Goal: Information Seeking & Learning: Learn about a topic

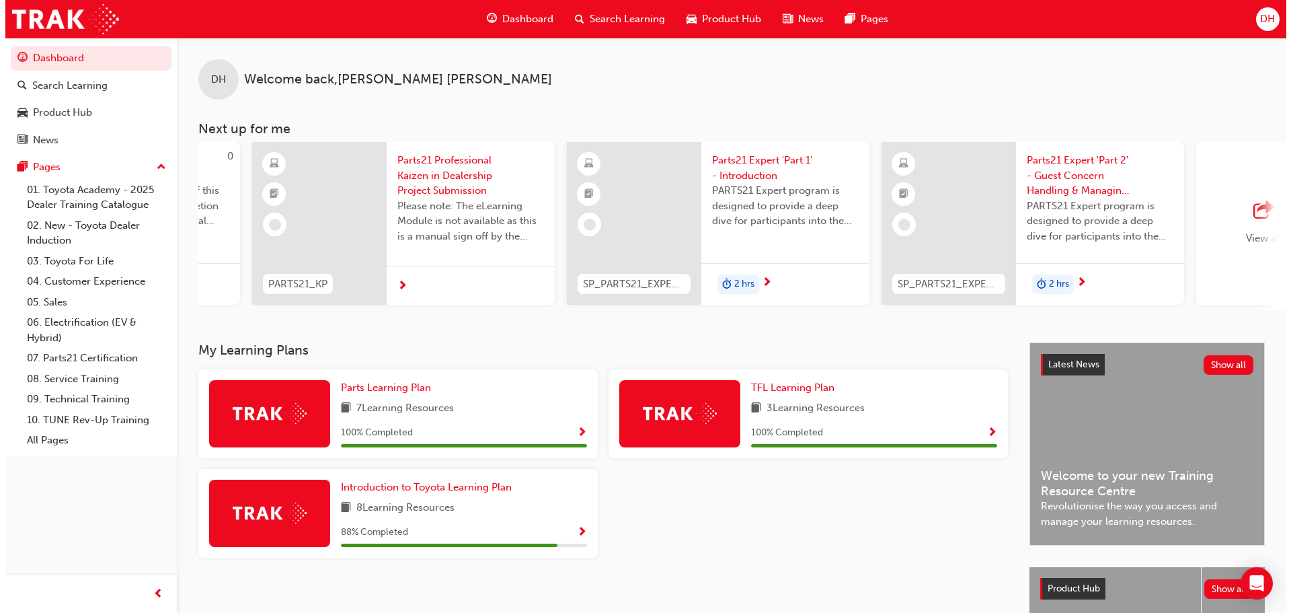
scroll to position [0, 588]
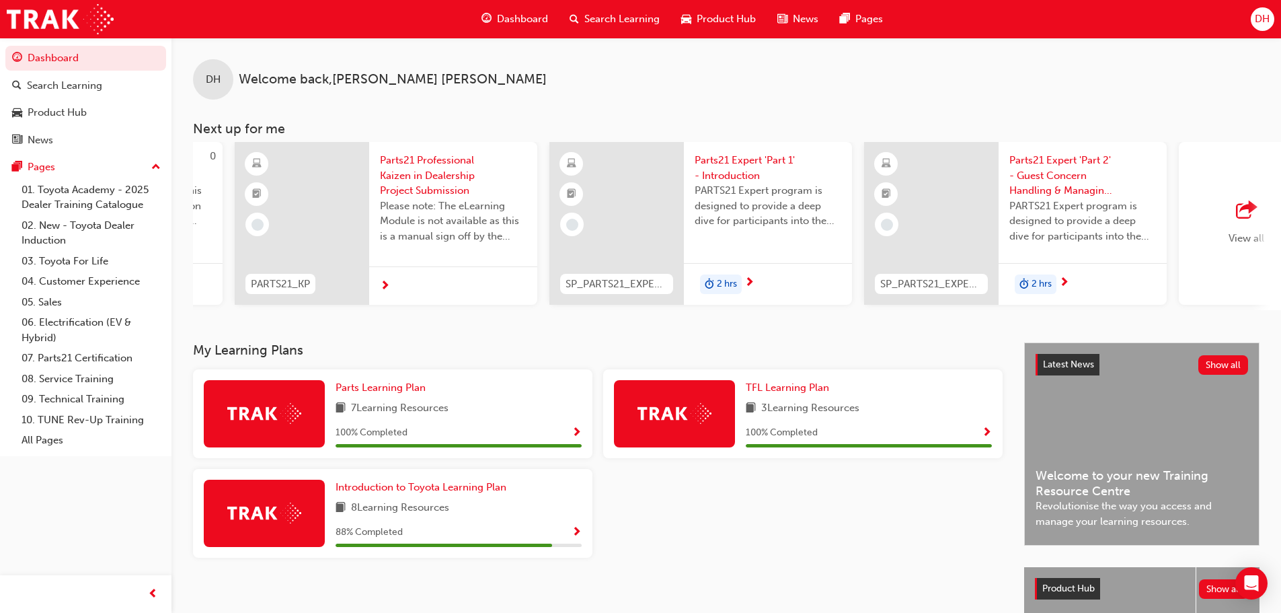
click at [1243, 220] on span "outbound-icon" at bounding box center [1246, 210] width 20 height 19
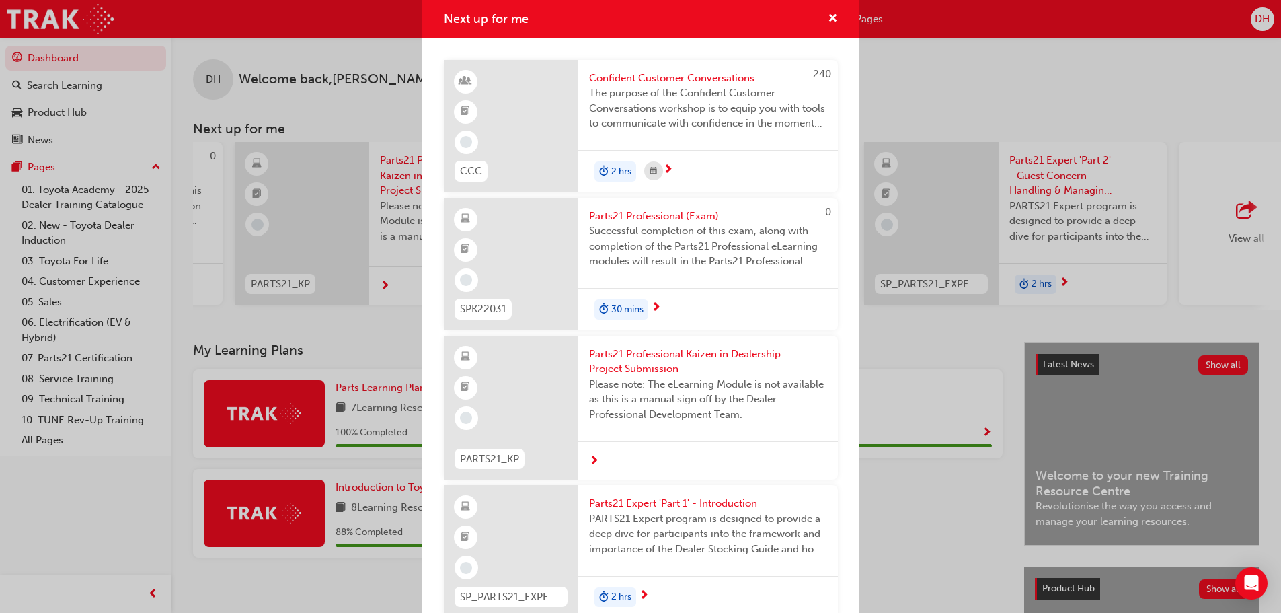
click at [650, 305] on div "30 mins" at bounding box center [708, 309] width 260 height 42
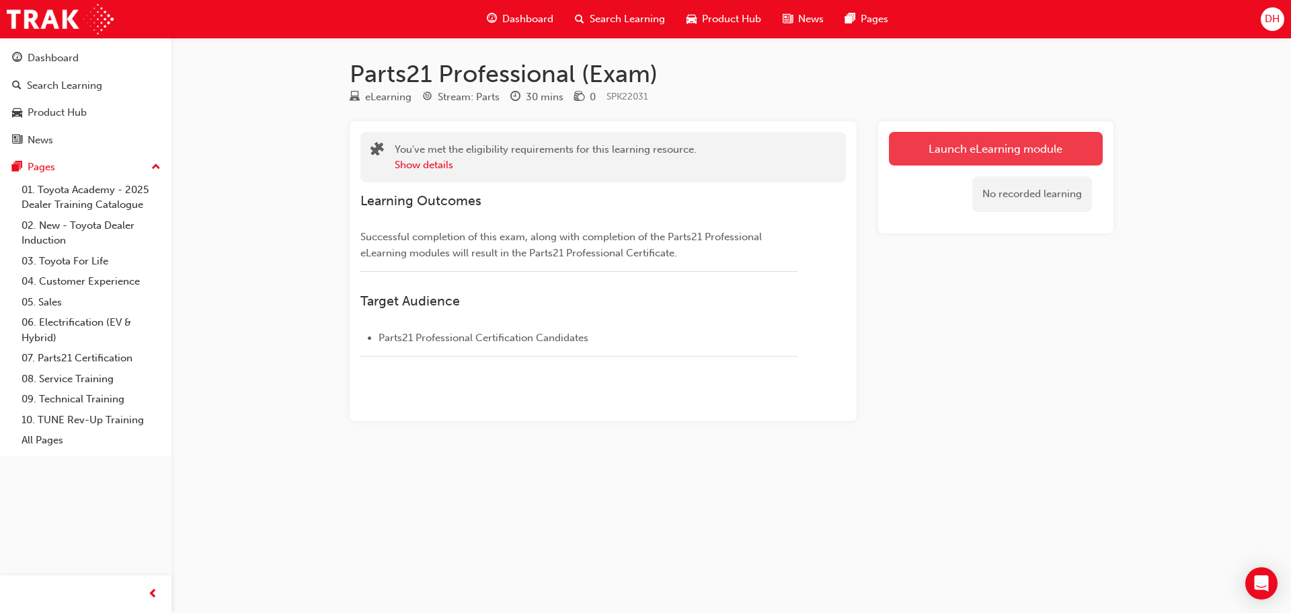
click at [935, 153] on link "Launch eLearning module" at bounding box center [996, 149] width 214 height 34
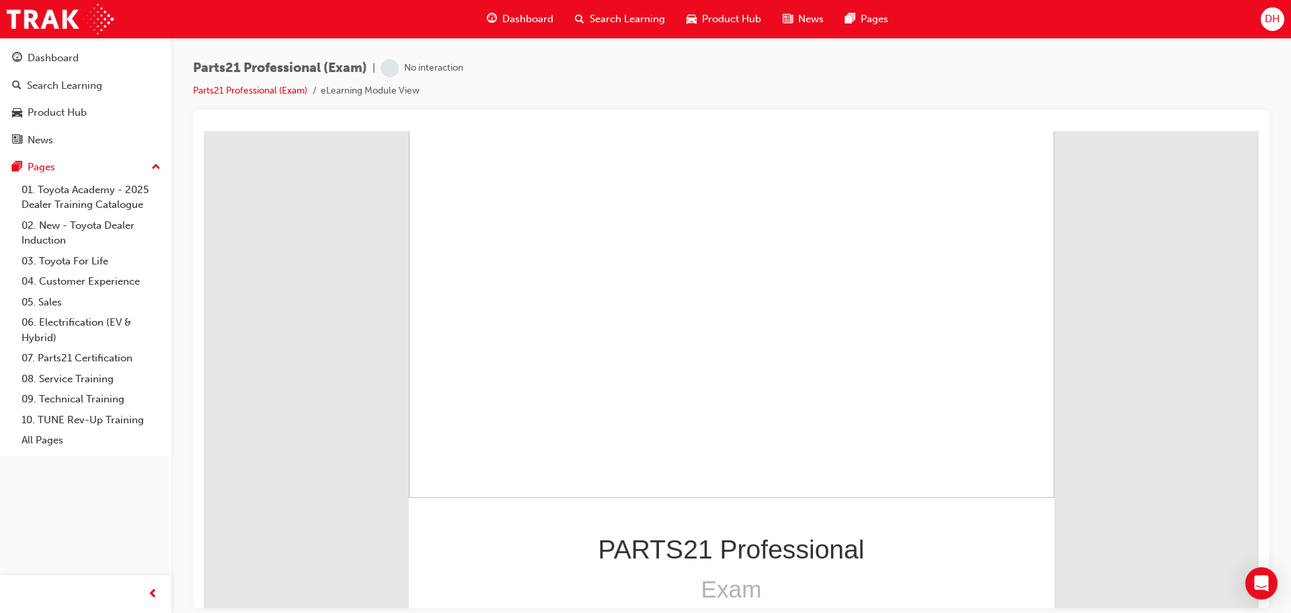
scroll to position [119, 0]
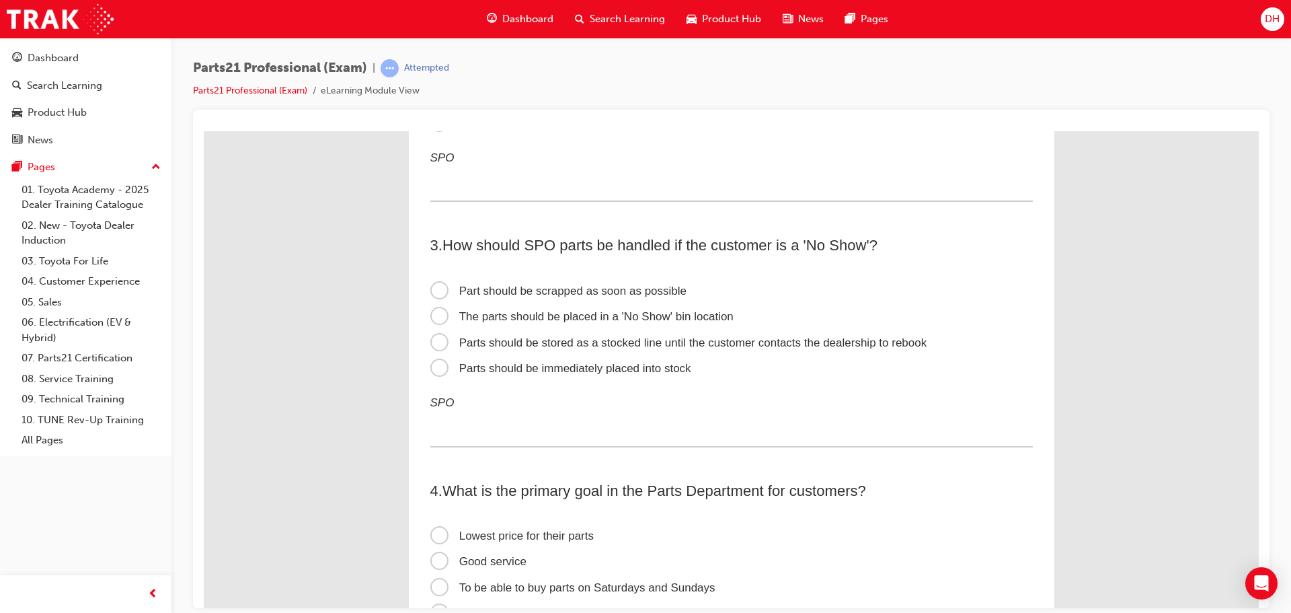
scroll to position [538, 0]
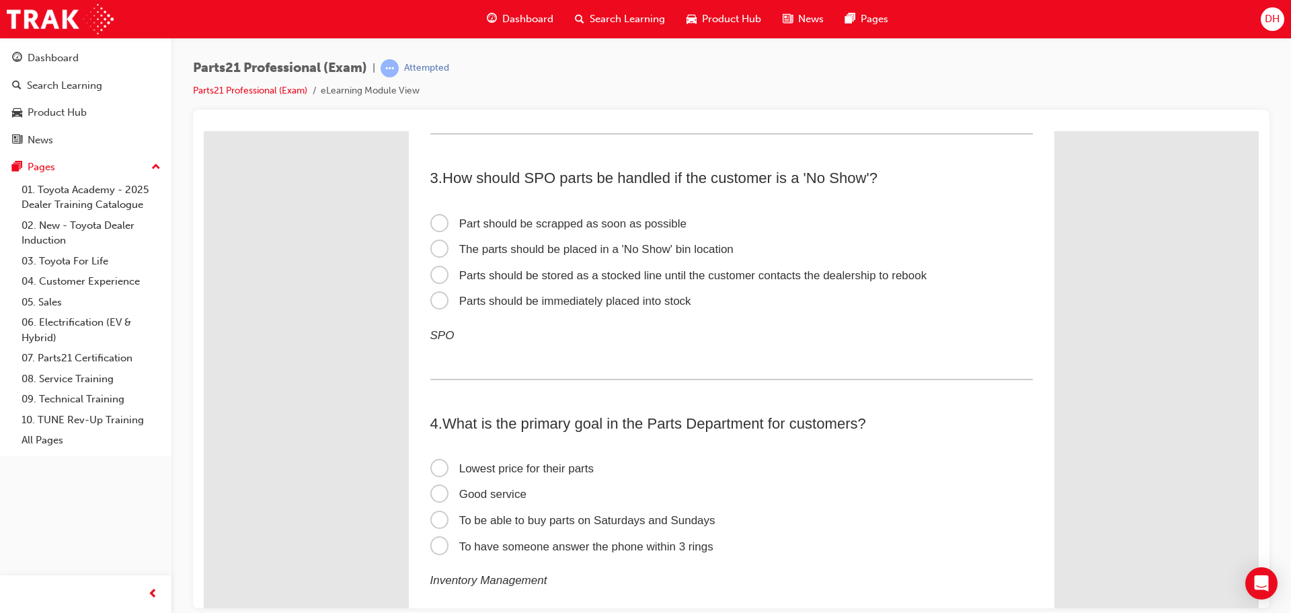
click at [434, 493] on span "Good service" at bounding box center [478, 493] width 96 height 13
click at [204, 130] on input "Good service" at bounding box center [204, 130] width 0 height 0
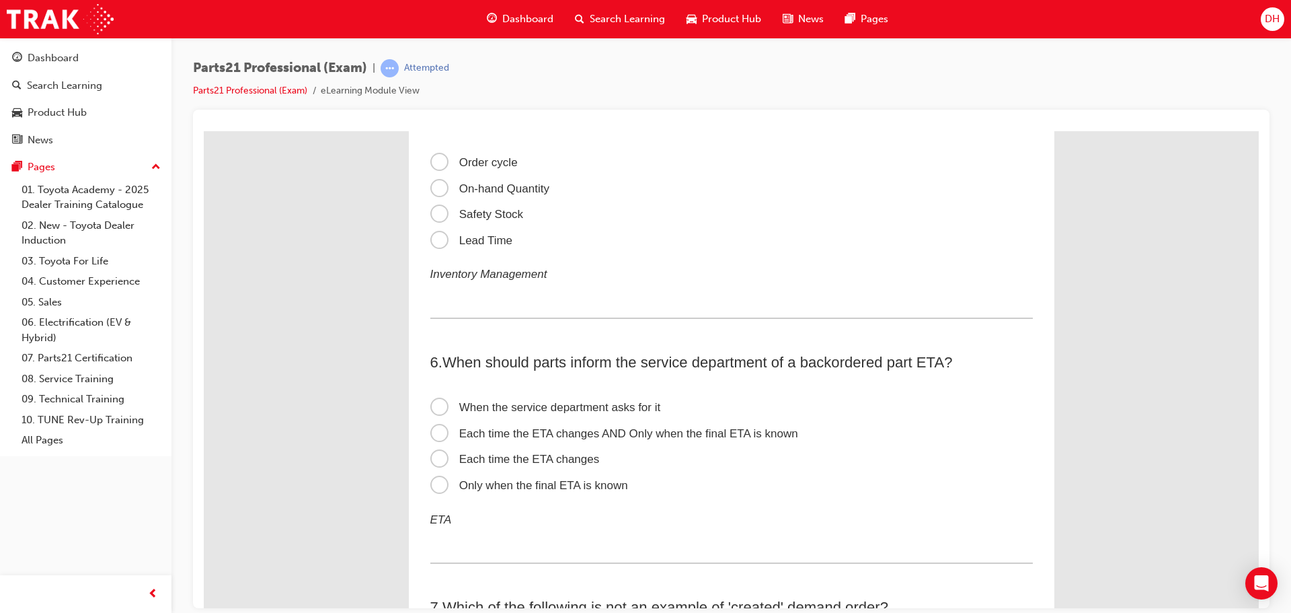
scroll to position [1143, 0]
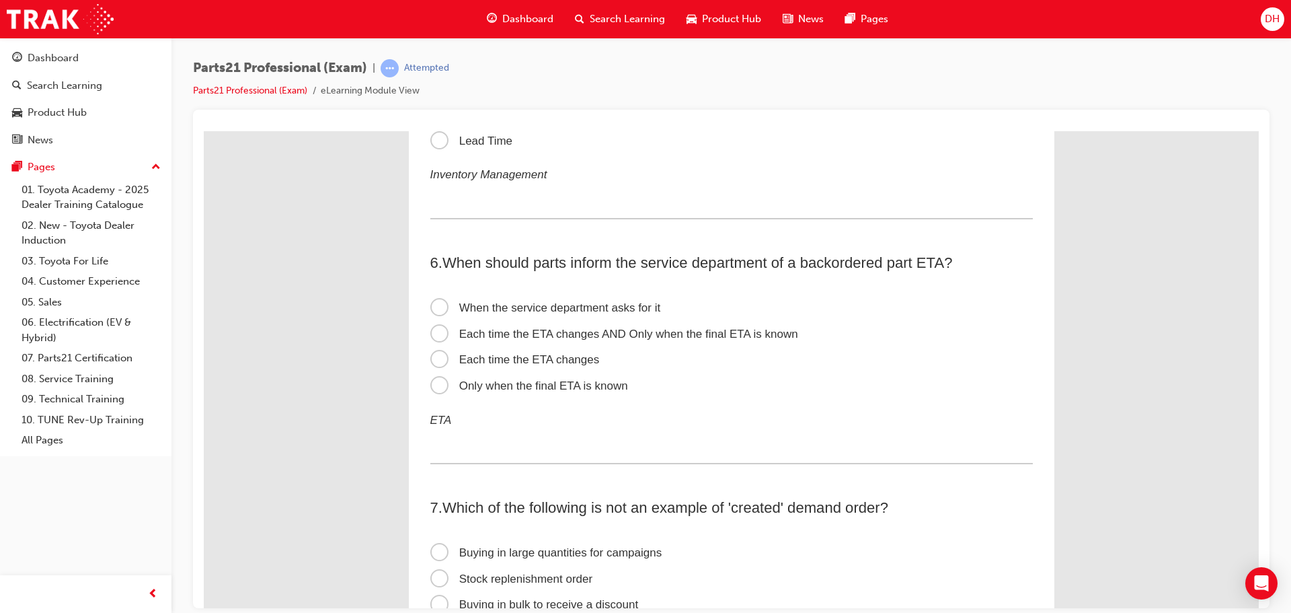
click at [430, 358] on span "Each time the ETA changes" at bounding box center [514, 358] width 169 height 13
click at [204, 130] on input "Each time the ETA changes" at bounding box center [204, 130] width 0 height 0
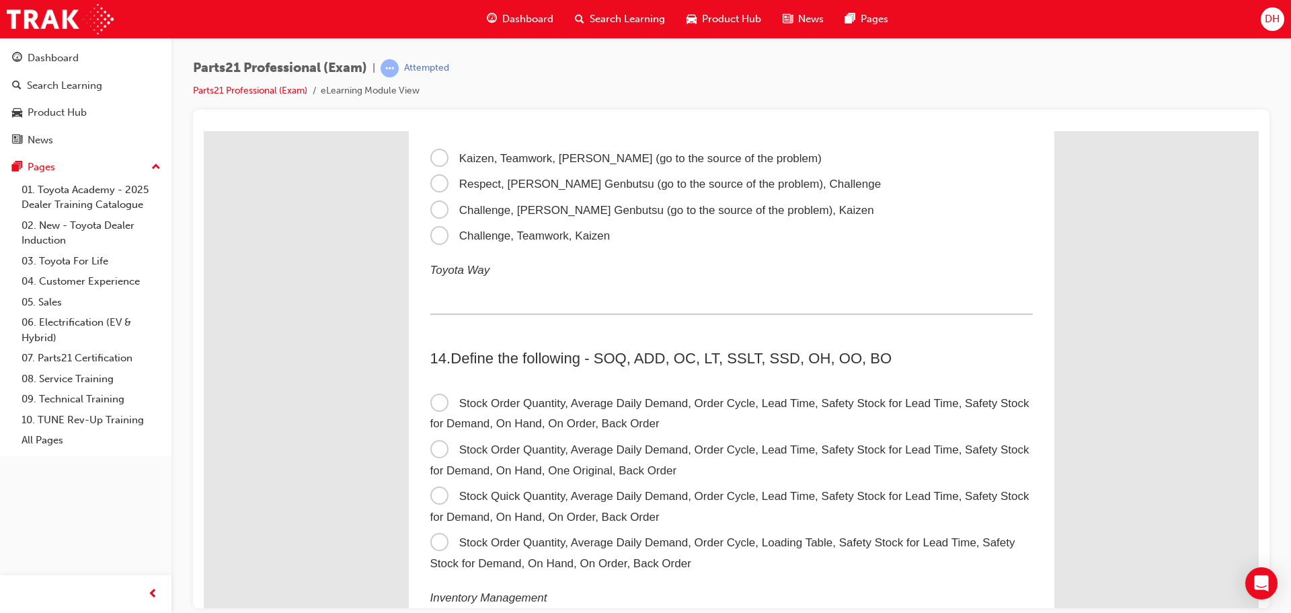
scroll to position [3228, 0]
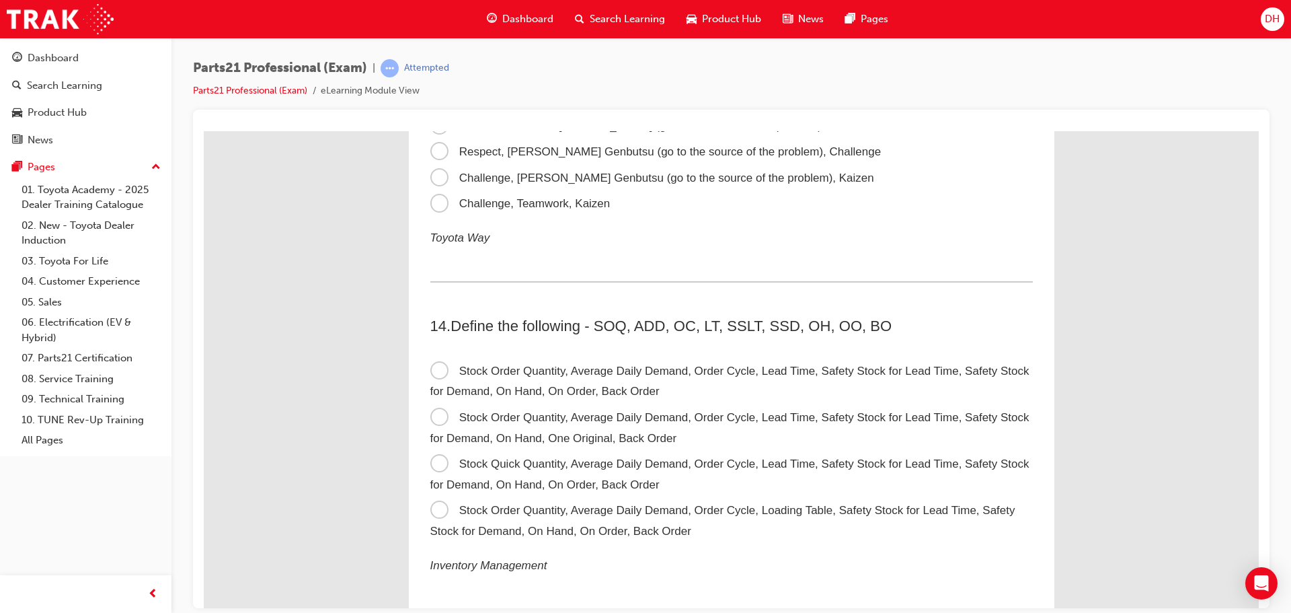
click at [439, 369] on span "Stock Order Quantity, Average Daily Demand, Order Cycle, Lead Time, Safety Stoc…" at bounding box center [729, 381] width 599 height 34
click at [204, 130] on input "Stock Order Quantity, Average Daily Demand, Order Cycle, Lead Time, Safety Stoc…" at bounding box center [204, 130] width 0 height 0
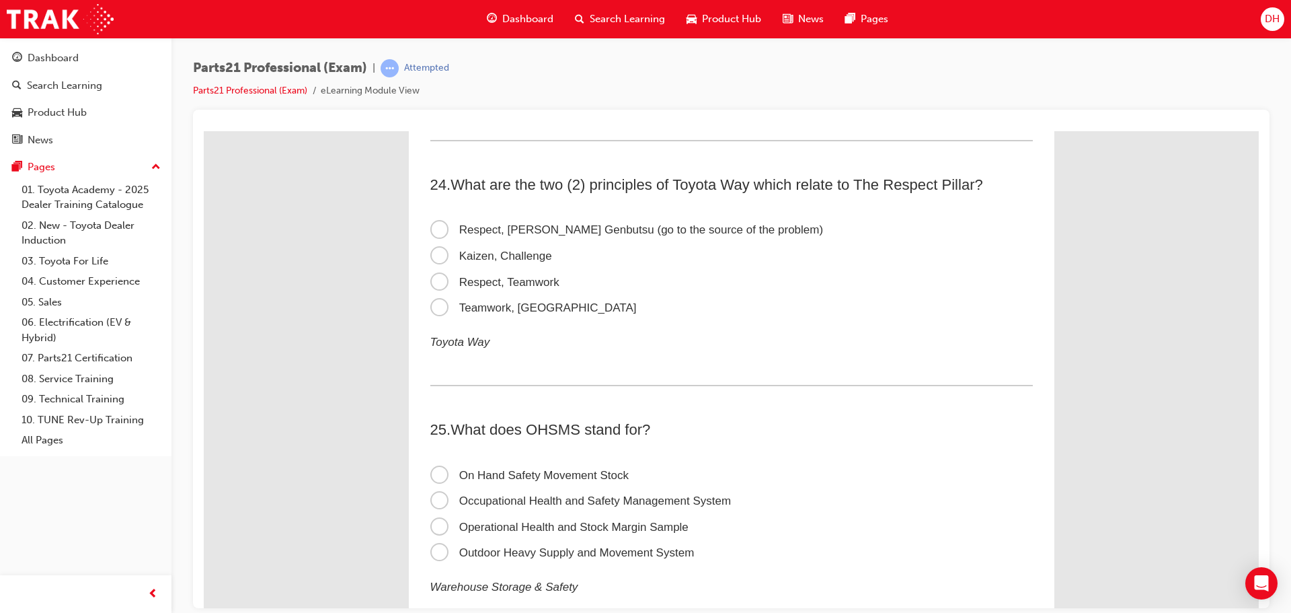
scroll to position [6119, 0]
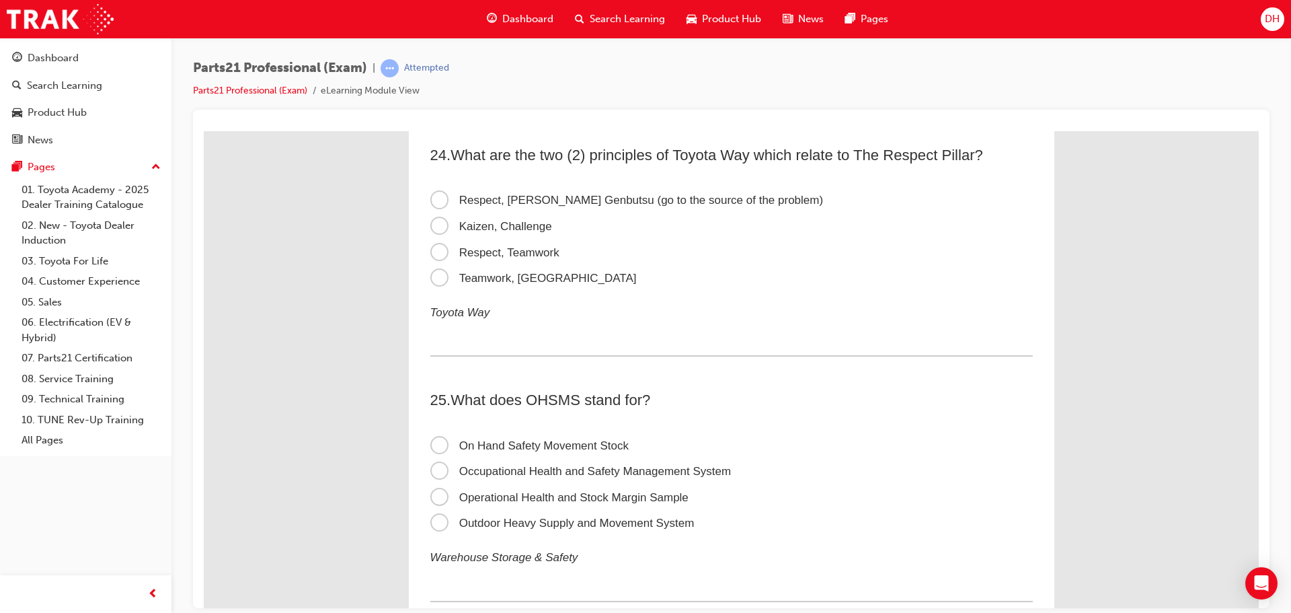
click at [434, 469] on span "Occupational Health and Safety Management System" at bounding box center [580, 470] width 301 height 13
click at [204, 130] on input "Occupational Health and Safety Management System" at bounding box center [204, 130] width 0 height 0
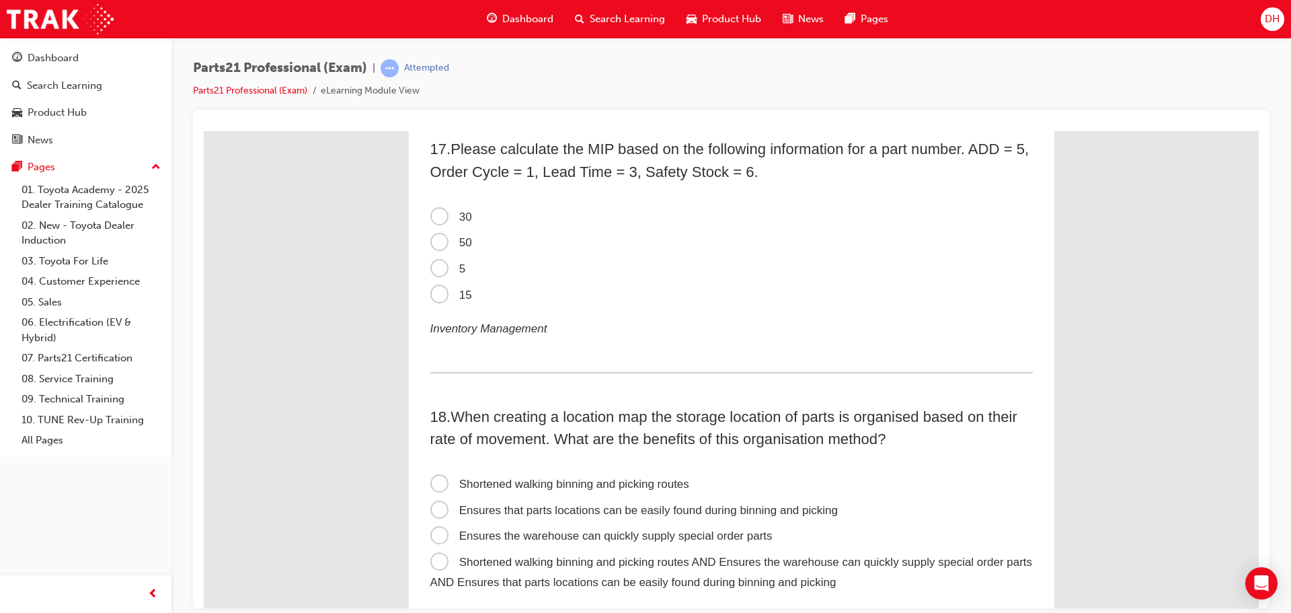
scroll to position [4185, 0]
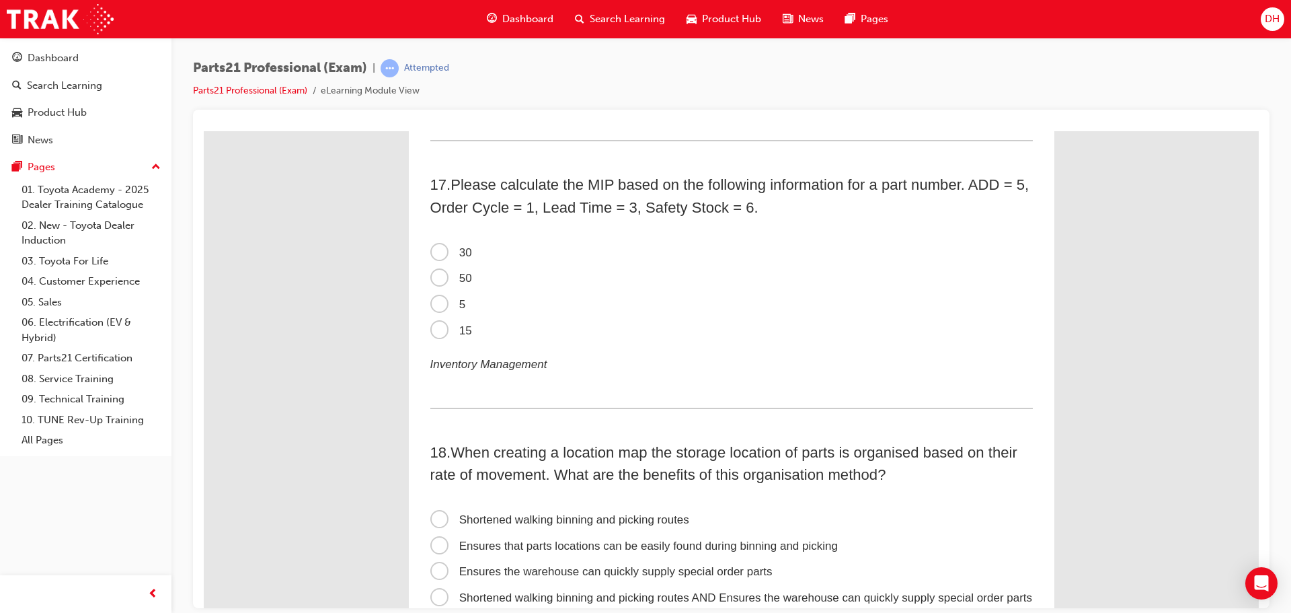
click at [431, 279] on span "50" at bounding box center [451, 277] width 42 height 13
click at [204, 130] on input "50" at bounding box center [204, 130] width 0 height 0
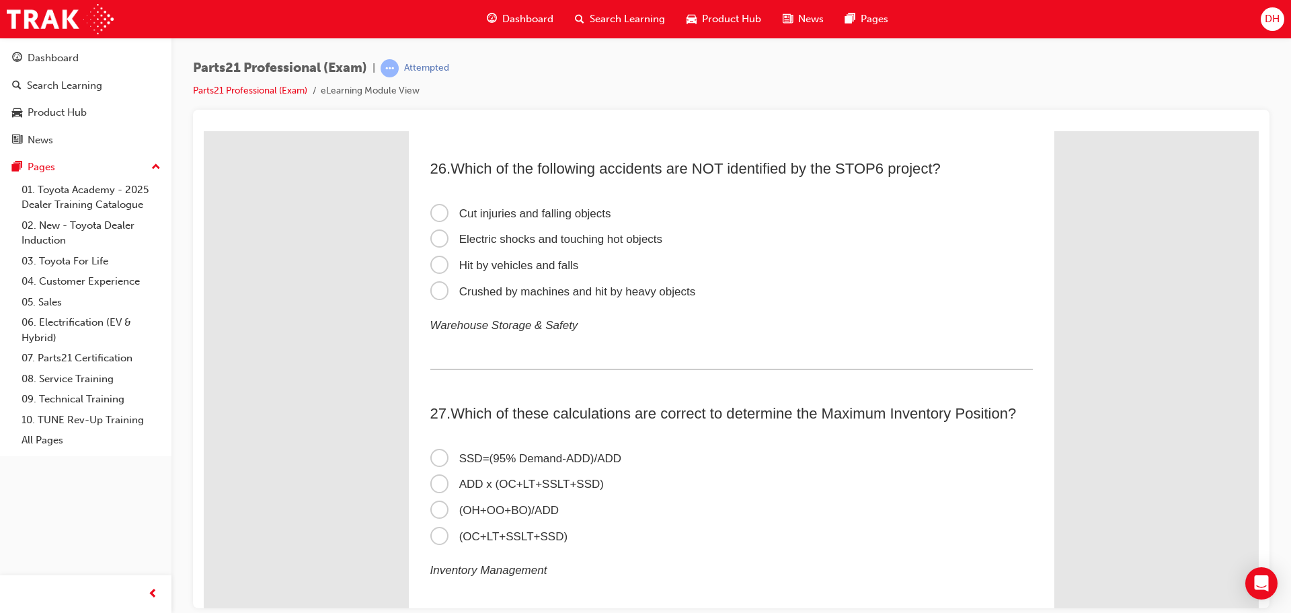
scroll to position [6673, 0]
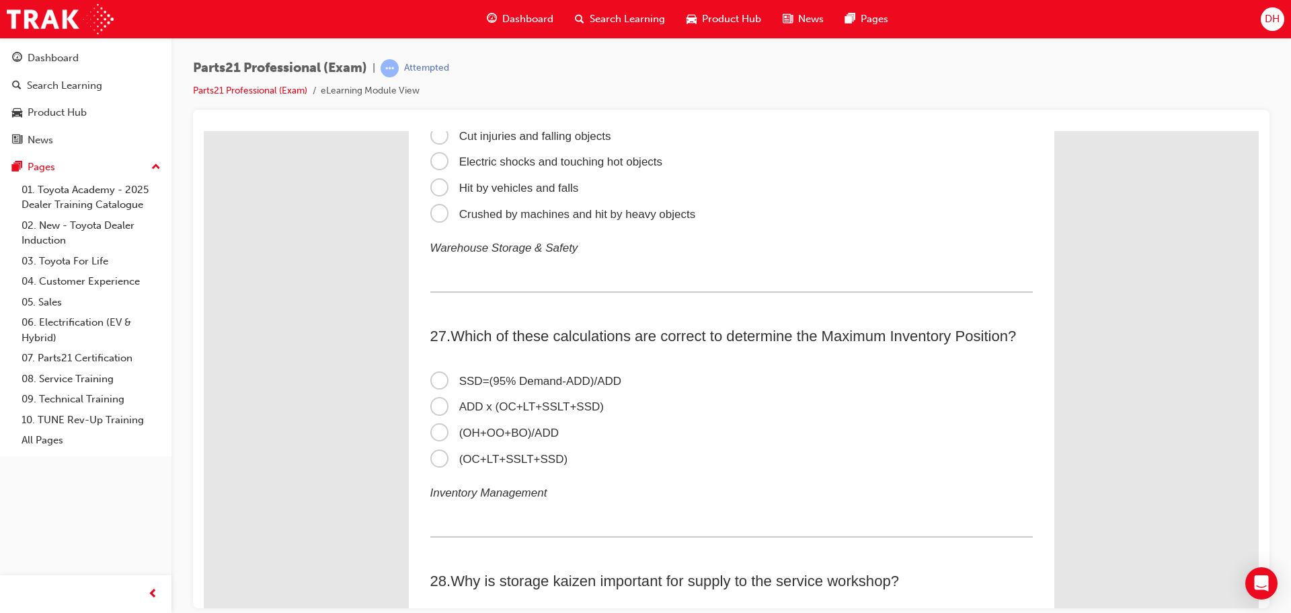
click at [432, 406] on span "ADD x (OC+LT+SSLT+SSD)" at bounding box center [516, 405] width 173 height 13
click at [204, 130] on input "ADD x (OC+LT+SSLT+SSD)" at bounding box center [204, 130] width 0 height 0
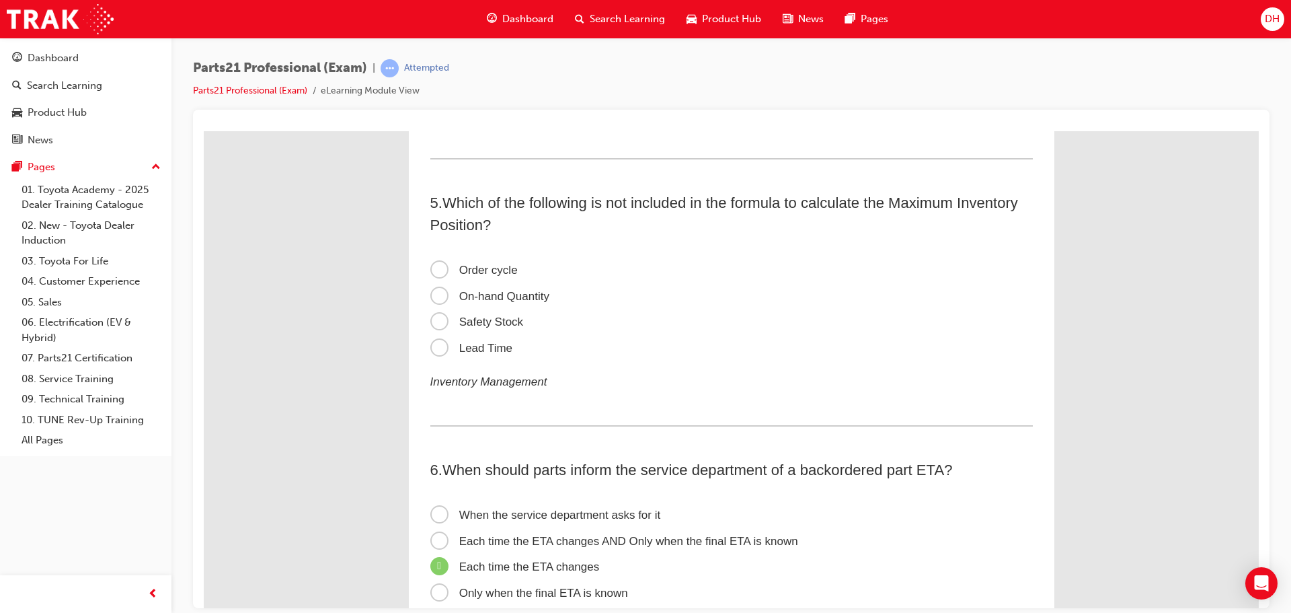
scroll to position [957, 0]
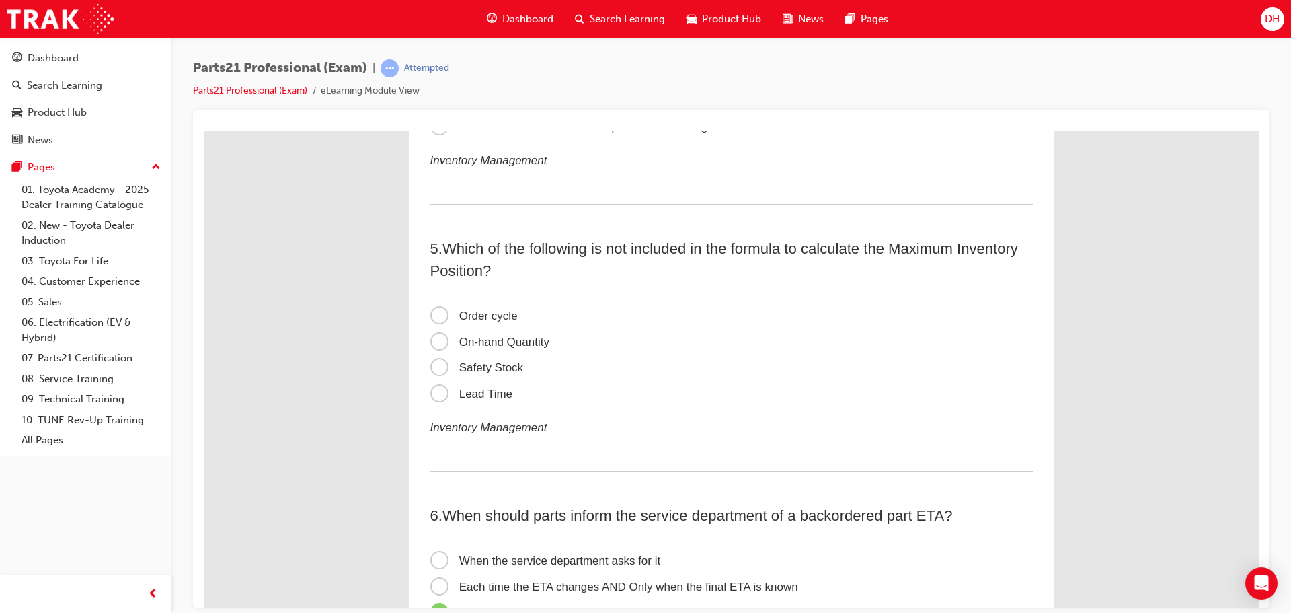
click at [435, 340] on span "On-hand Quantity" at bounding box center [489, 341] width 119 height 13
click at [204, 130] on input "On-hand Quantity" at bounding box center [204, 130] width 0 height 0
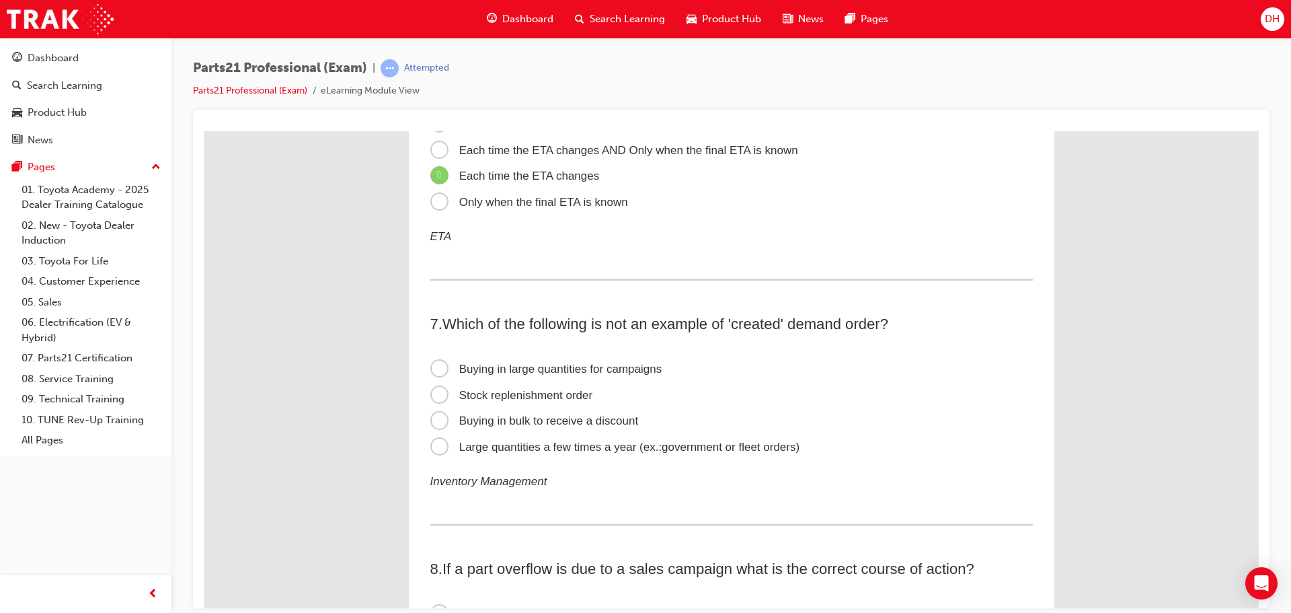
scroll to position [1412, 0]
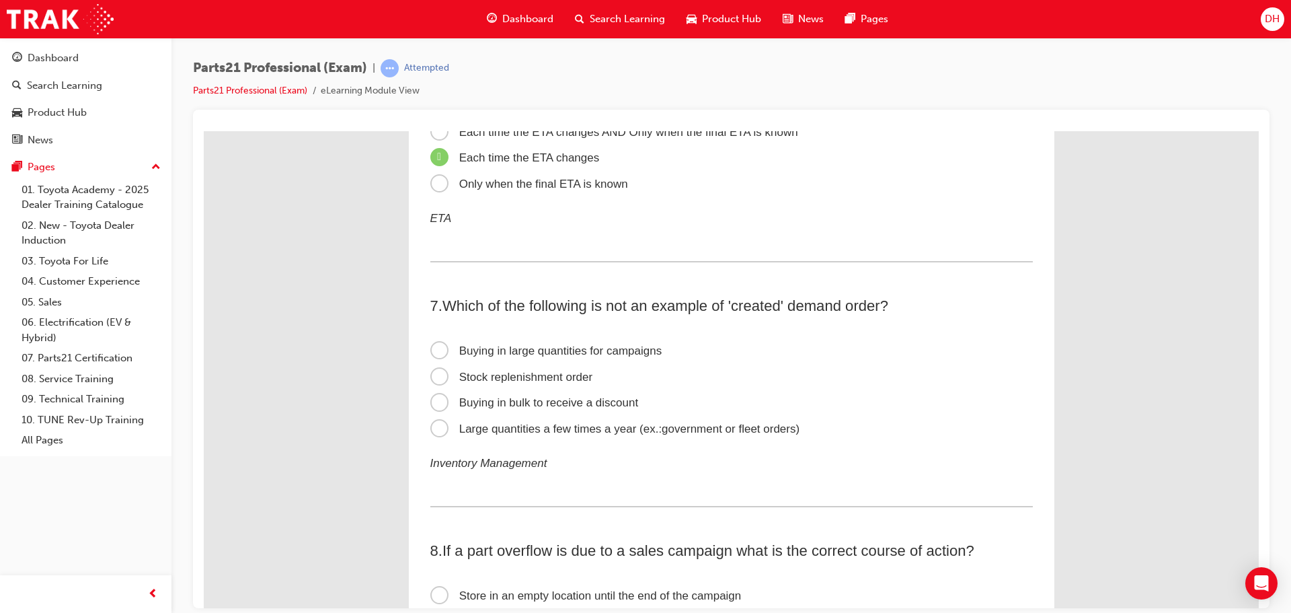
click at [433, 375] on span "Stock replenishment order" at bounding box center [511, 376] width 163 height 13
click at [204, 130] on input "Stock replenishment order" at bounding box center [204, 130] width 0 height 0
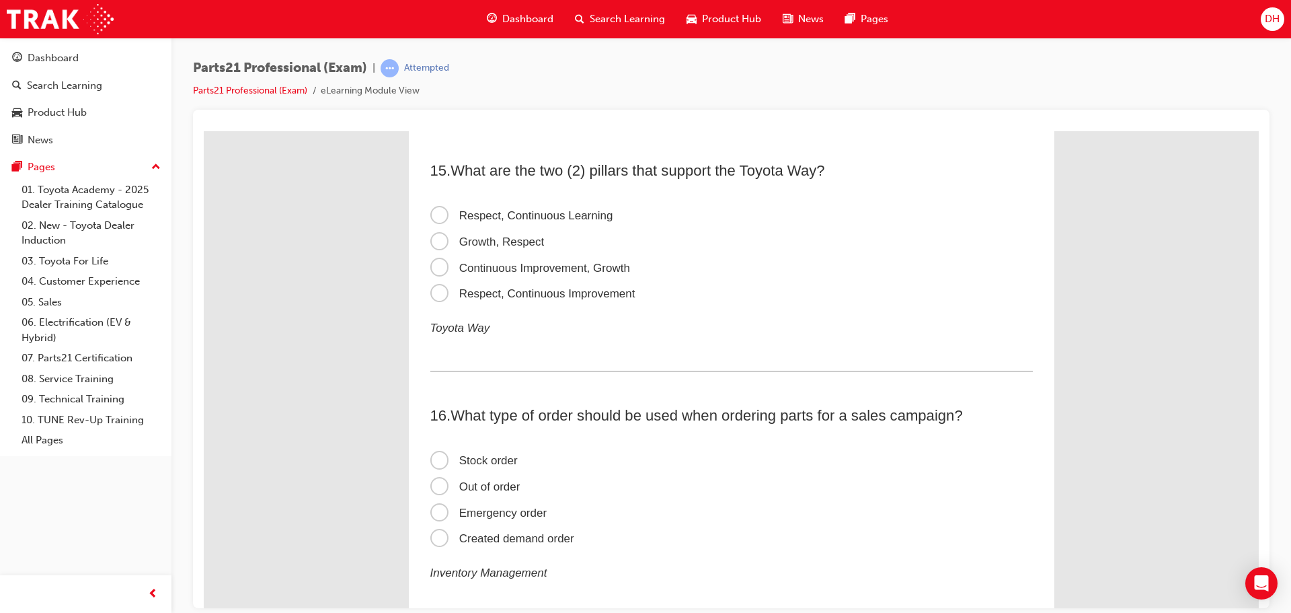
scroll to position [3765, 0]
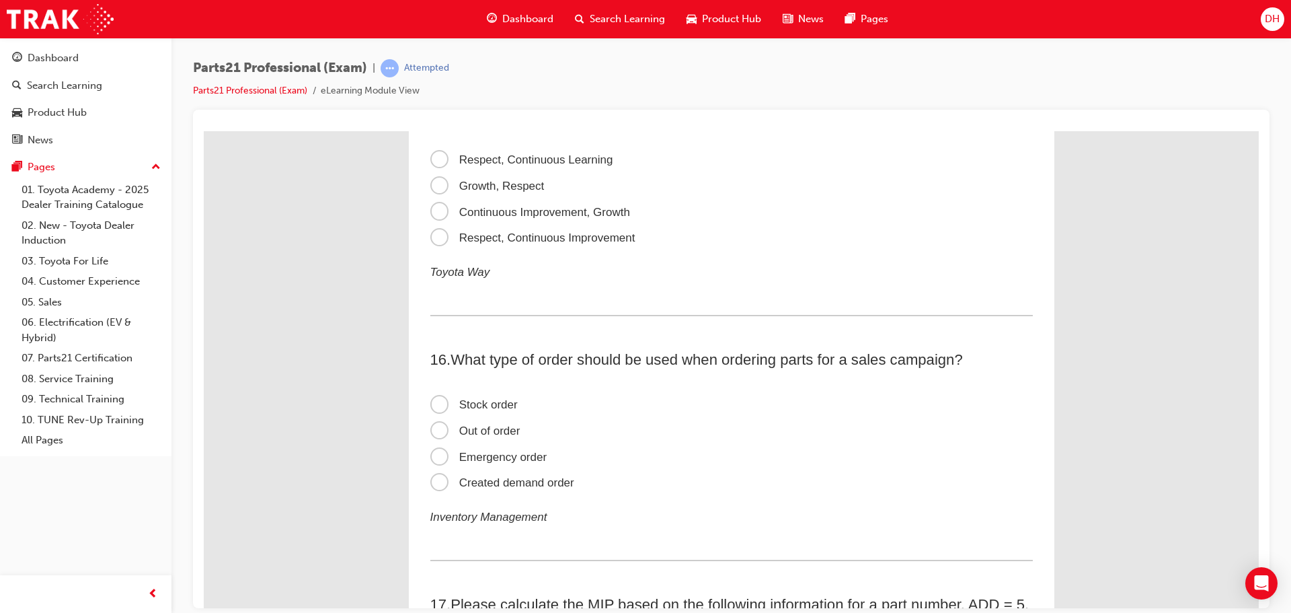
click at [432, 483] on span "Created demand order" at bounding box center [502, 481] width 144 height 13
click at [204, 130] on input "Created demand order" at bounding box center [204, 130] width 0 height 0
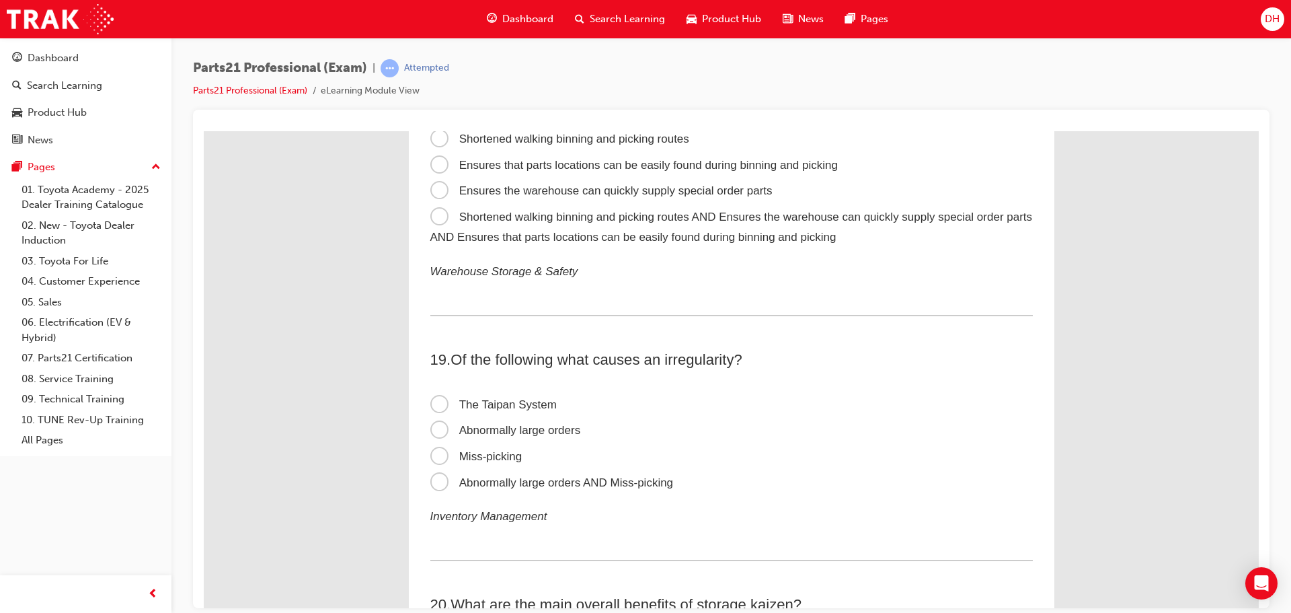
scroll to position [4572, 0]
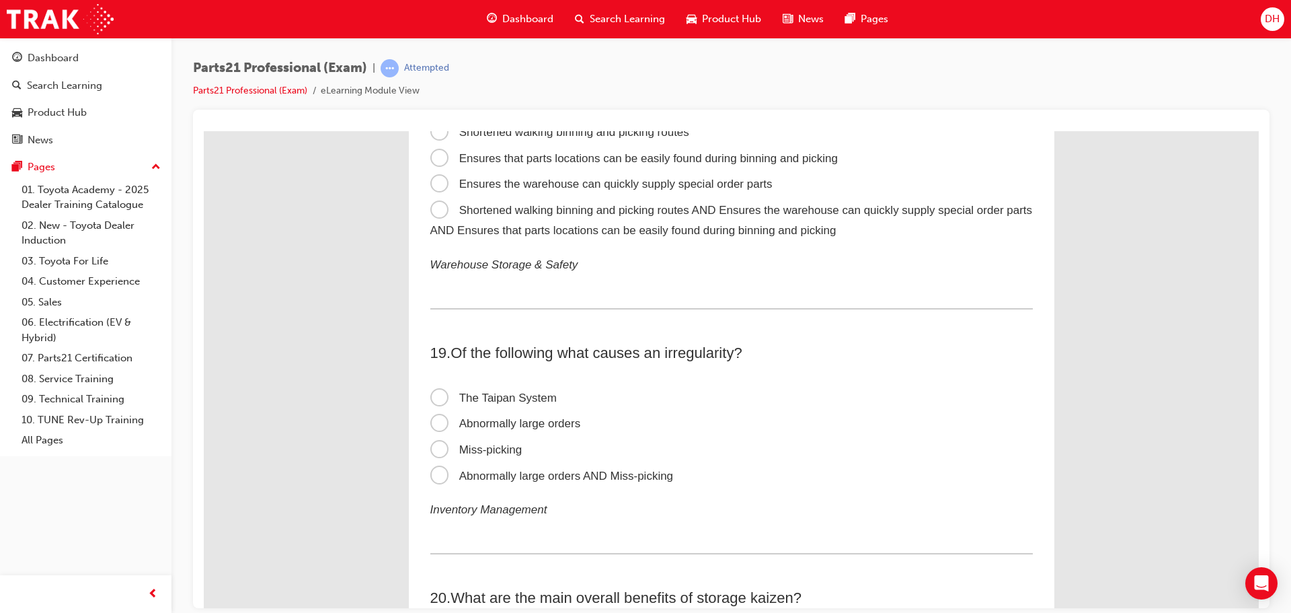
click at [430, 475] on span "Abnormally large orders AND Miss-picking" at bounding box center [551, 475] width 243 height 13
click at [204, 130] on input "Abnormally large orders AND Miss-picking" at bounding box center [204, 130] width 0 height 0
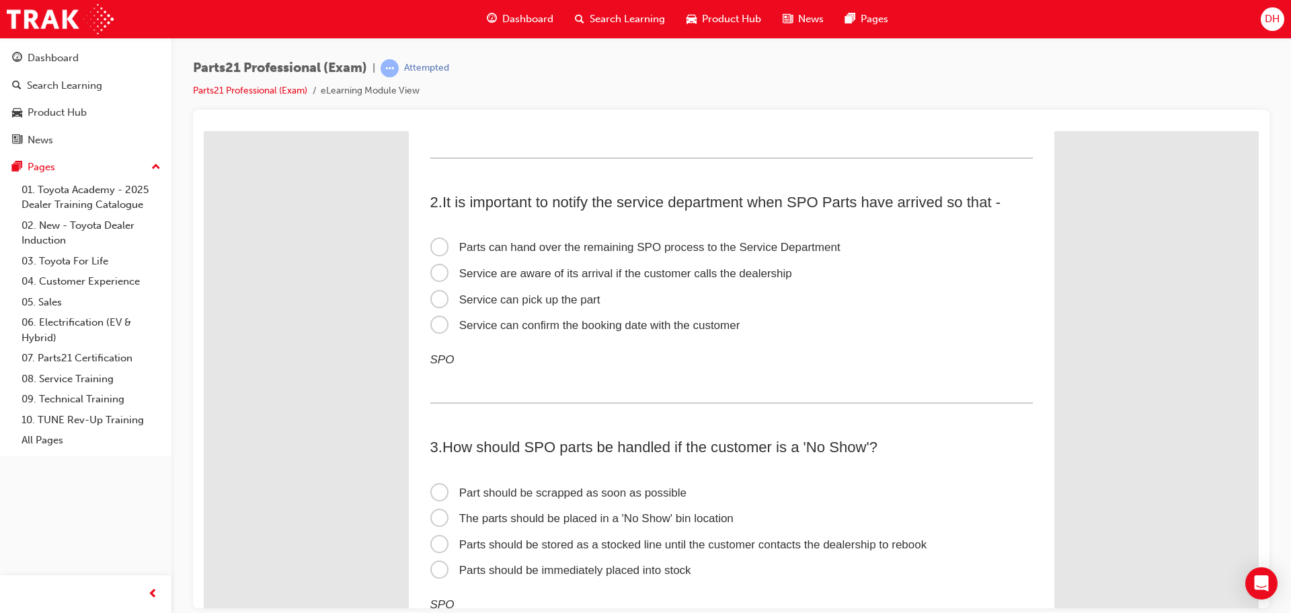
scroll to position [202, 0]
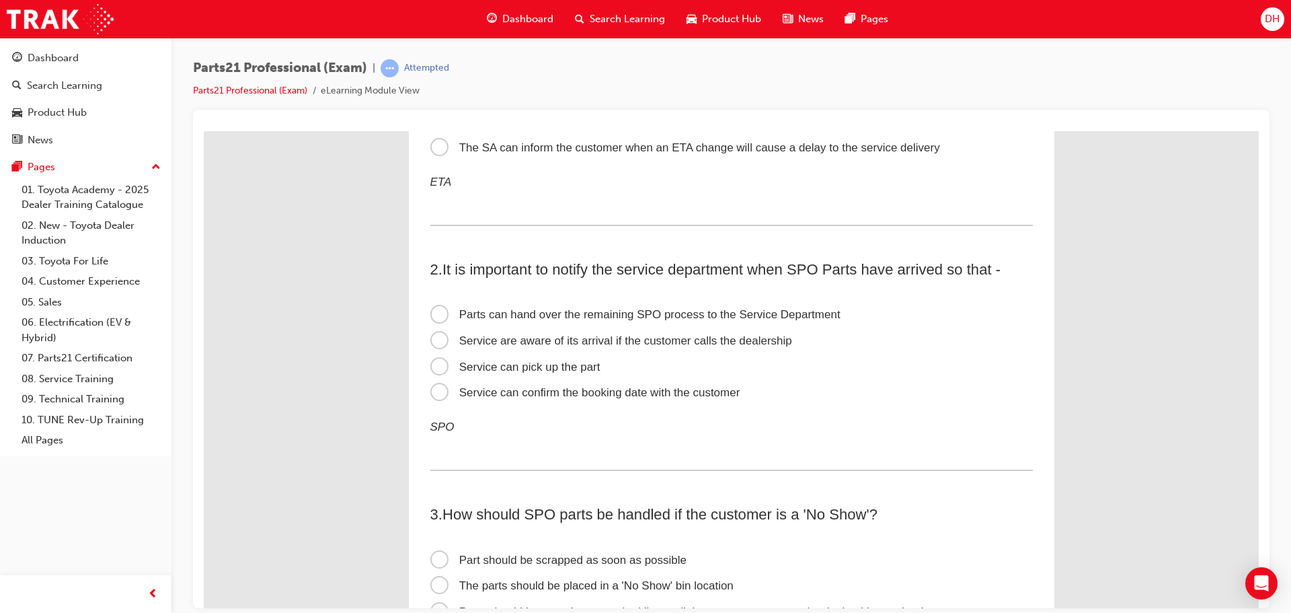
click at [438, 390] on span "Service can confirm the booking date with the customer" at bounding box center [585, 391] width 310 height 13
click at [204, 130] on input "Service can confirm the booking date with the customer" at bounding box center [204, 130] width 0 height 0
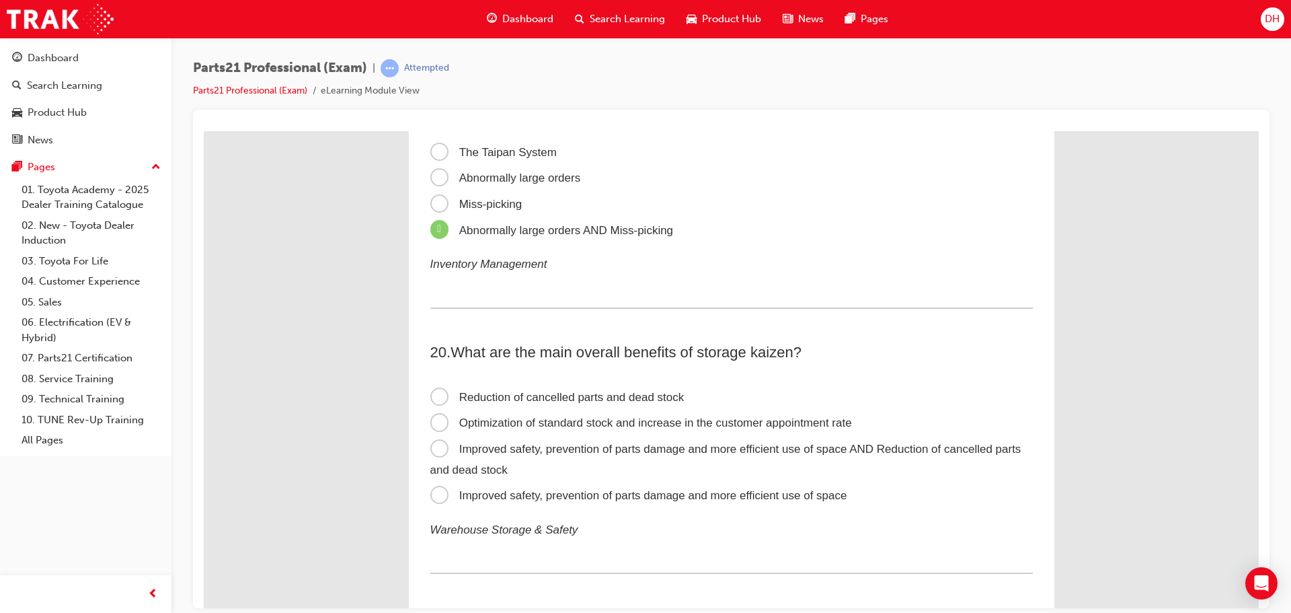
scroll to position [4841, 0]
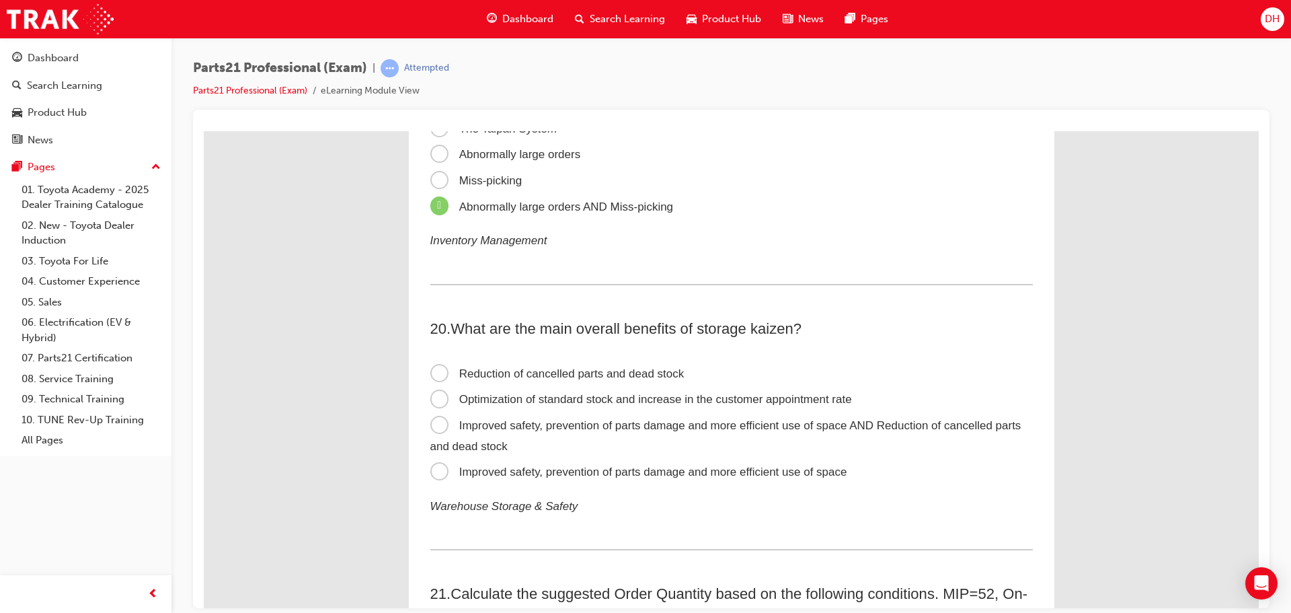
click at [432, 470] on span "Improved safety, prevention of parts damage and more efficient use of space" at bounding box center [638, 471] width 417 height 13
click at [204, 130] on input "Improved safety, prevention of parts damage and more efficient use of space" at bounding box center [204, 130] width 0 height 0
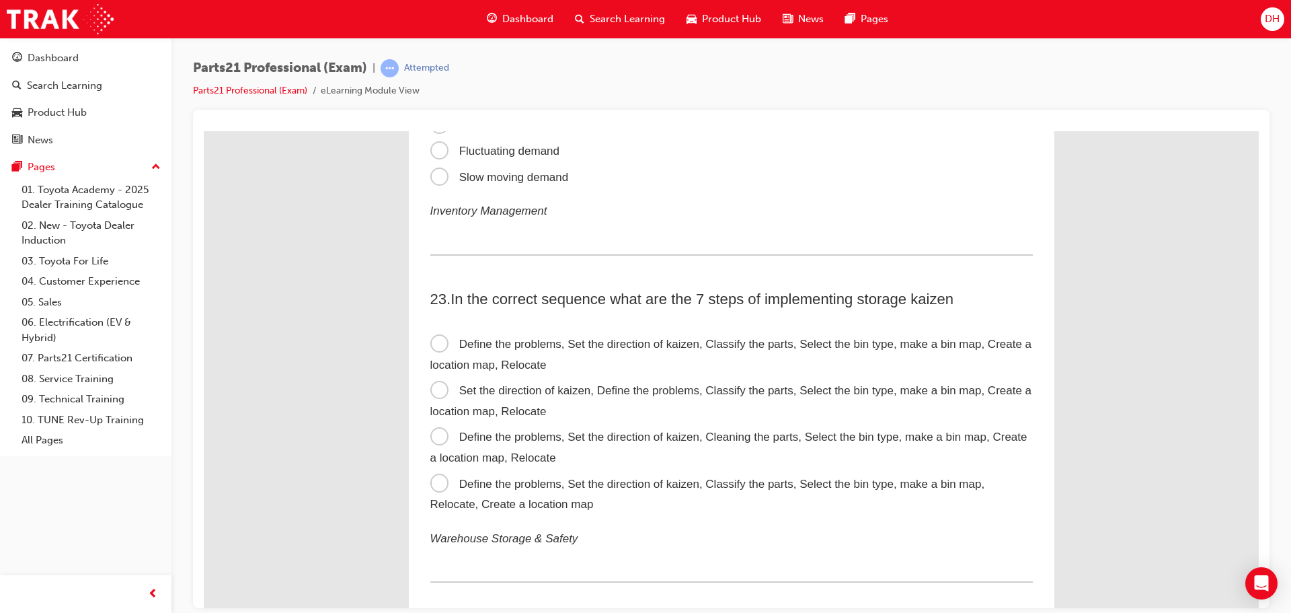
scroll to position [5715, 0]
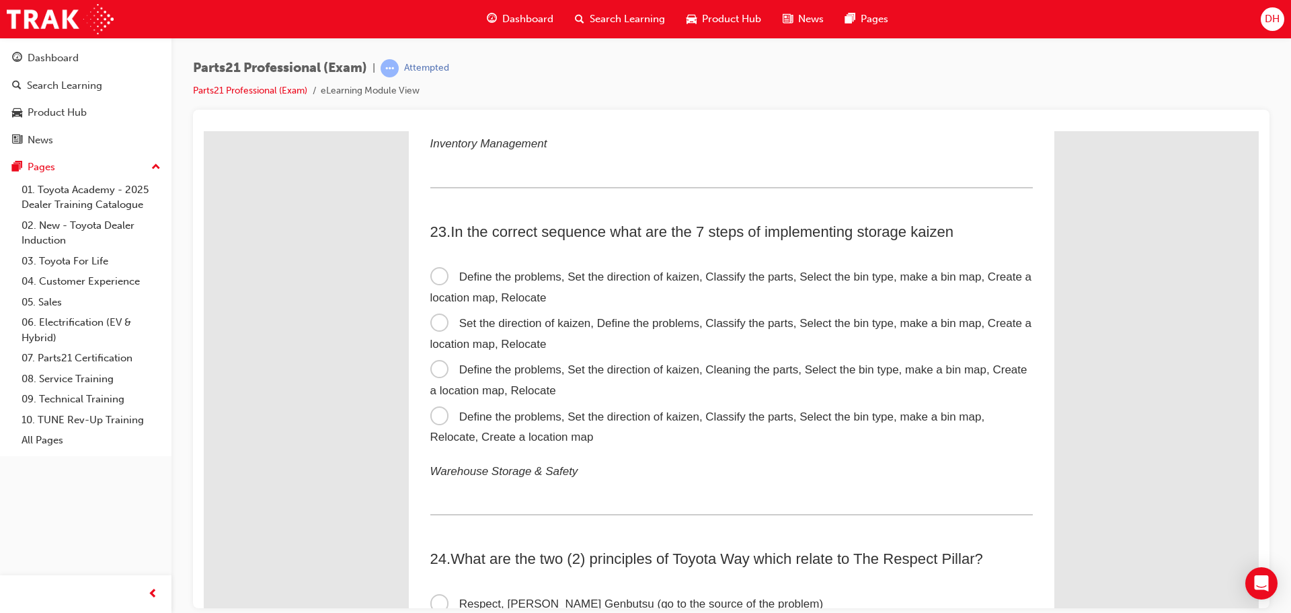
click at [432, 273] on span "Define the problems, Set the direction of kaizen, Classify the parts, Select th…" at bounding box center [731, 287] width 602 height 34
click at [204, 130] on input "Define the problems, Set the direction of kaizen, Classify the parts, Select th…" at bounding box center [204, 130] width 0 height 0
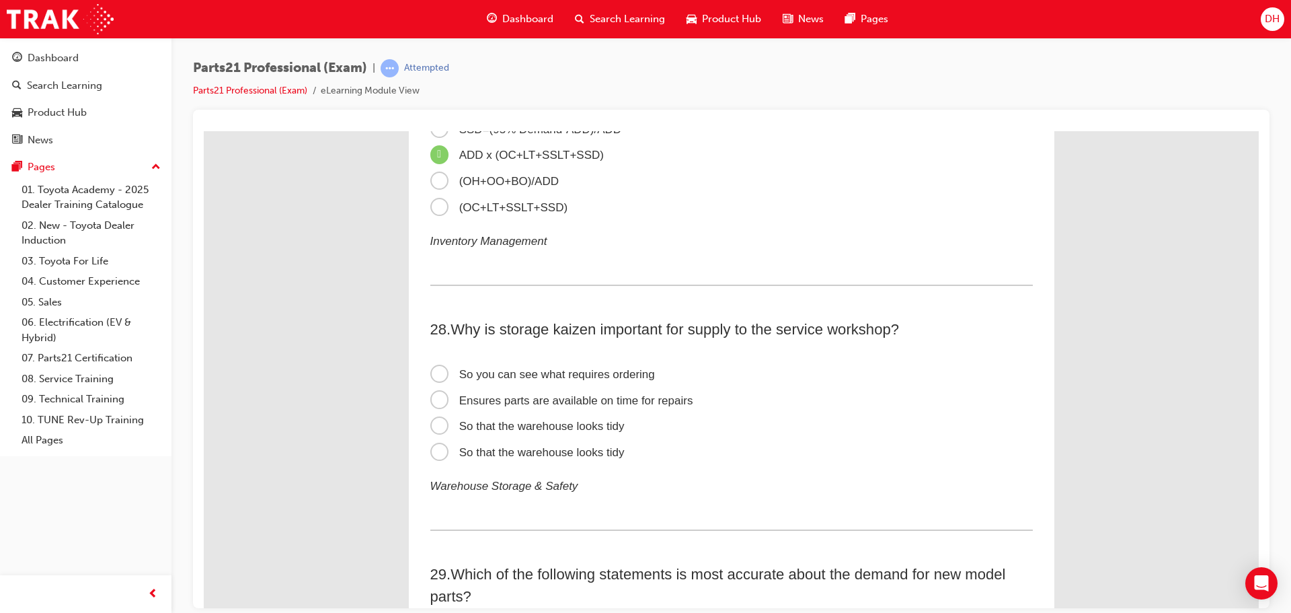
scroll to position [6926, 0]
click at [436, 395] on span "Ensures parts are available on time for repairs" at bounding box center [561, 398] width 263 height 13
click at [204, 130] on input "Ensures parts are available on time for repairs" at bounding box center [204, 130] width 0 height 0
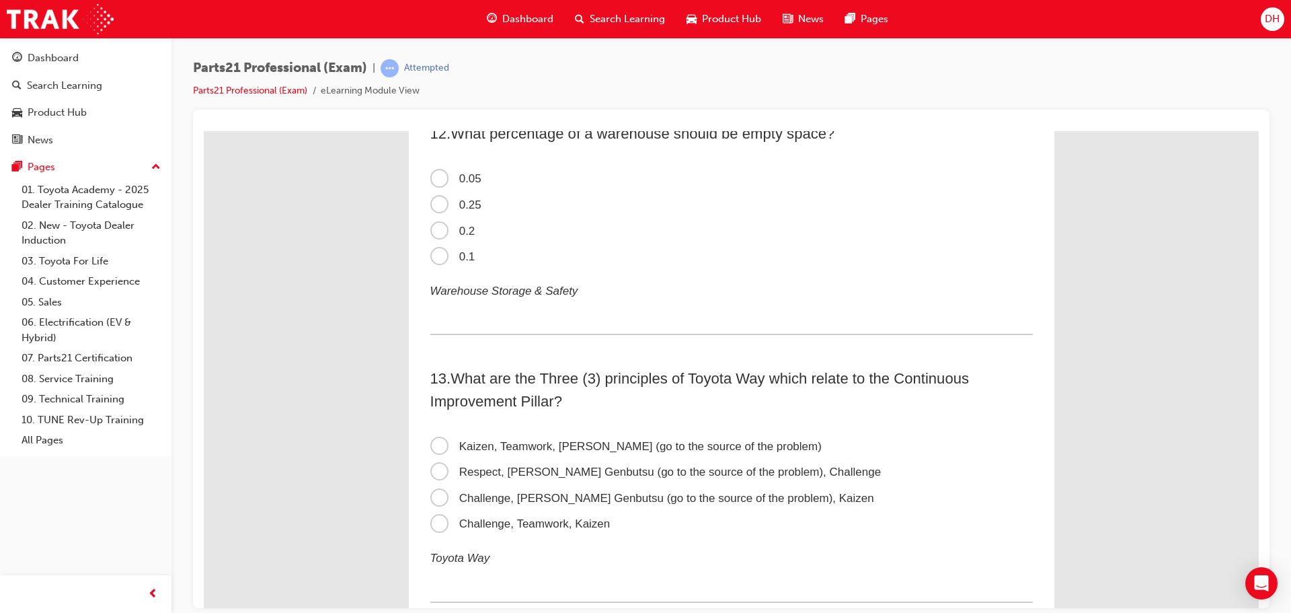
scroll to position [2840, 0]
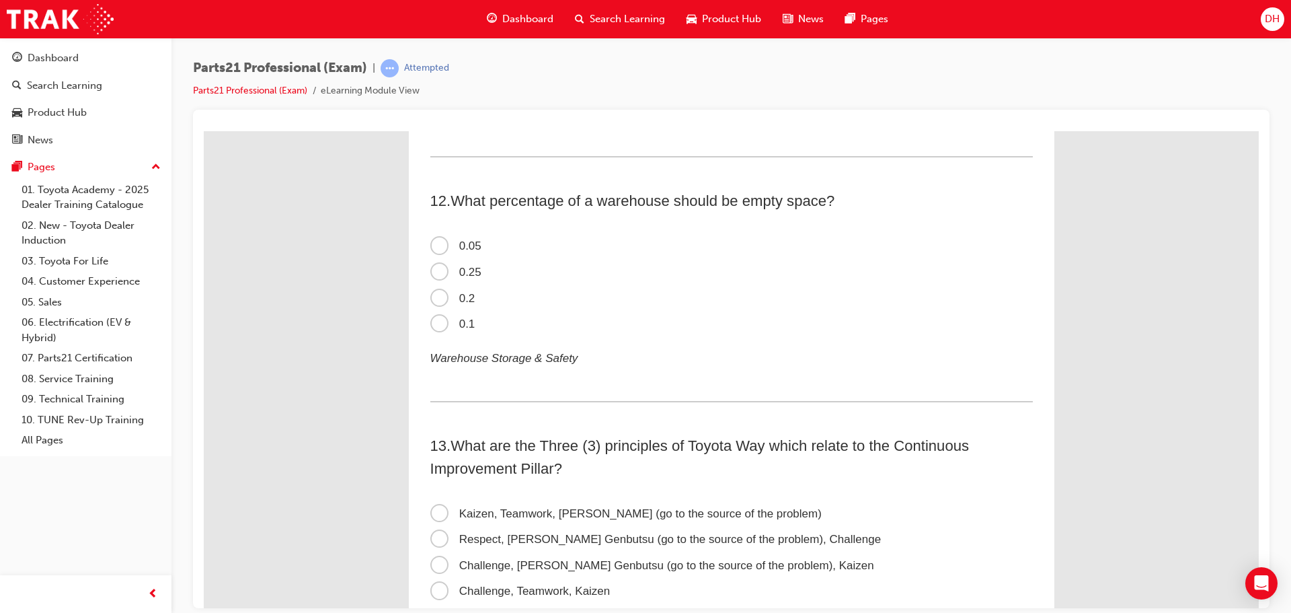
click at [436, 324] on span "0.1" at bounding box center [452, 323] width 45 height 13
click at [204, 130] on input "0.1" at bounding box center [204, 130] width 0 height 0
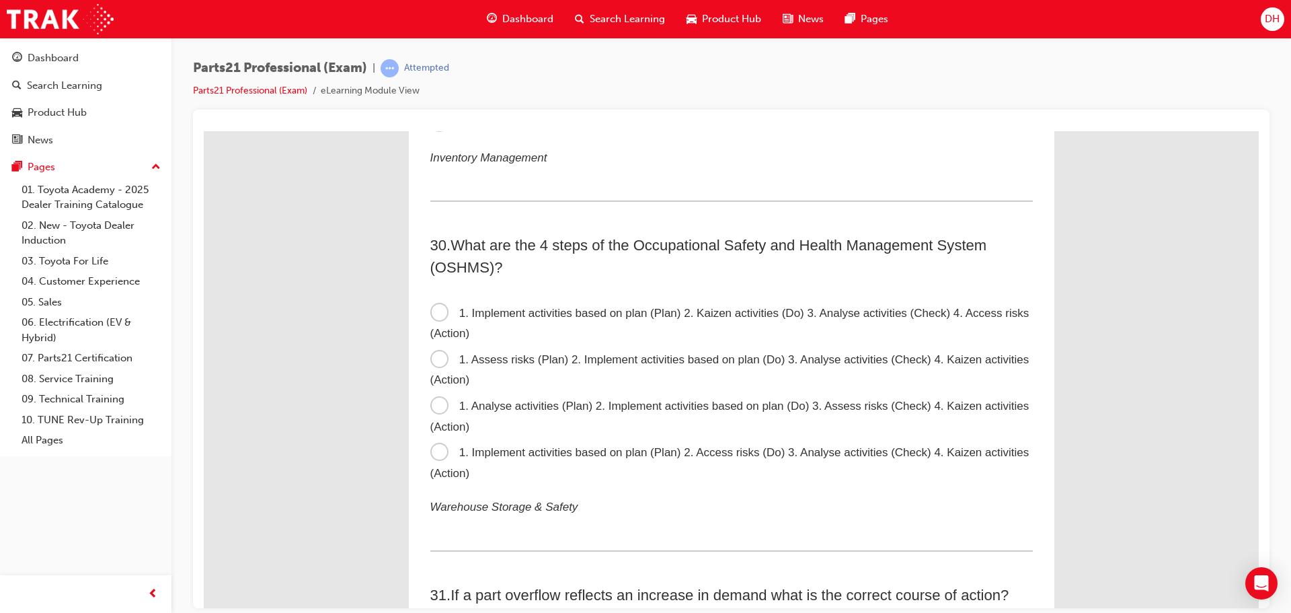
scroll to position [7531, 0]
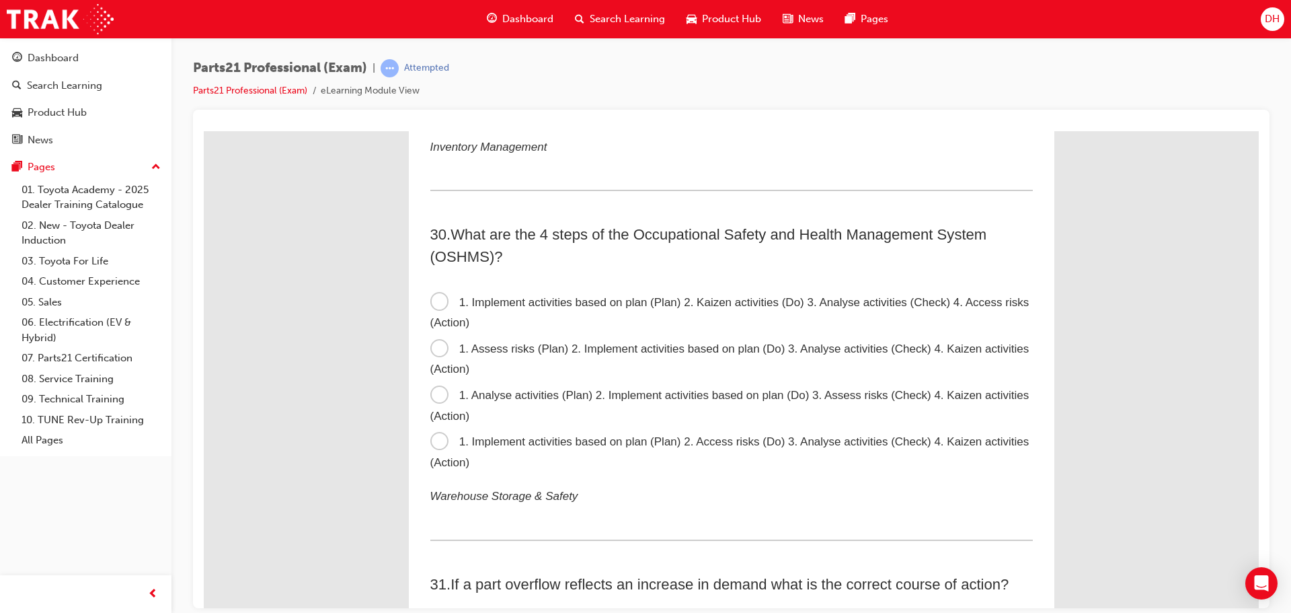
click at [430, 348] on span "1. Assess risks (Plan) 2. Implement activities based on plan (Do) 3. Analyse ac…" at bounding box center [729, 359] width 599 height 34
click at [204, 130] on input "1. Assess risks (Plan) 2. Implement activities based on plan (Do) 3. Analyse ac…" at bounding box center [204, 130] width 0 height 0
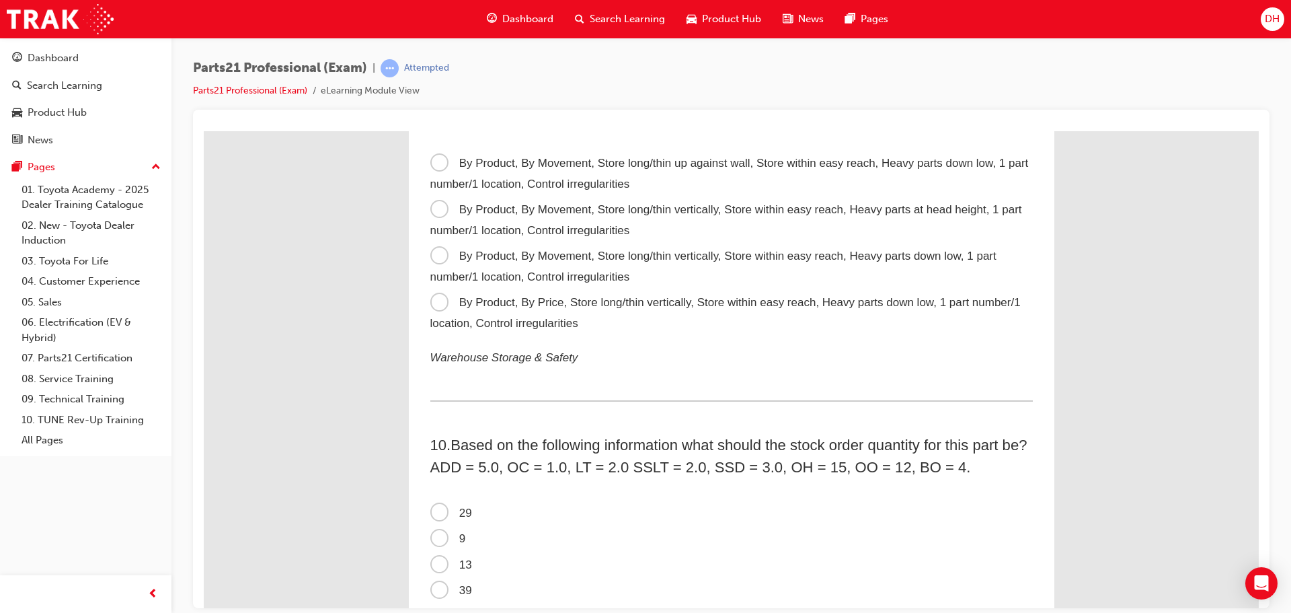
scroll to position [2033, 0]
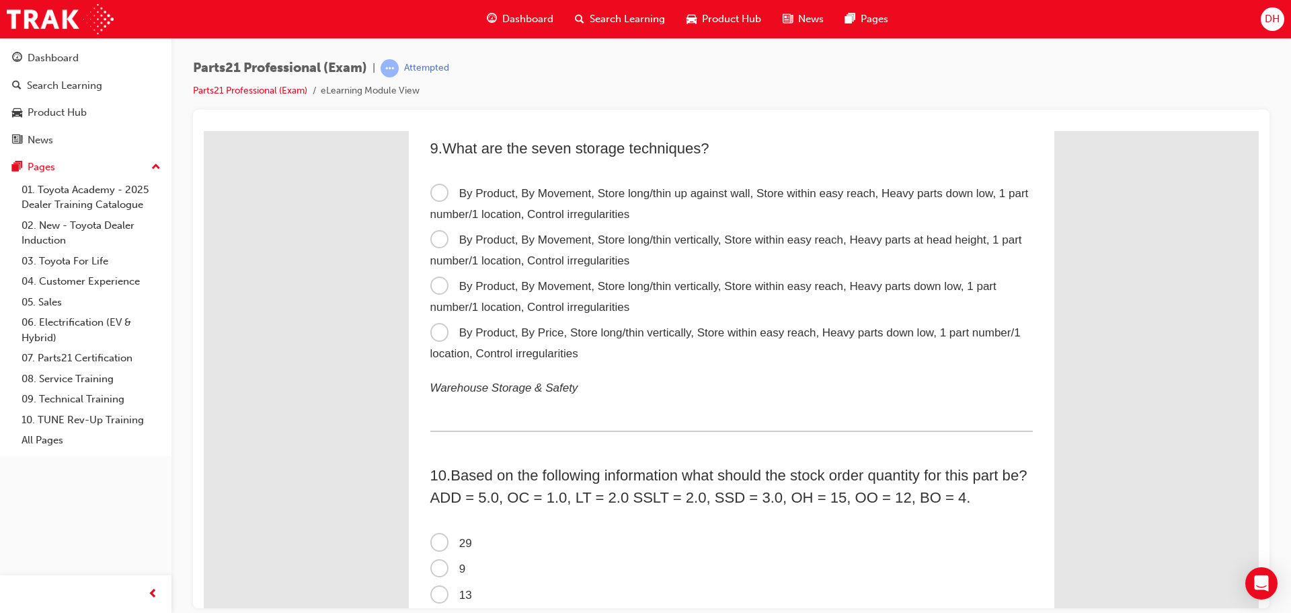
click at [752, 289] on span "By Product, By Movement, Store long/thin vertically, Store within easy reach, H…" at bounding box center [713, 296] width 566 height 34
click at [204, 130] on input "By Product, By Movement, Store long/thin vertically, Store within easy reach, H…" at bounding box center [204, 130] width 0 height 0
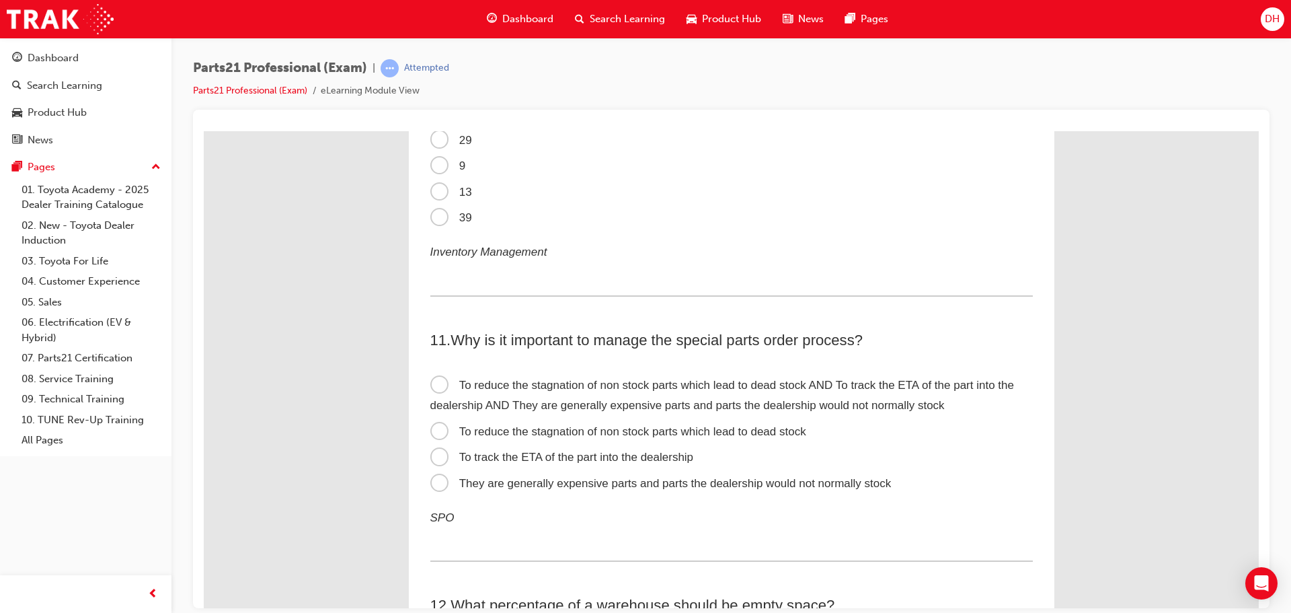
scroll to position [2437, 0]
click at [438, 427] on span "To reduce the stagnation of non stock parts which lead to dead stock" at bounding box center [618, 430] width 376 height 13
click at [204, 130] on input "To reduce the stagnation of non stock parts which lead to dead stock" at bounding box center [204, 130] width 0 height 0
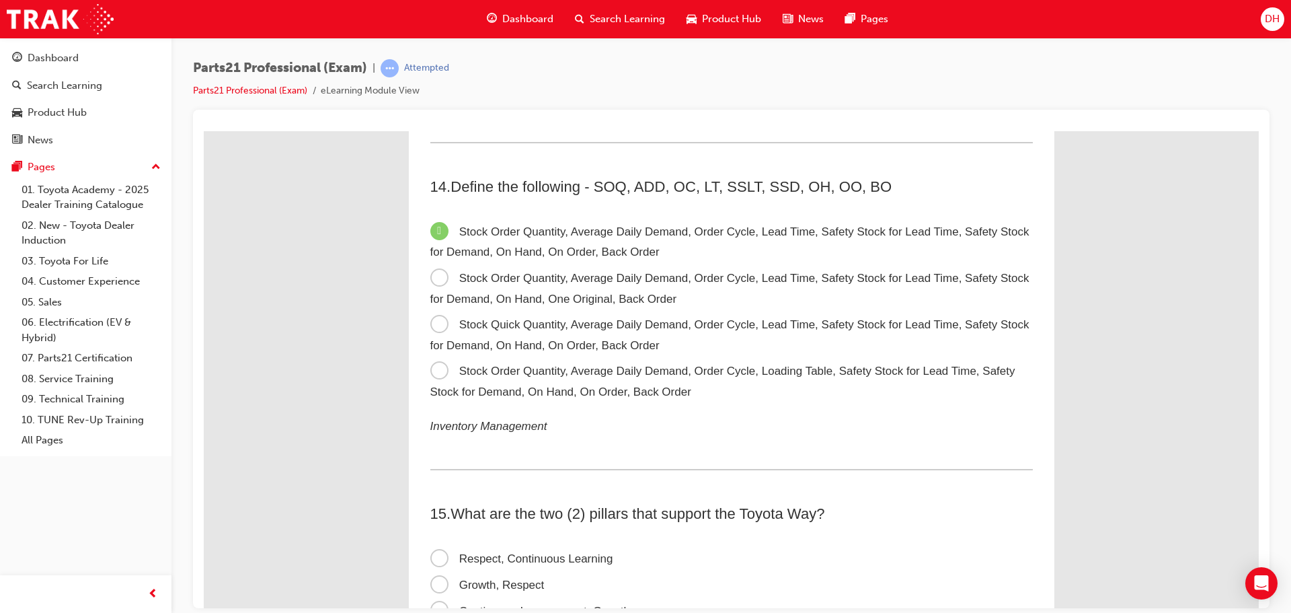
scroll to position [3496, 0]
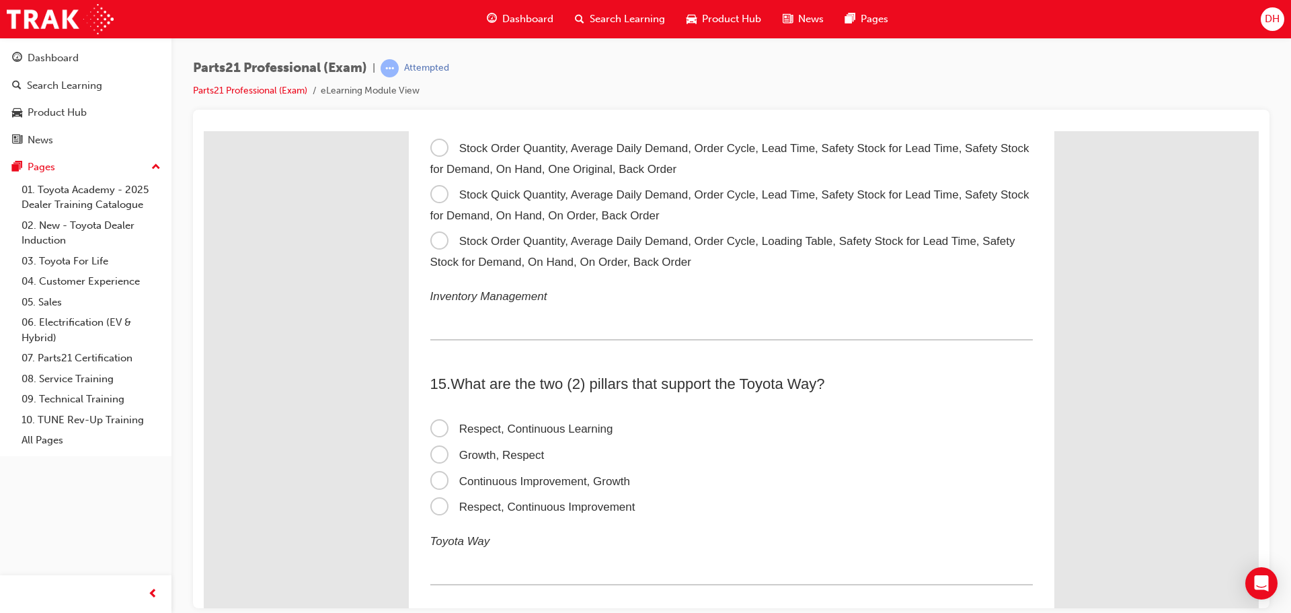
click at [432, 503] on span "Respect, Continuous Improvement" at bounding box center [532, 506] width 205 height 13
click at [204, 130] on input "Respect, Continuous Improvement" at bounding box center [204, 130] width 0 height 0
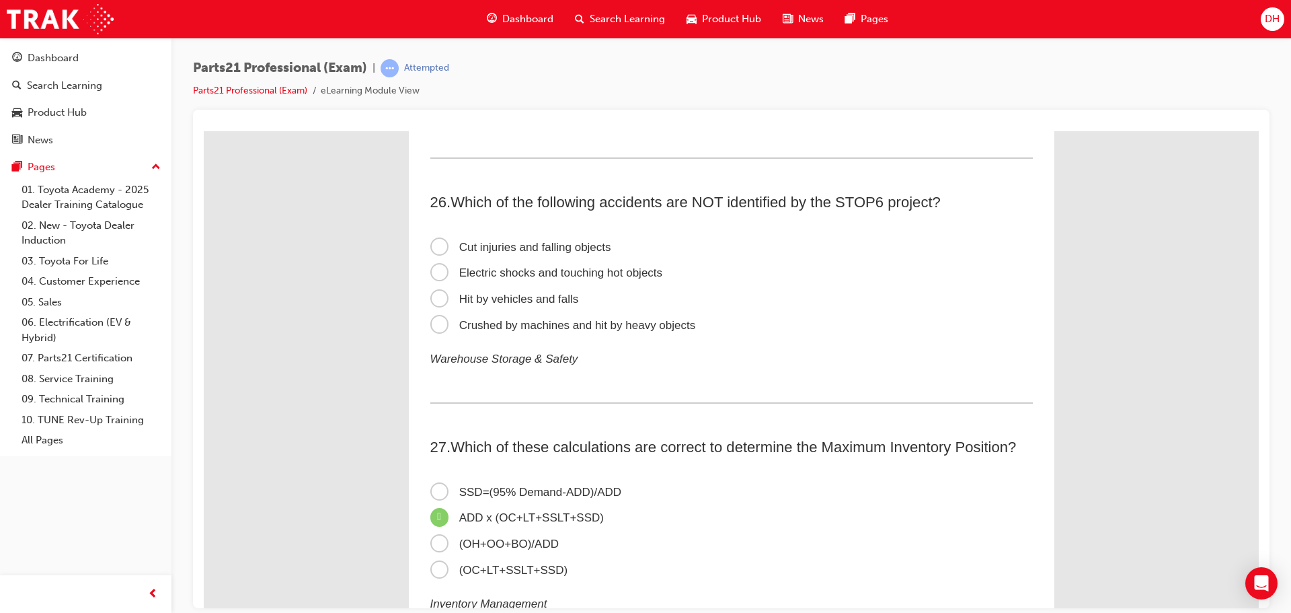
scroll to position [6538, 0]
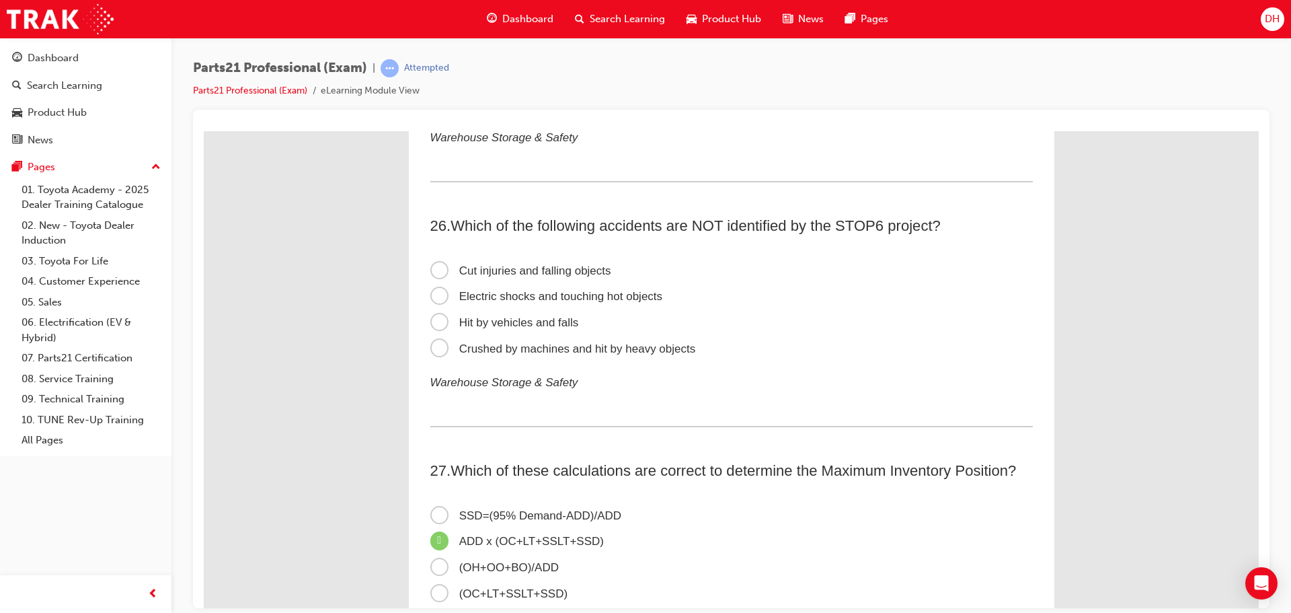
click at [432, 268] on span "Cut injuries and falling objects" at bounding box center [520, 270] width 181 height 13
click at [204, 130] on input "Cut injuries and falling objects" at bounding box center [204, 130] width 0 height 0
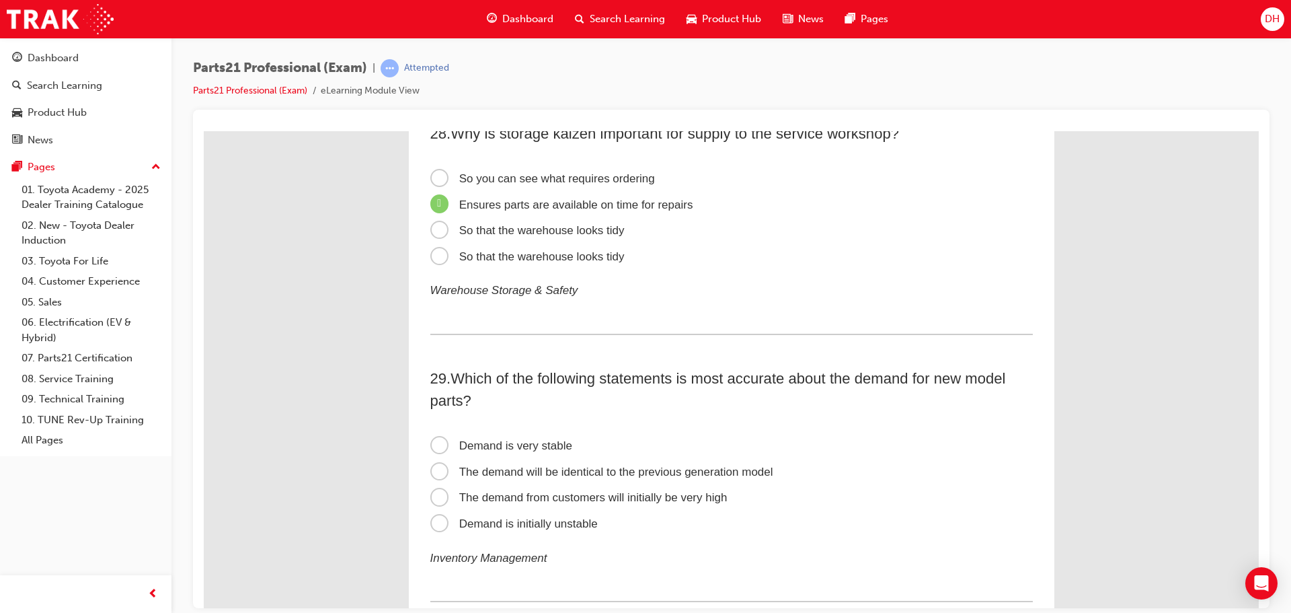
scroll to position [7144, 0]
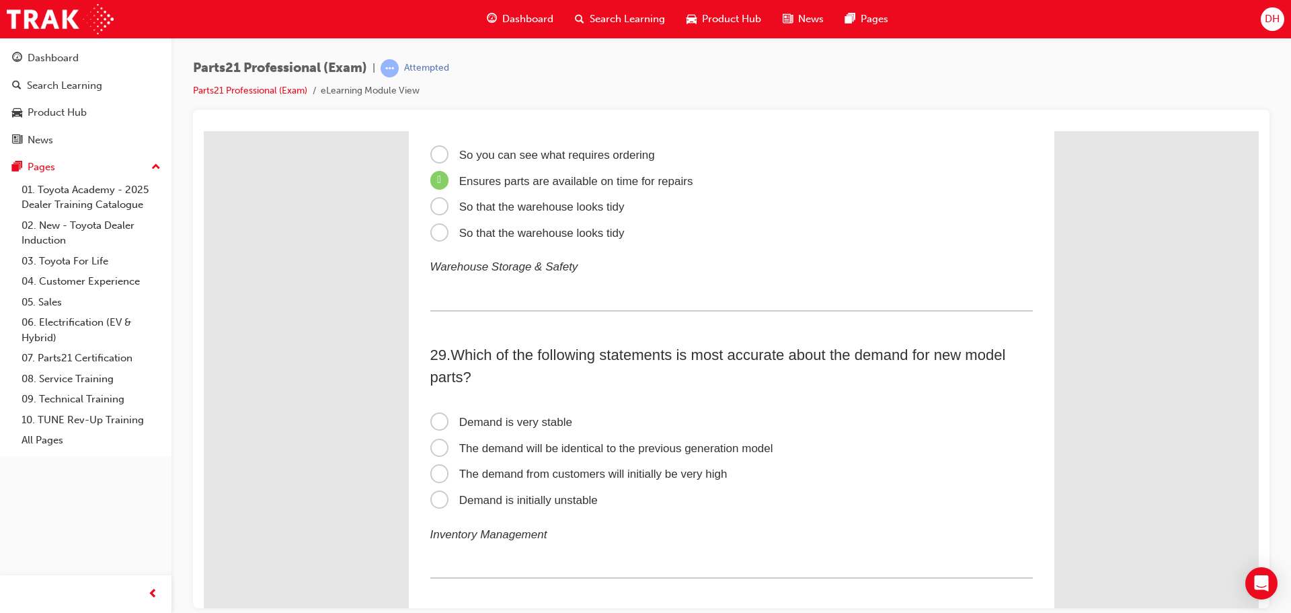
click at [438, 504] on span "Demand is initially unstable" at bounding box center [513, 499] width 167 height 13
click at [204, 130] on input "Demand is initially unstable" at bounding box center [204, 130] width 0 height 0
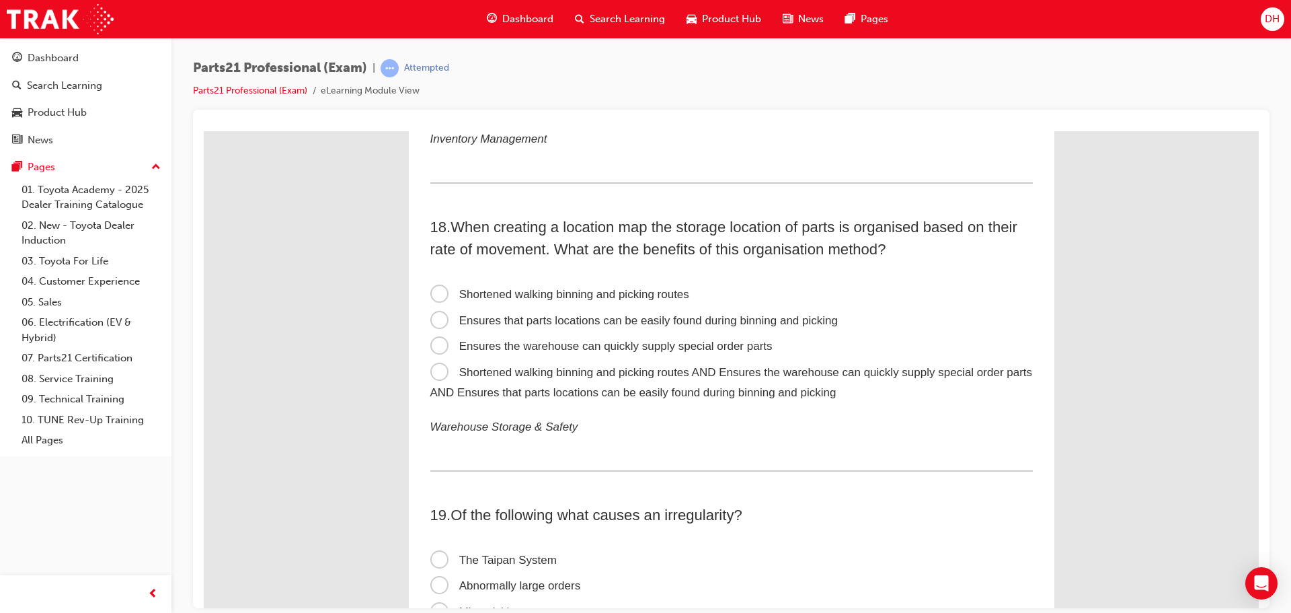
scroll to position [4252, 0]
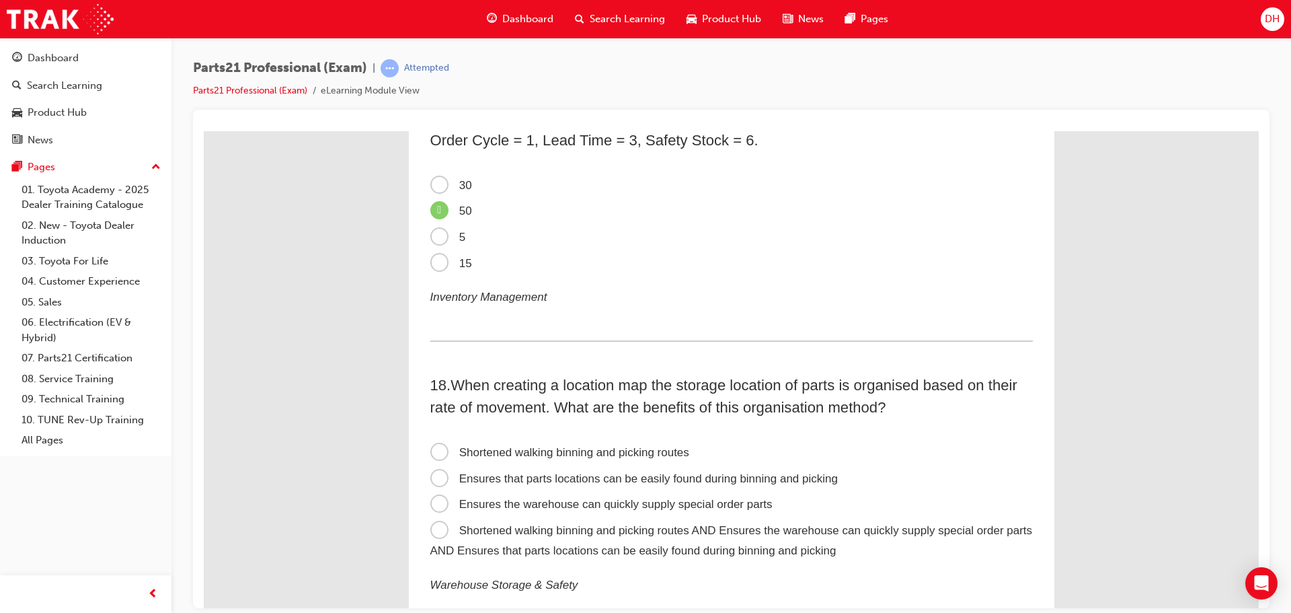
click at [430, 448] on span "Shortened walking binning and picking routes" at bounding box center [559, 451] width 259 height 13
click at [204, 130] on input "Shortened walking binning and picking routes" at bounding box center [204, 130] width 0 height 0
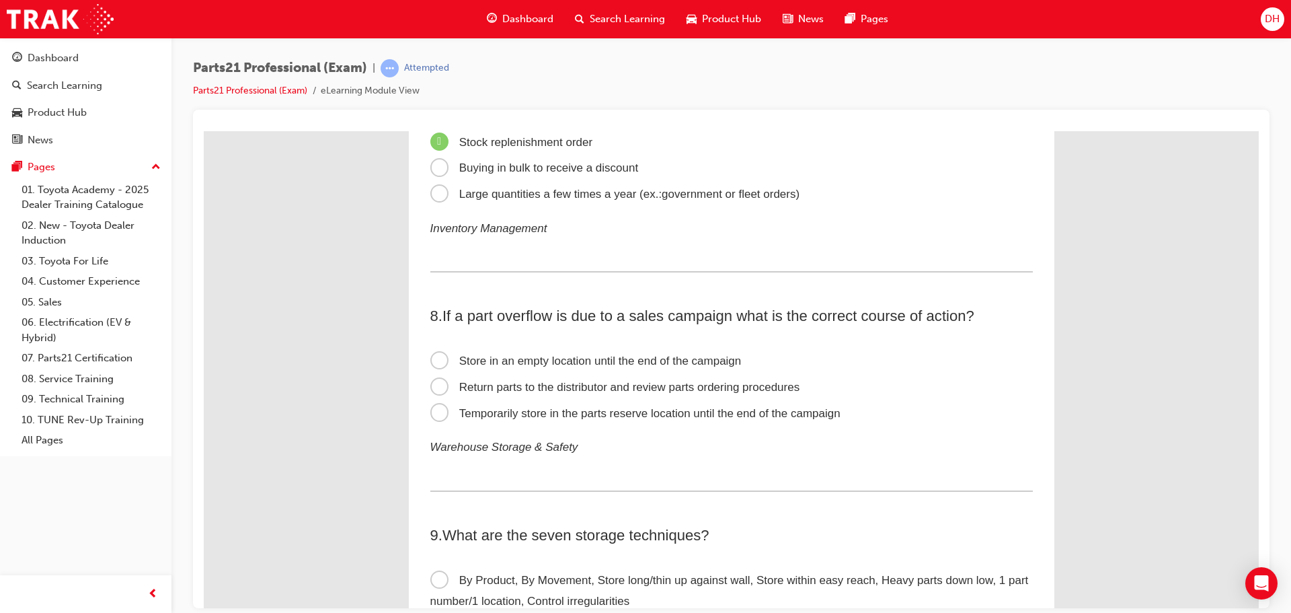
scroll to position [1681, 0]
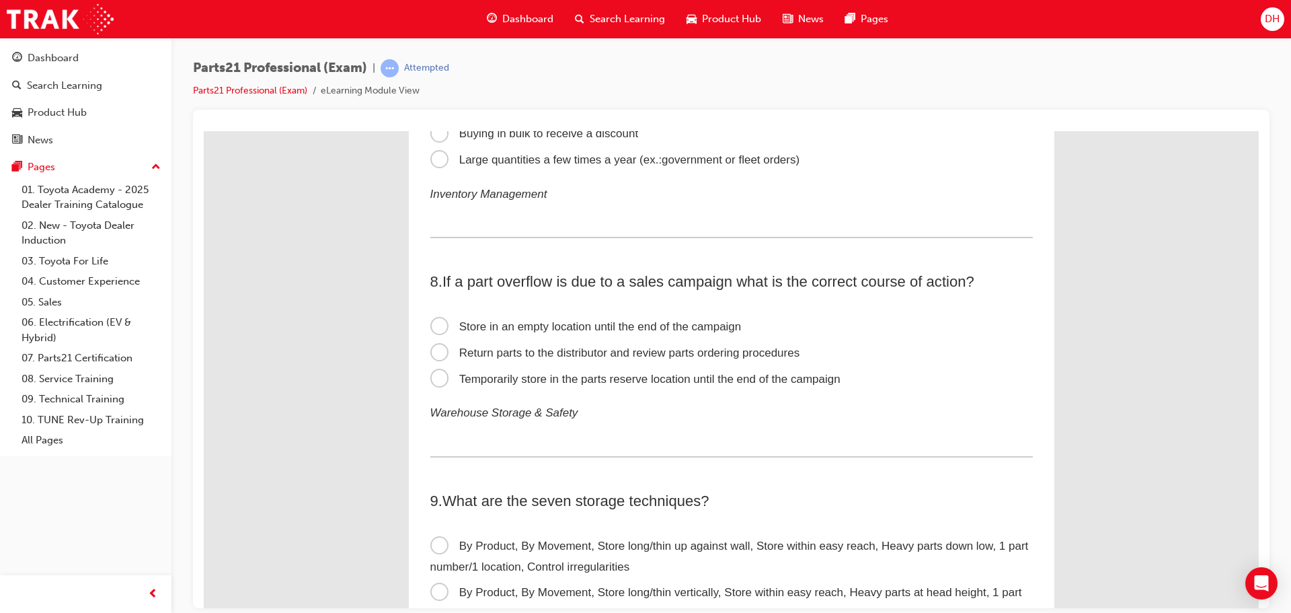
drag, startPoint x: 436, startPoint y: 381, endPoint x: 451, endPoint y: 380, distance: 14.2
click at [436, 381] on span "Temporarily store in the parts reserve location until the end of the campaign" at bounding box center [635, 378] width 410 height 13
click at [204, 130] on input "Temporarily store in the parts reserve location until the end of the campaign" at bounding box center [204, 130] width 0 height 0
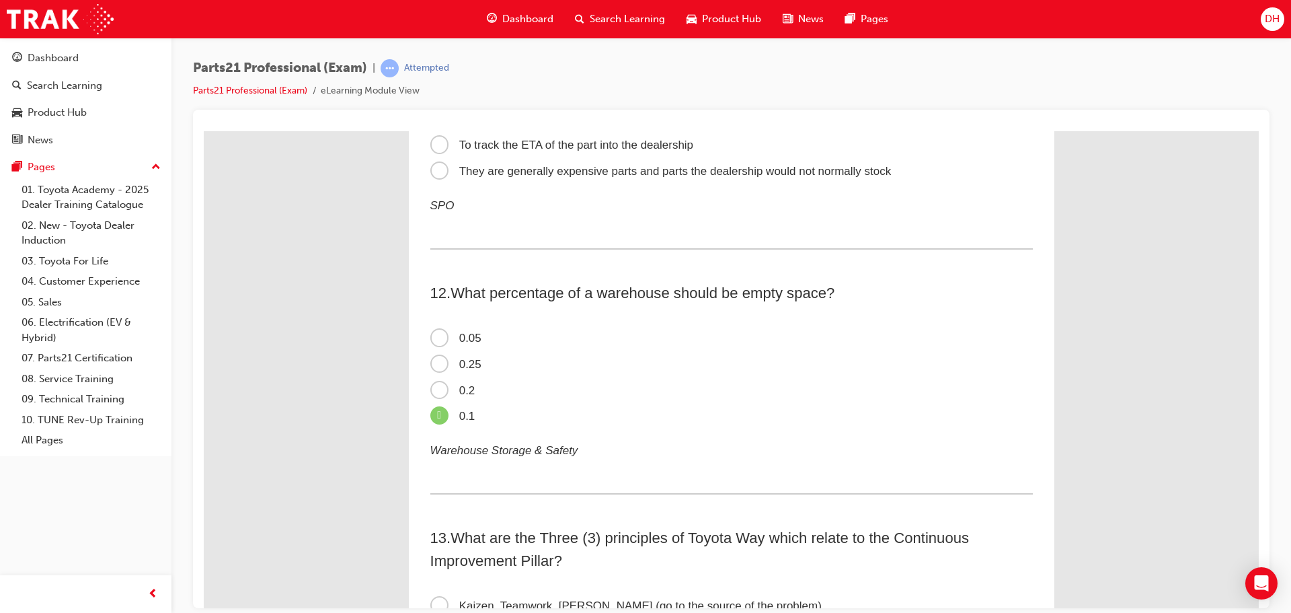
scroll to position [2757, 0]
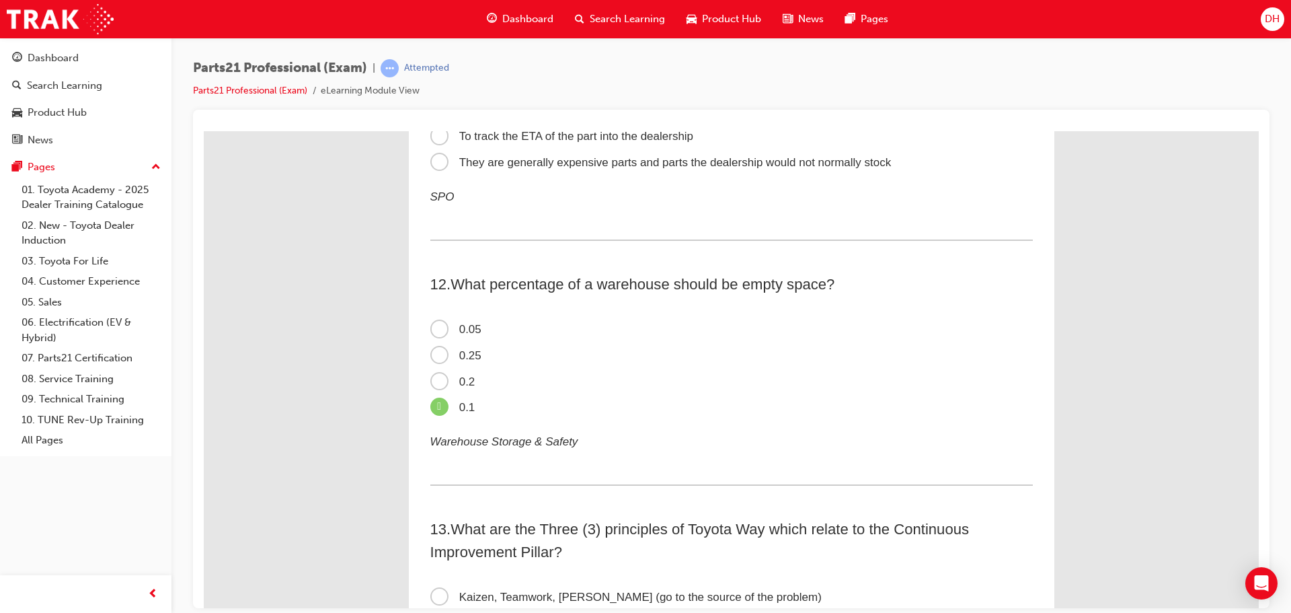
click at [435, 411] on span "0.1" at bounding box center [452, 406] width 45 height 13
click at [204, 130] on input "0.1" at bounding box center [204, 130] width 0 height 0
drag, startPoint x: 431, startPoint y: 401, endPoint x: 445, endPoint y: 394, distance: 15.9
click at [432, 401] on span "0.1" at bounding box center [452, 406] width 45 height 13
click at [204, 130] on input "0.1" at bounding box center [204, 130] width 0 height 0
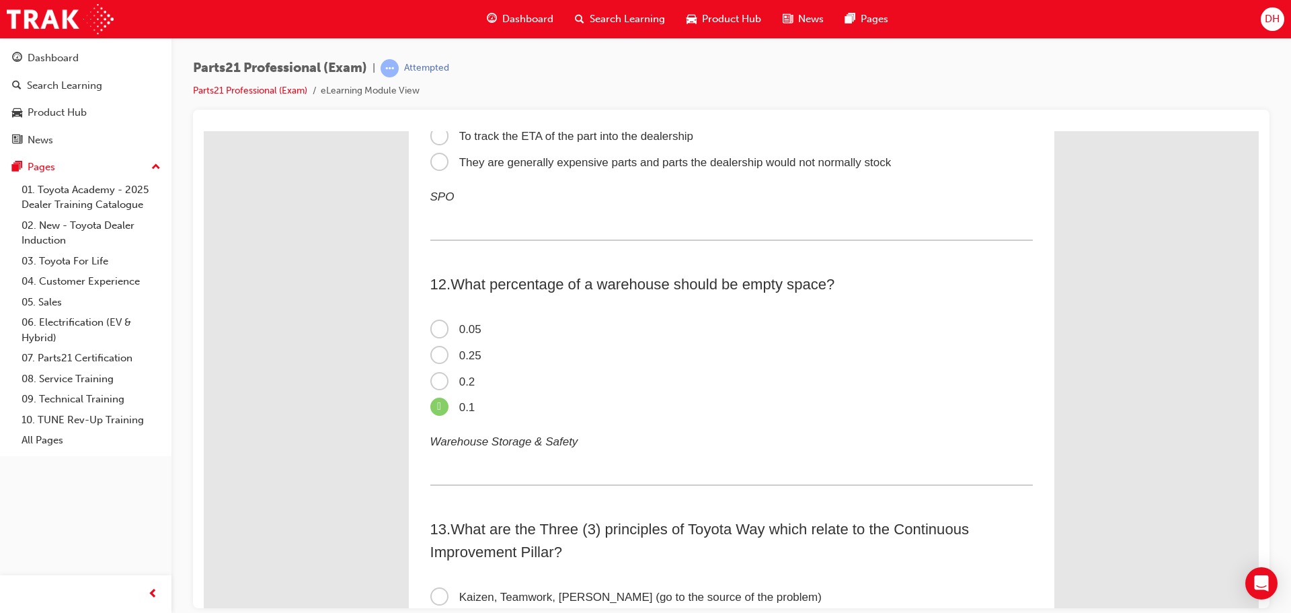
click at [536, 371] on label "0.2" at bounding box center [731, 381] width 602 height 26
click at [204, 130] on input "0.2" at bounding box center [204, 130] width 0 height 0
drag, startPoint x: 561, startPoint y: 430, endPoint x: 598, endPoint y: 444, distance: 39.4
click at [596, 451] on div "12 . What percentage of a warehouse should be empty space? 0.05 0.25 0.2 0.1 Wa…" at bounding box center [731, 378] width 602 height 212
click at [699, 276] on span "What percentage of a warehouse should be empty space?" at bounding box center [643, 283] width 384 height 17
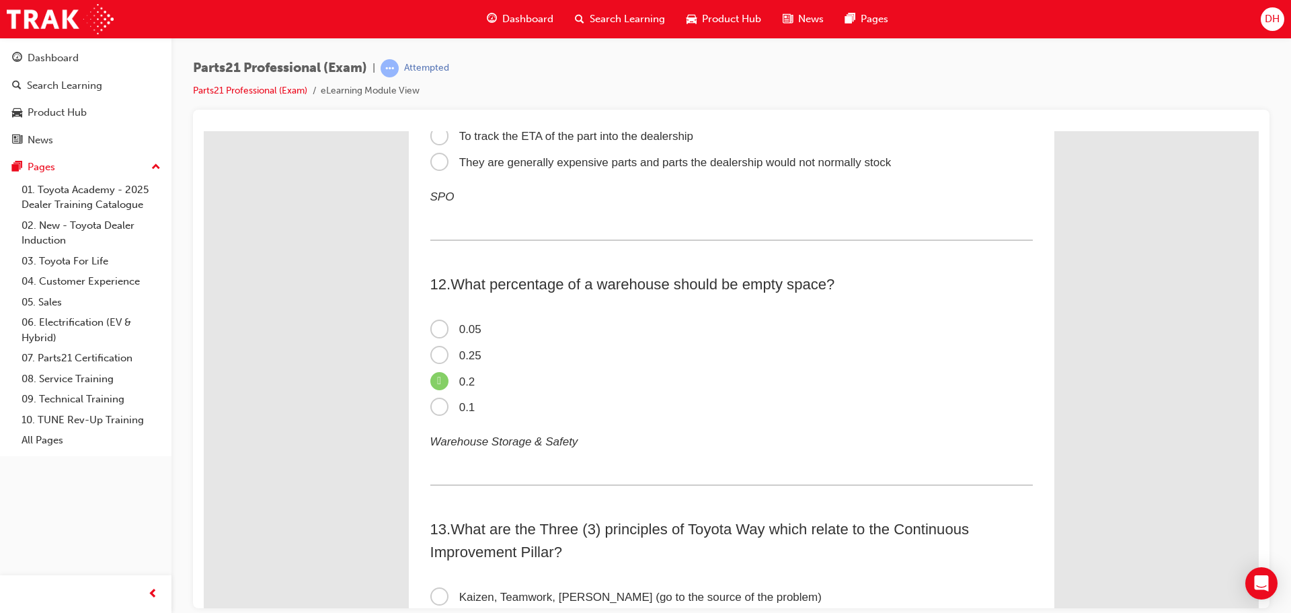
click at [431, 408] on span "0.1" at bounding box center [452, 406] width 45 height 13
click at [204, 130] on input "0.1" at bounding box center [204, 130] width 0 height 0
click at [431, 383] on span "0.2" at bounding box center [452, 381] width 45 height 13
click at [204, 130] on input "0.2" at bounding box center [204, 130] width 0 height 0
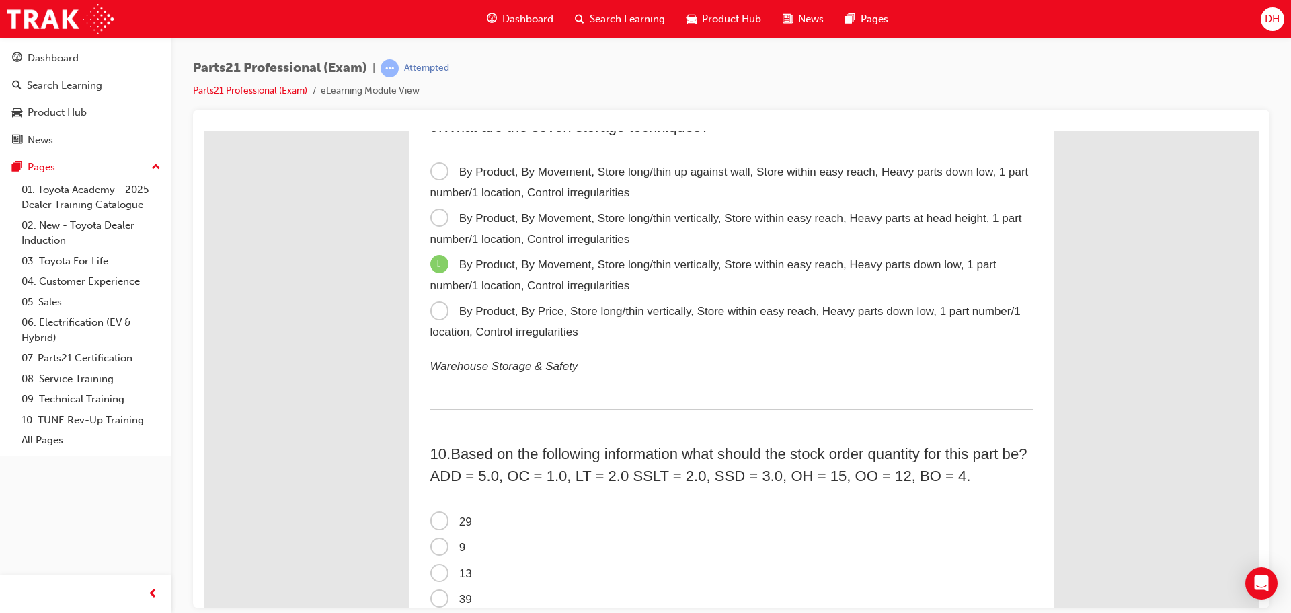
scroll to position [2152, 0]
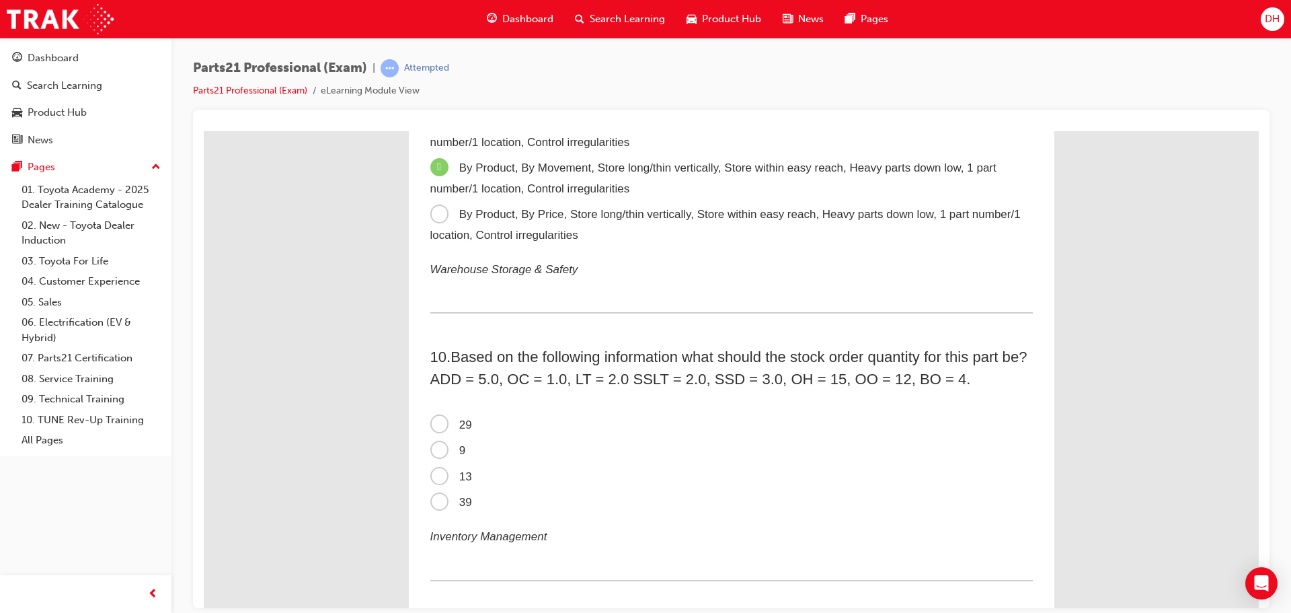
click at [432, 444] on span "9" at bounding box center [448, 449] width 36 height 13
click at [204, 130] on input "9" at bounding box center [204, 130] width 0 height 0
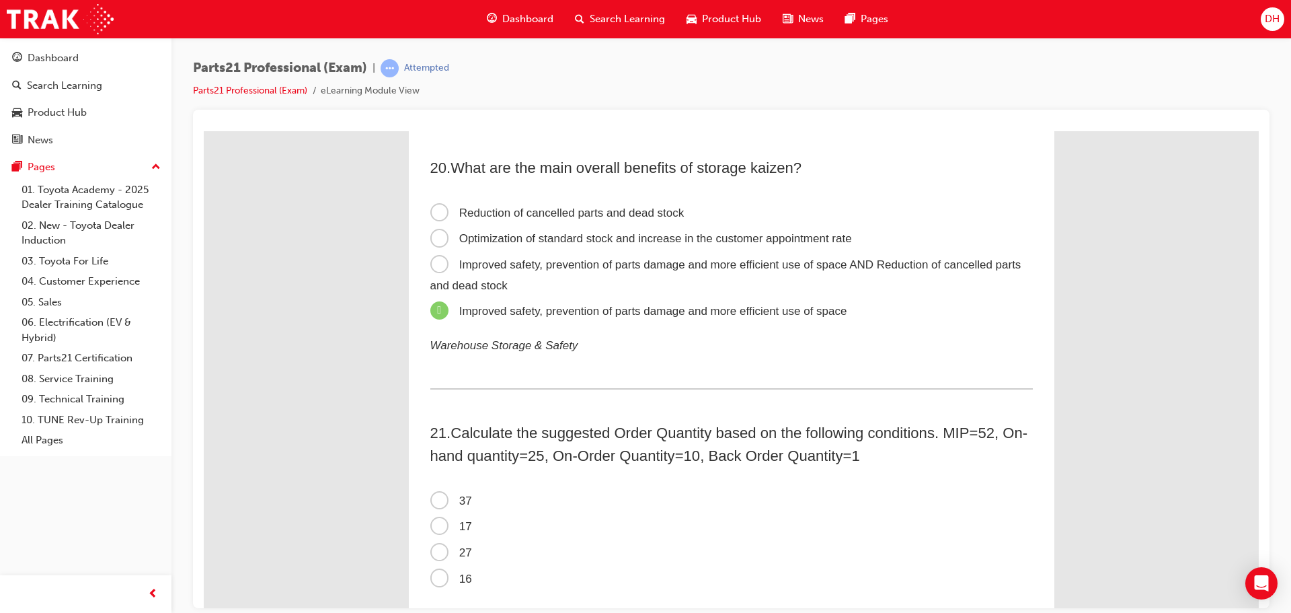
scroll to position [5177, 0]
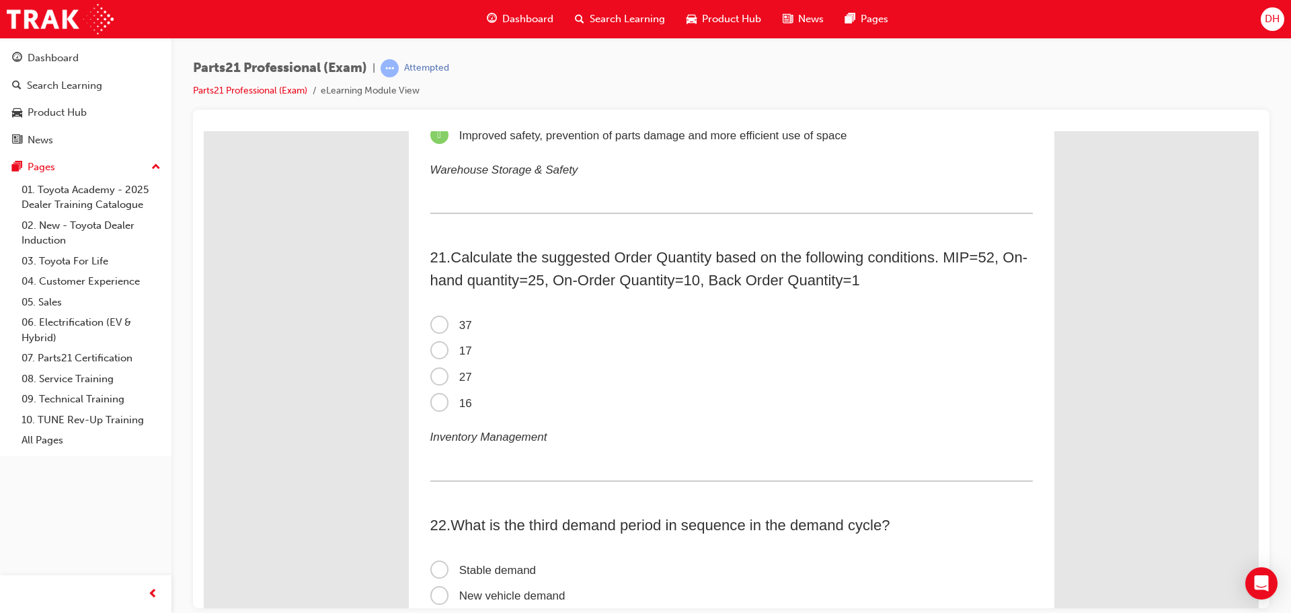
click at [436, 401] on span "16" at bounding box center [451, 402] width 42 height 13
click at [204, 130] on input "16" at bounding box center [204, 130] width 0 height 0
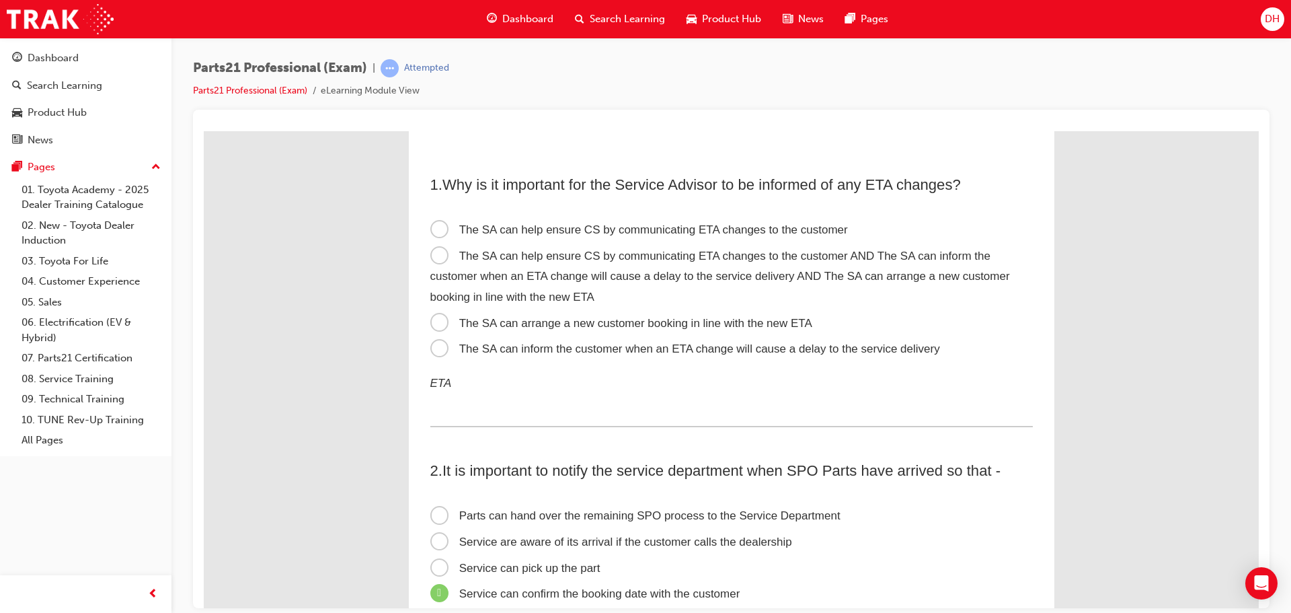
scroll to position [0, 0]
click at [434, 255] on span "The SA can help ensure CS by communicating ETA changes to the customer AND The …" at bounding box center [720, 276] width 580 height 54
click at [204, 130] on input "The SA can help ensure CS by communicating ETA changes to the customer AND The …" at bounding box center [204, 130] width 0 height 0
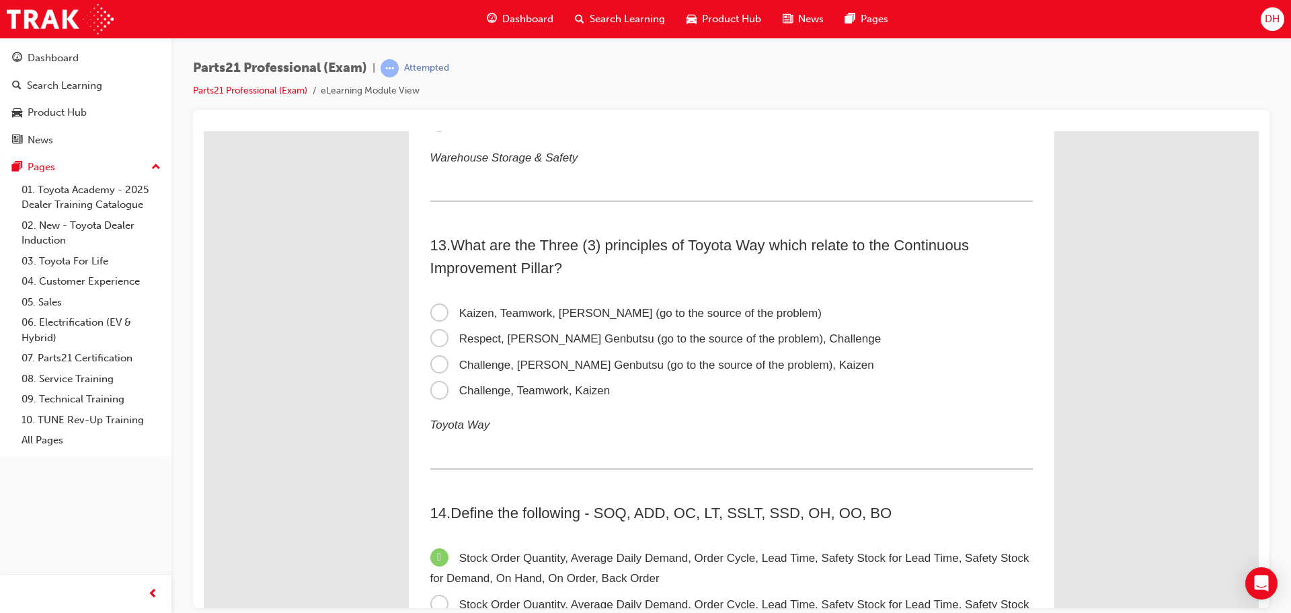
scroll to position [3042, 0]
click at [433, 359] on span "Challenge, Genchi Genbutsu (go to the source of the problem), Kaizen" at bounding box center [652, 362] width 444 height 13
click at [204, 130] on input "Challenge, Genchi Genbutsu (go to the source of the problem), Kaizen" at bounding box center [204, 130] width 0 height 0
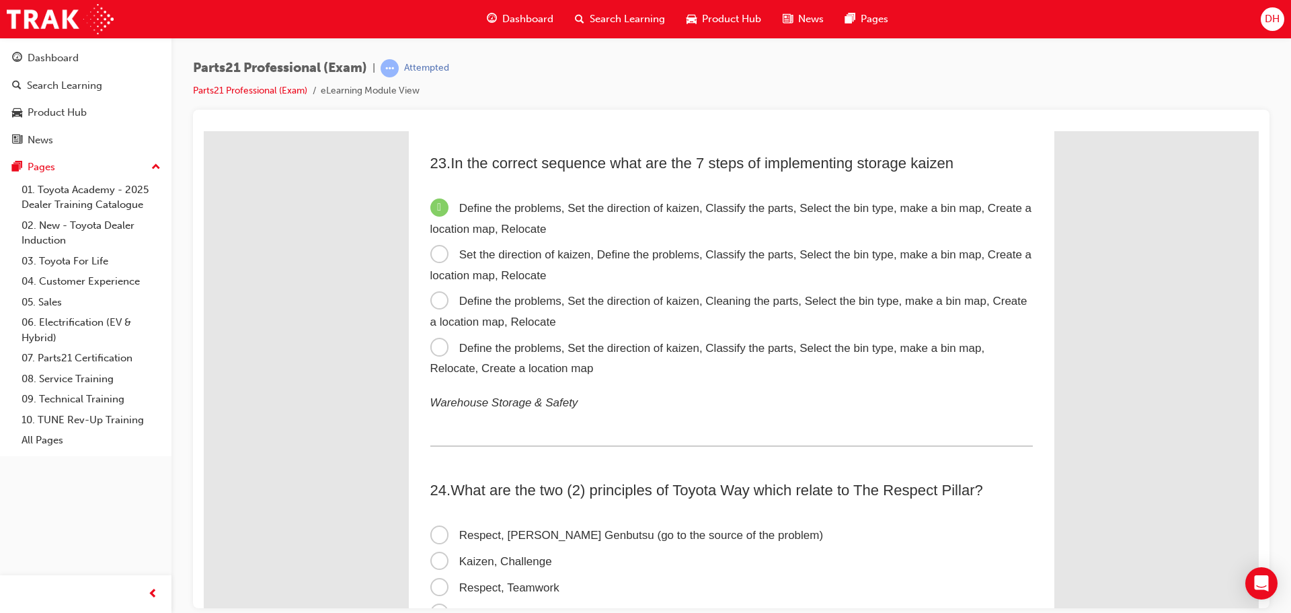
scroll to position [5984, 0]
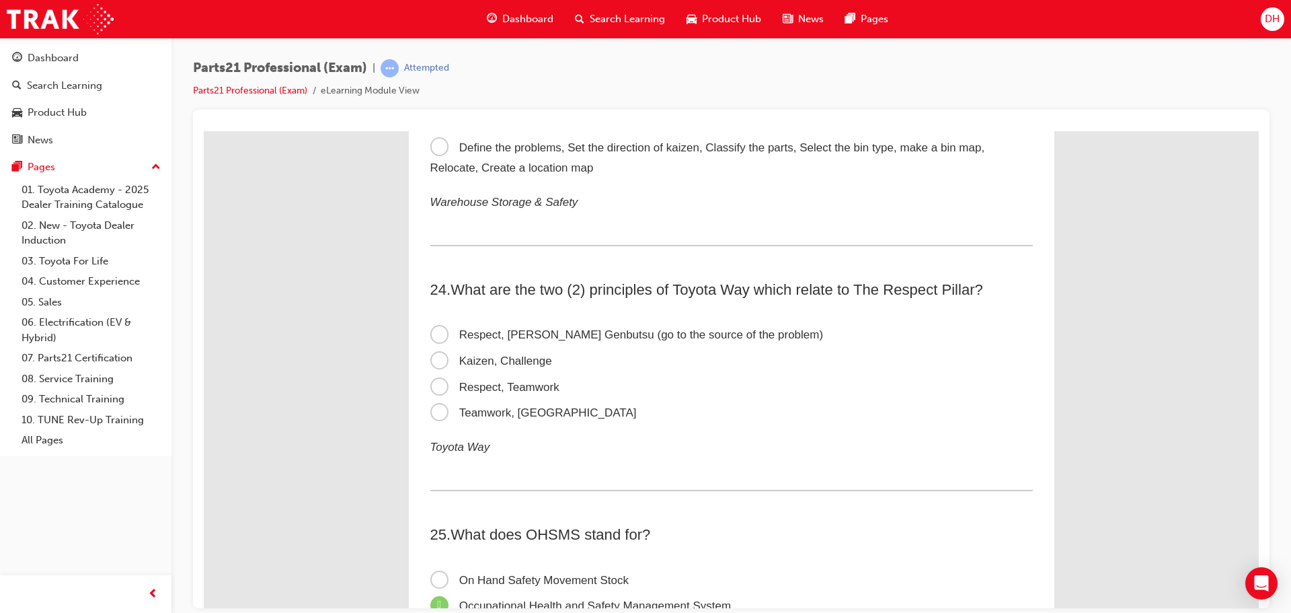
click at [432, 387] on span "Respect, Teamwork" at bounding box center [494, 386] width 129 height 13
click at [204, 130] on input "Respect, Teamwork" at bounding box center [204, 130] width 0 height 0
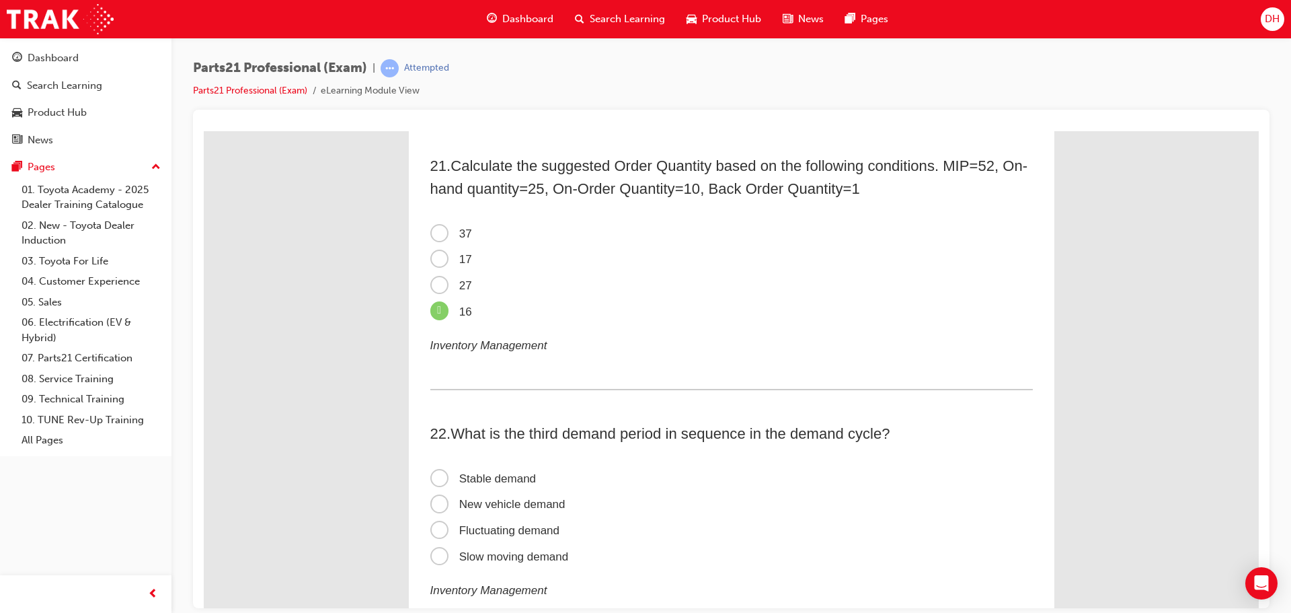
scroll to position [5463, 0]
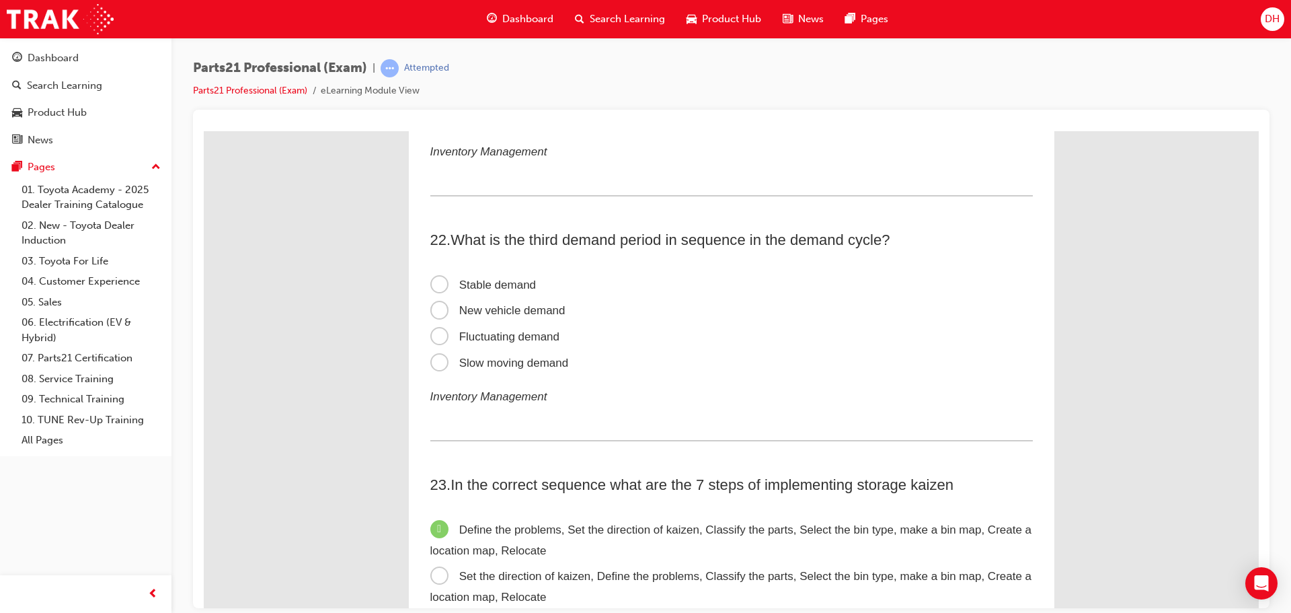
click at [434, 282] on span "Stable demand" at bounding box center [483, 284] width 106 height 13
click at [204, 130] on input "Stable demand" at bounding box center [204, 130] width 0 height 0
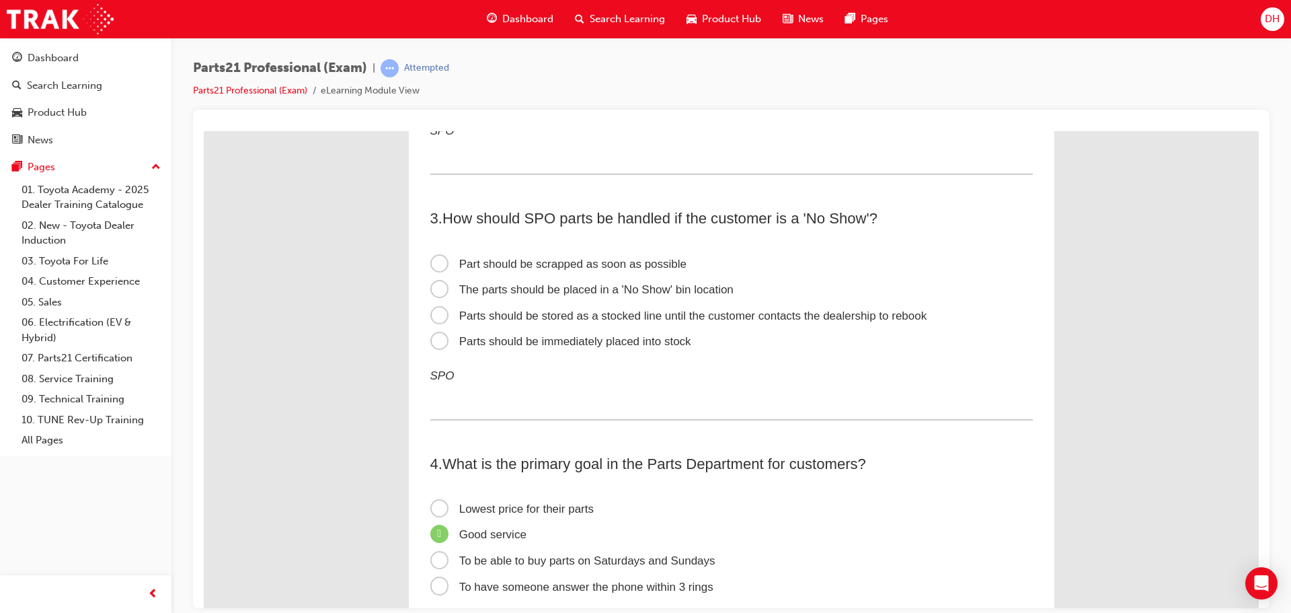
scroll to position [487, 0]
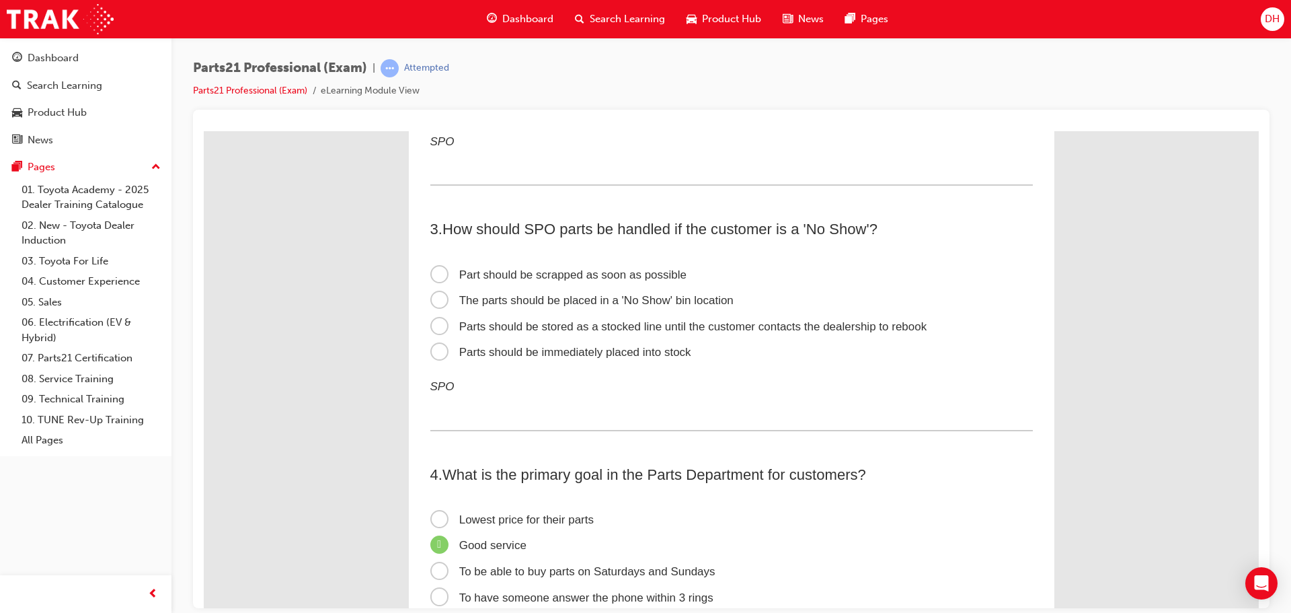
drag, startPoint x: 432, startPoint y: 297, endPoint x: 440, endPoint y: 299, distance: 8.2
click at [432, 297] on span "The parts should be placed in a 'No Show' bin location" at bounding box center [581, 299] width 303 height 13
click at [204, 130] on input "The parts should be placed in a 'No Show' bin location" at bounding box center [204, 130] width 0 height 0
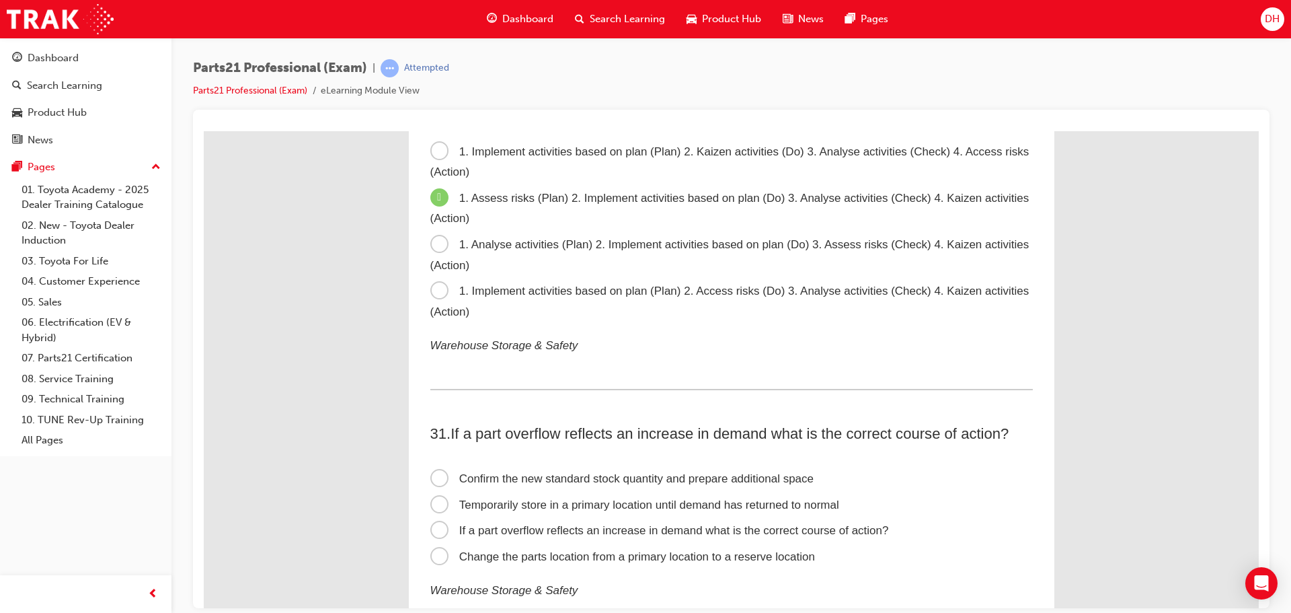
scroll to position [7749, 0]
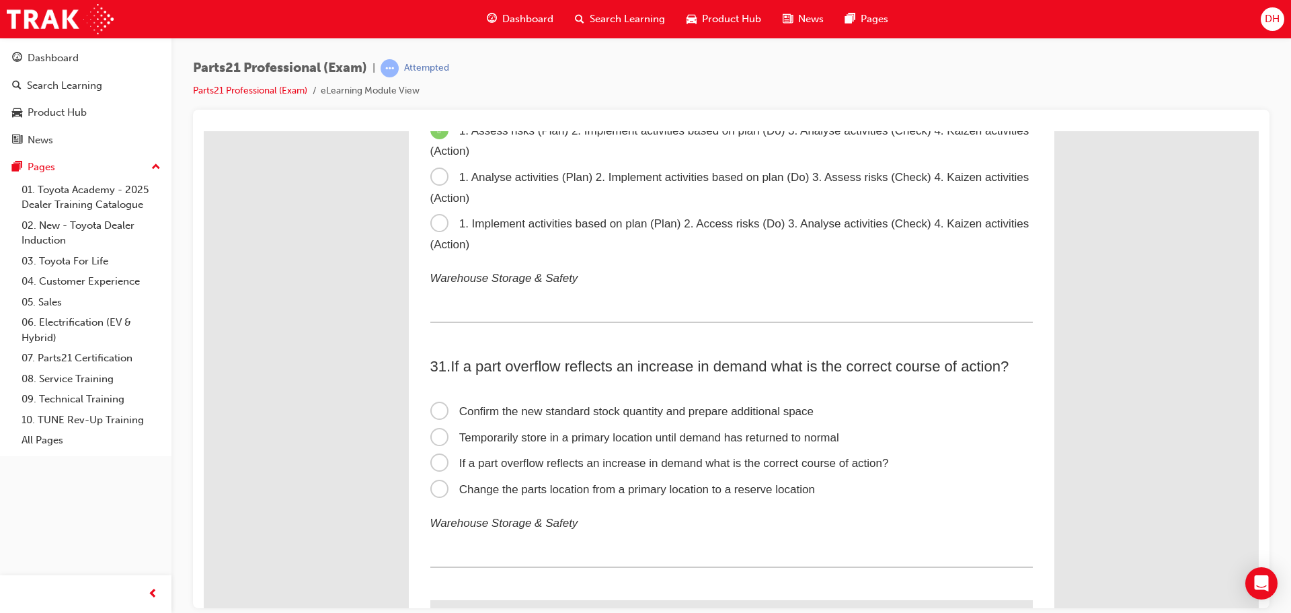
click at [436, 412] on span "Confirm the new standard stock quantity and prepare additional space" at bounding box center [622, 410] width 384 height 13
click at [204, 130] on input "Confirm the new standard stock quantity and prepare additional space" at bounding box center [204, 130] width 0 height 0
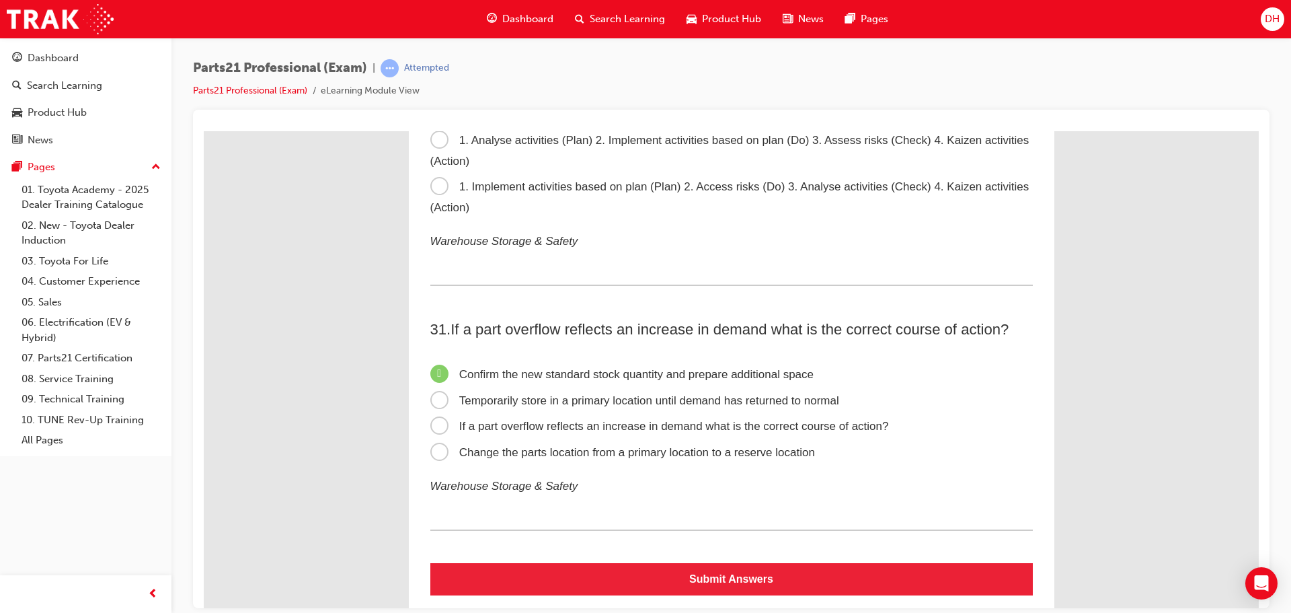
scroll to position [7816, 0]
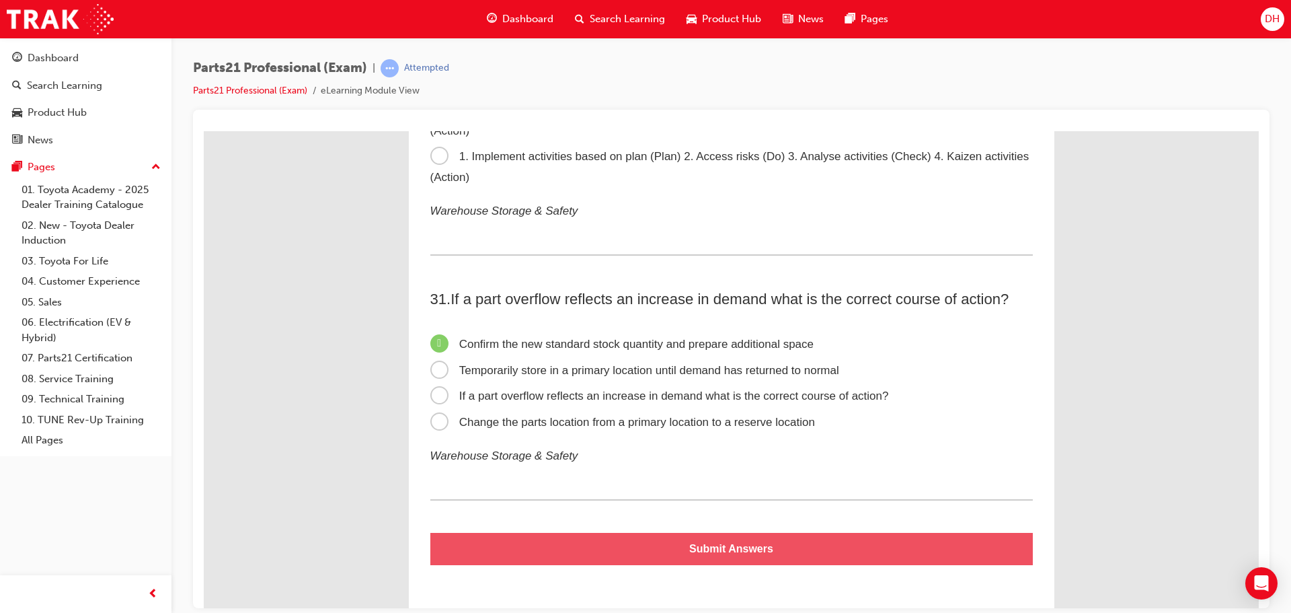
click at [750, 545] on button "Submit Answers" at bounding box center [731, 548] width 602 height 32
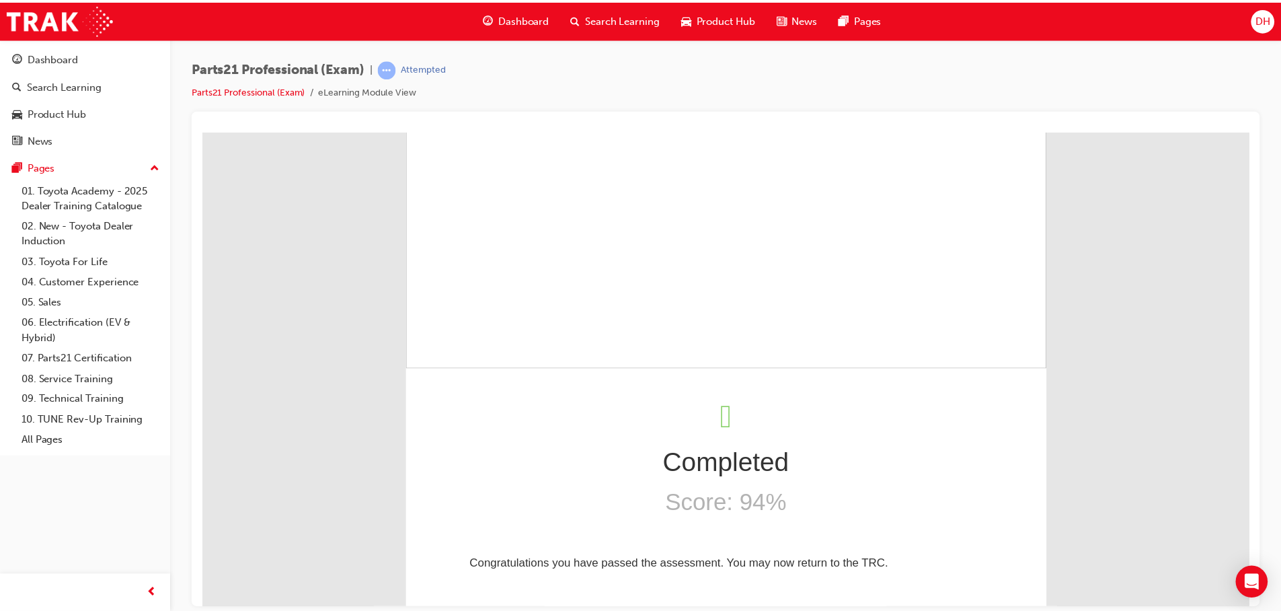
scroll to position [0, 0]
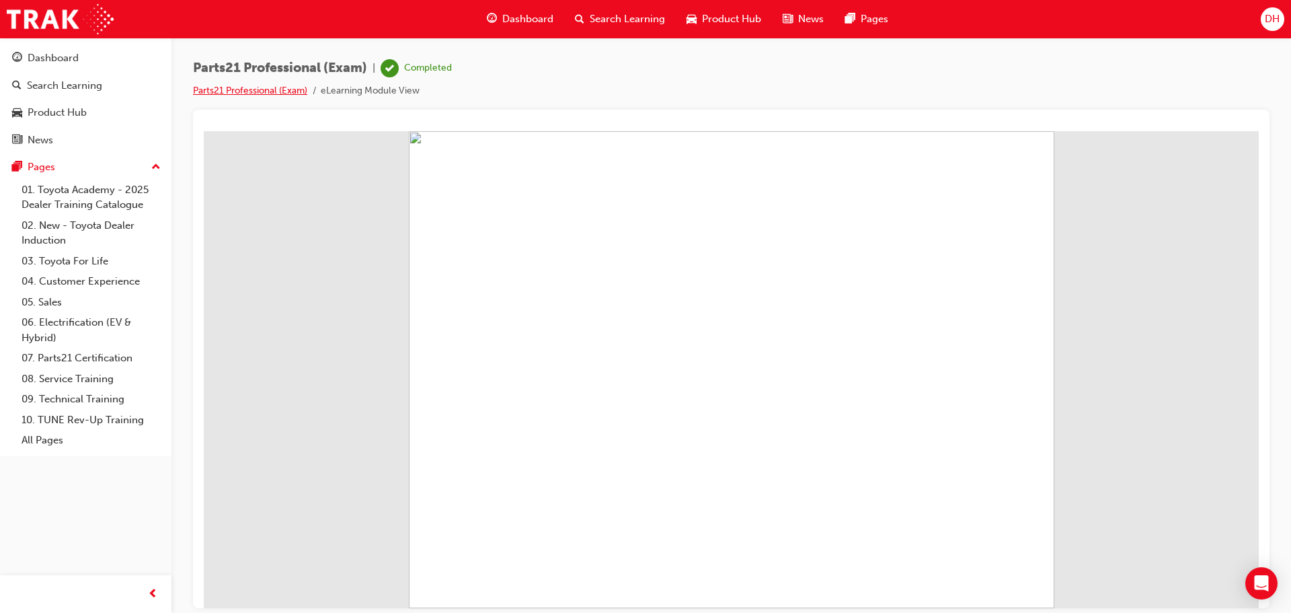
click at [247, 85] on link "Parts21 Professional (Exam)" at bounding box center [250, 90] width 114 height 11
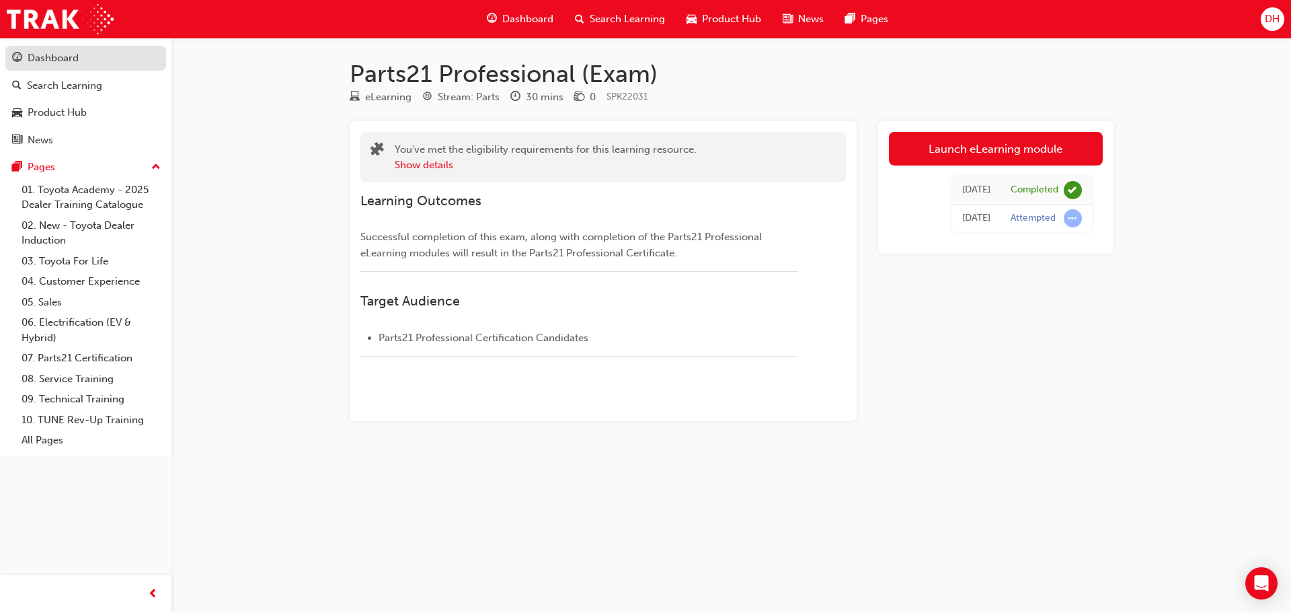
click at [54, 59] on div "Dashboard" at bounding box center [53, 57] width 51 height 15
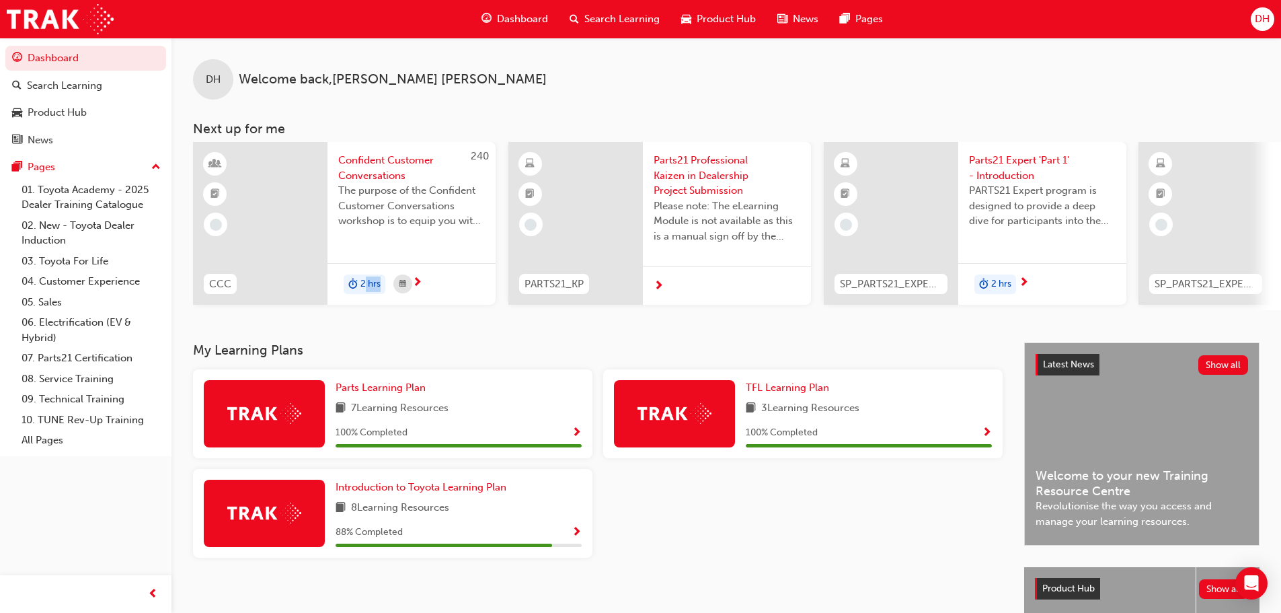
drag, startPoint x: 365, startPoint y: 321, endPoint x: 504, endPoint y: 327, distance: 139.3
click at [501, 330] on div "DH Welcome back , Darren Humphrey Next up for me 240 CCC Confident Customer Con…" at bounding box center [725, 190] width 1109 height 305
click at [282, 288] on div at bounding box center [260, 223] width 134 height 163
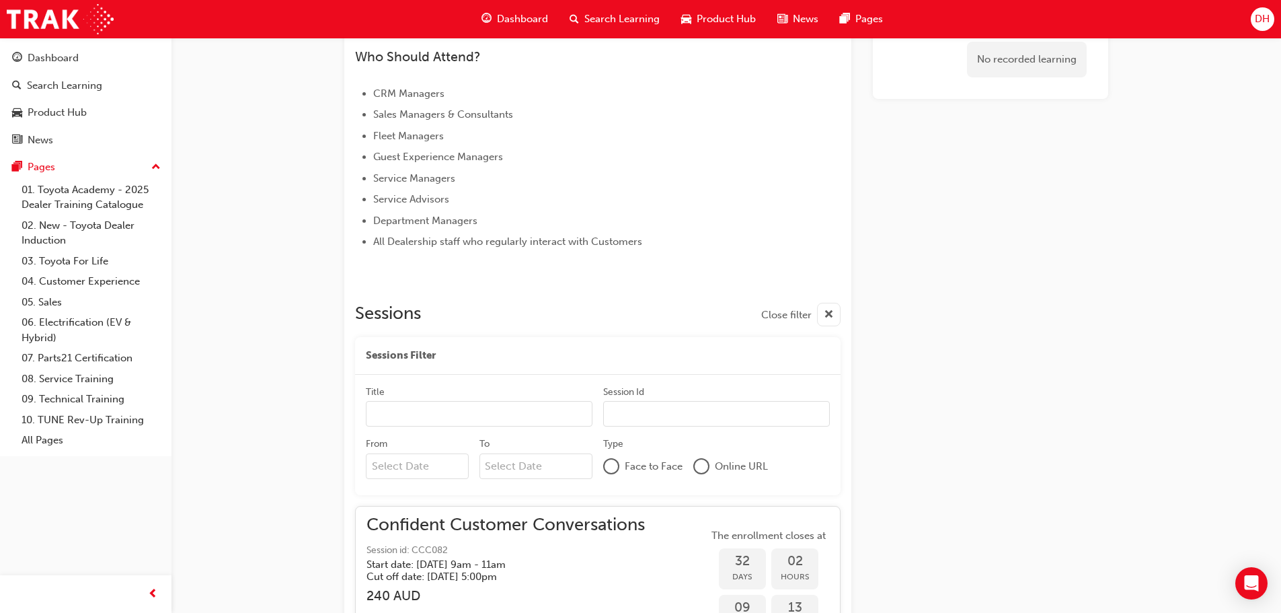
scroll to position [584, 0]
click at [516, 20] on span "Dashboard" at bounding box center [522, 18] width 51 height 15
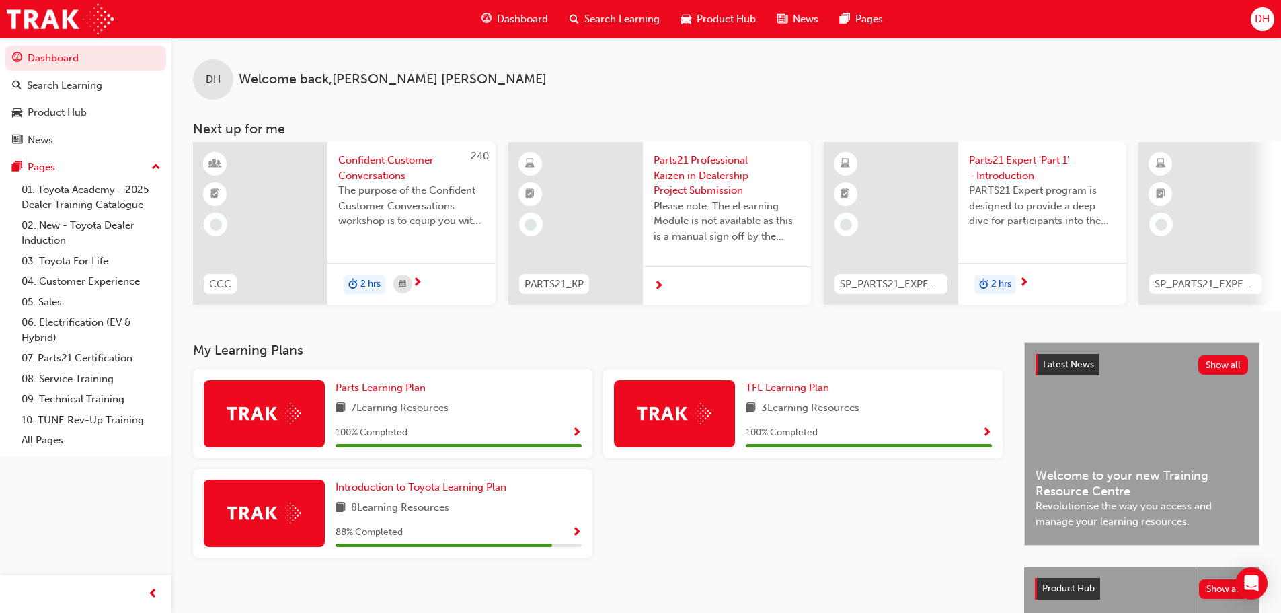
click at [900, 72] on div "DH Welcome back , Darren Humphrey" at bounding box center [725, 69] width 1109 height 62
click at [329, 17] on div "Dashboard Search Learning Product Hub News Pages DH" at bounding box center [640, 19] width 1281 height 38
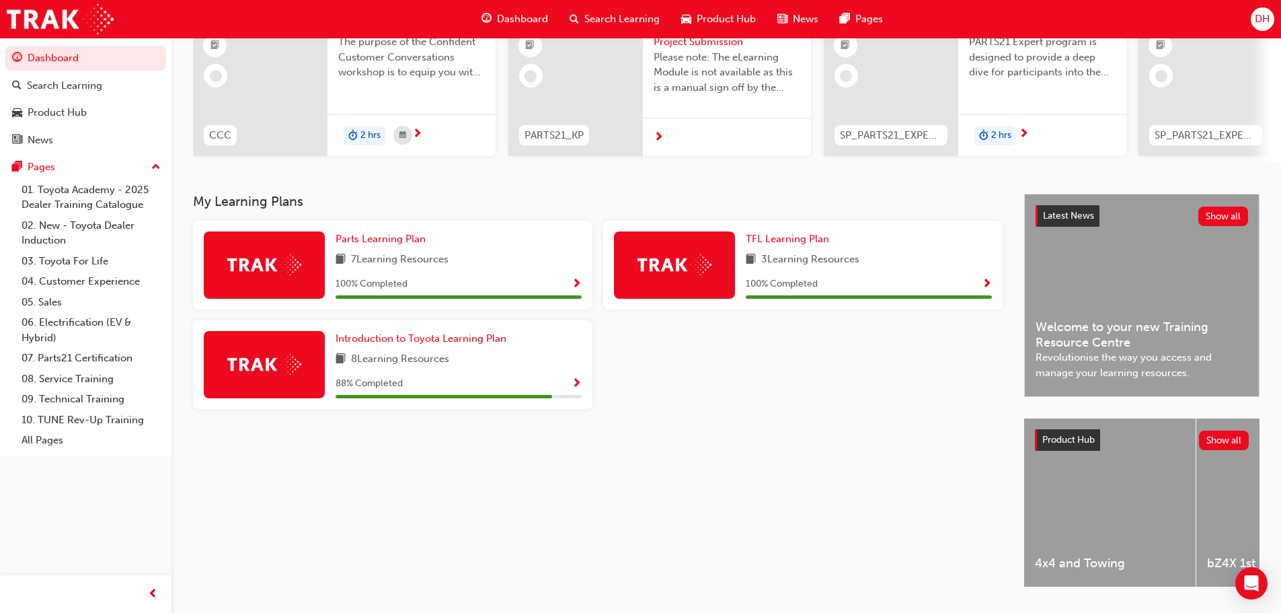
scroll to position [191, 0]
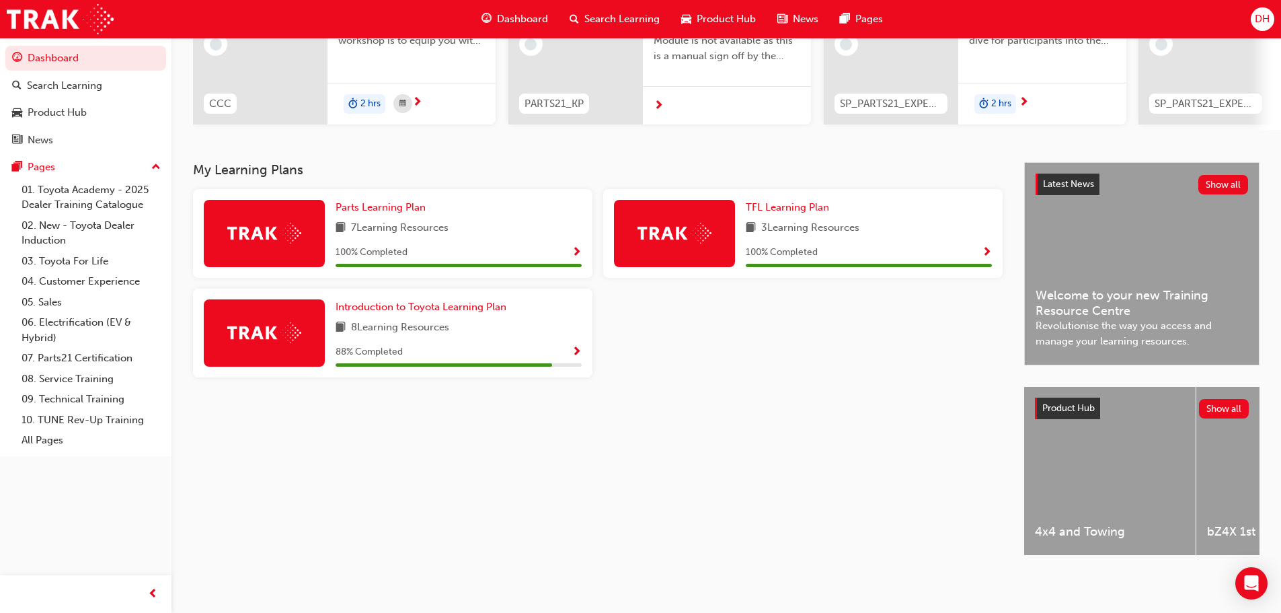
click at [535, 17] on span "Dashboard" at bounding box center [522, 18] width 51 height 15
drag, startPoint x: 1122, startPoint y: 124, endPoint x: 1091, endPoint y: 130, distance: 30.7
click at [1123, 125] on div "DH Welcome back , Darren Humphrey Next up for me 240 CCC Confident Customer Con…" at bounding box center [725, 9] width 1109 height 305
drag, startPoint x: 486, startPoint y: 125, endPoint x: 771, endPoint y: 138, distance: 285.4
click at [771, 138] on div "DH Welcome back , Darren Humphrey Next up for me 240 CCC Confident Customer Con…" at bounding box center [725, 9] width 1109 height 305
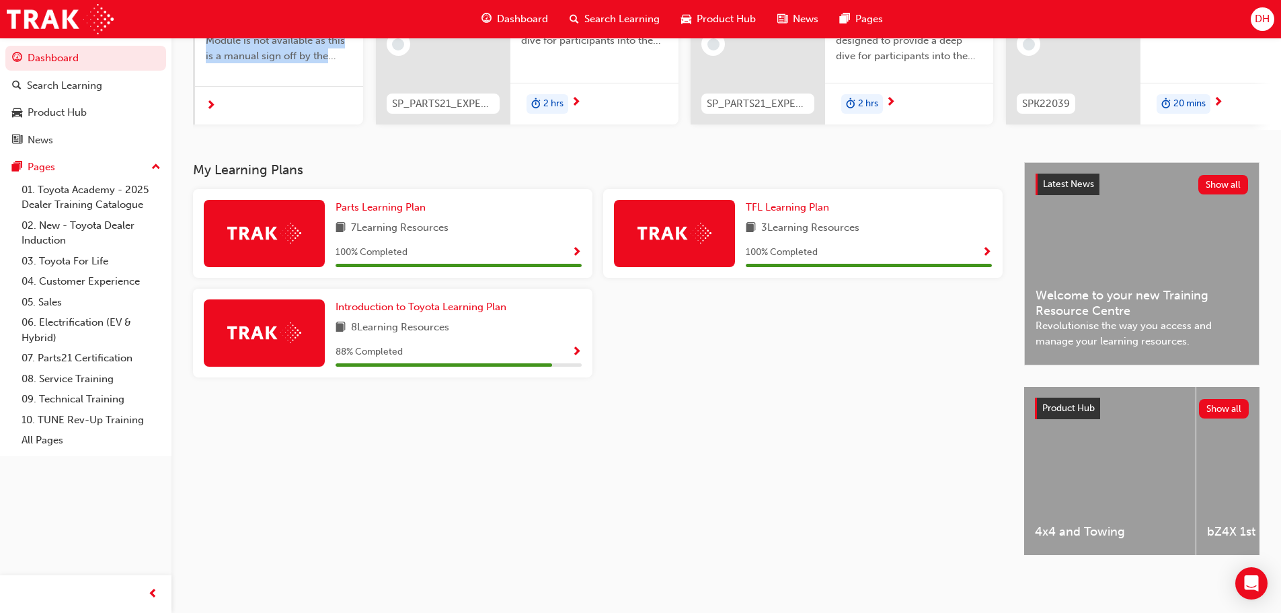
scroll to position [0, 485]
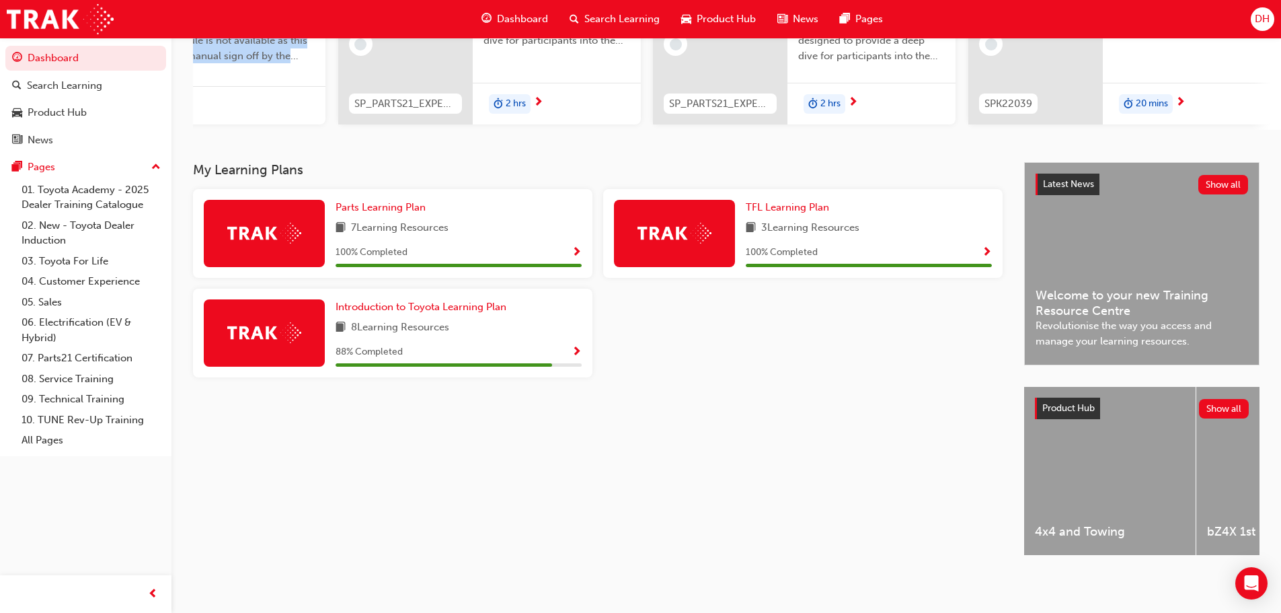
click at [1247, 96] on div "20 mins" at bounding box center [1187, 104] width 168 height 42
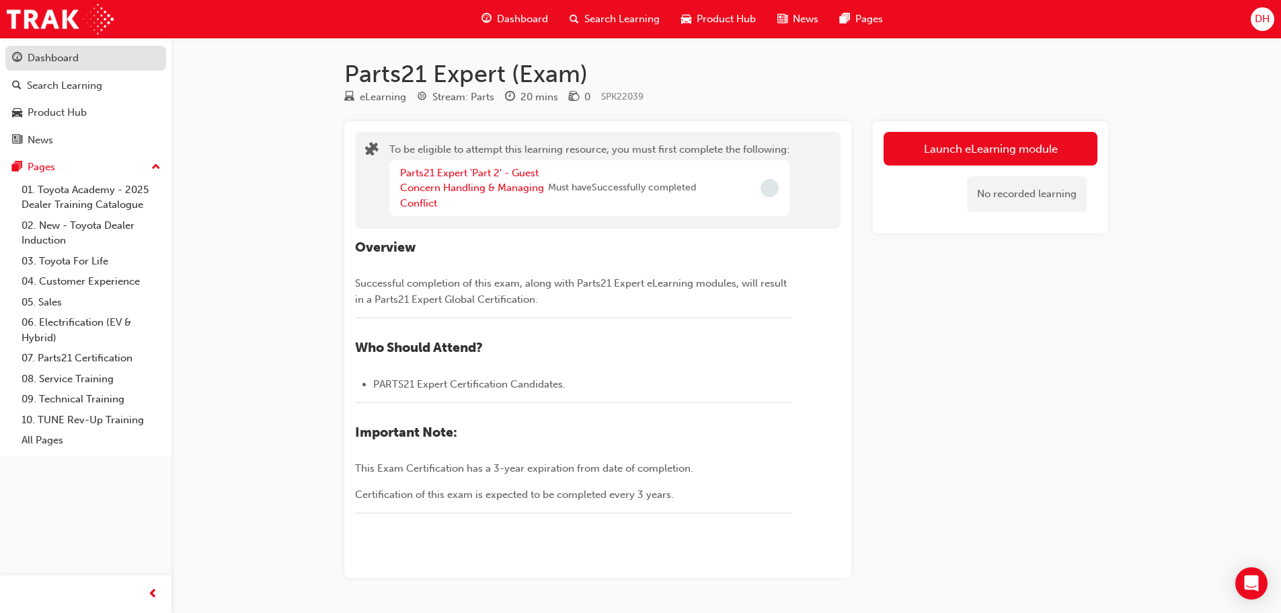
click at [48, 61] on div "Dashboard" at bounding box center [53, 57] width 51 height 15
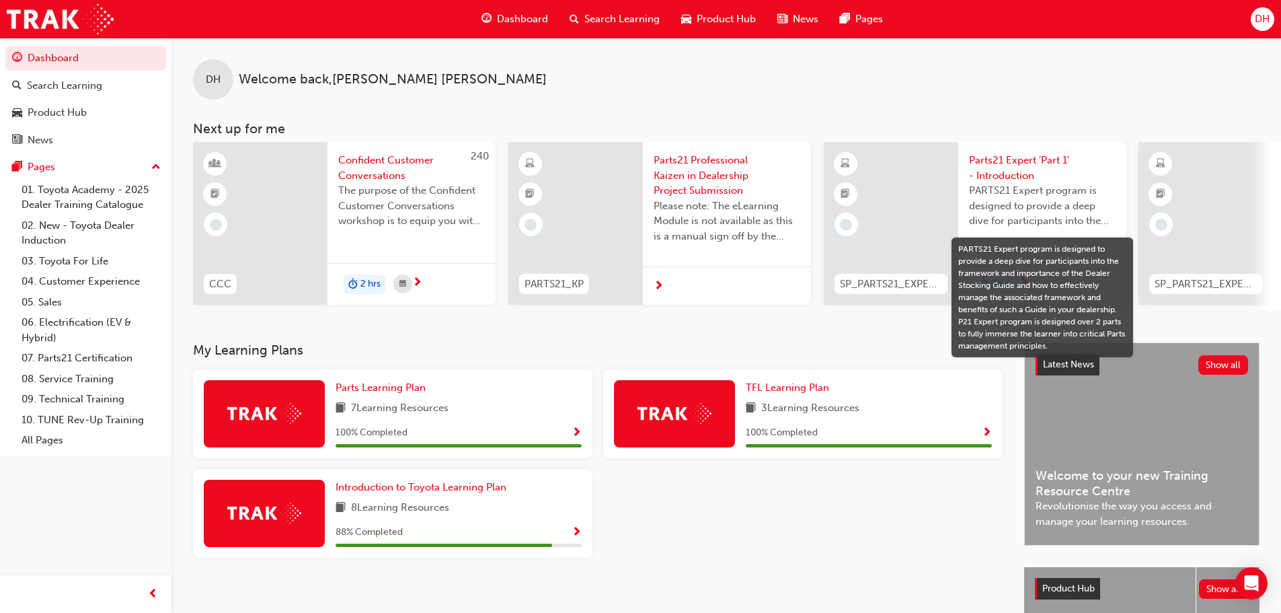
click at [1045, 188] on span "PARTS21 Expert program is designed to provide a deep dive for participants into…" at bounding box center [1042, 206] width 147 height 46
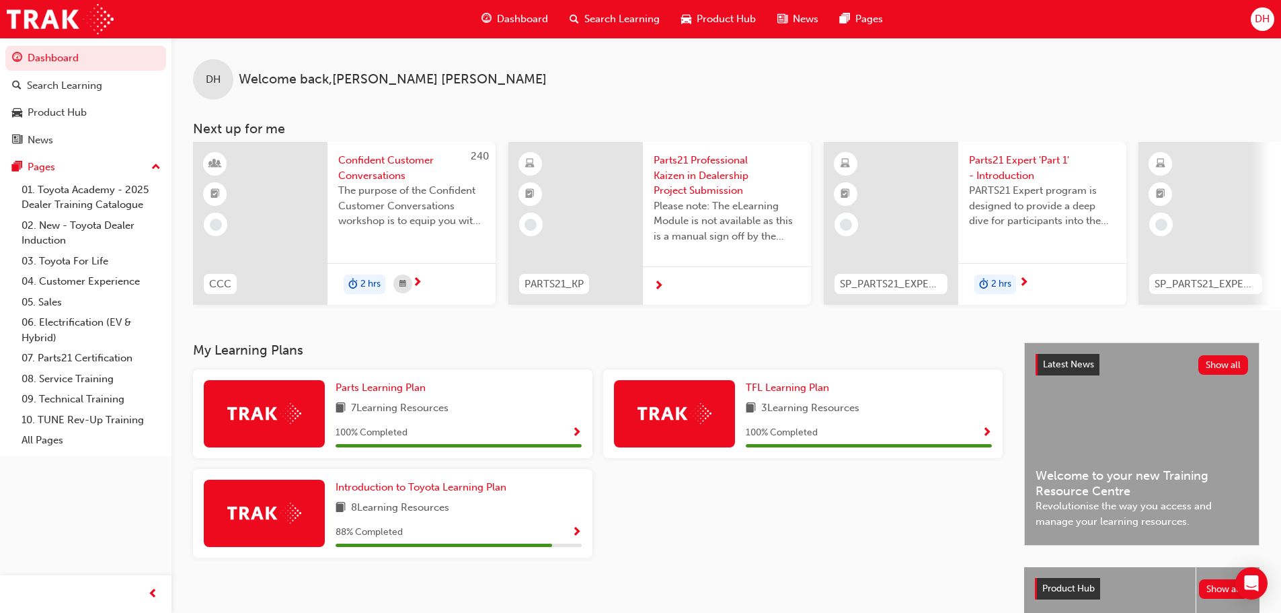
click at [714, 19] on span "Product Hub" at bounding box center [726, 18] width 59 height 15
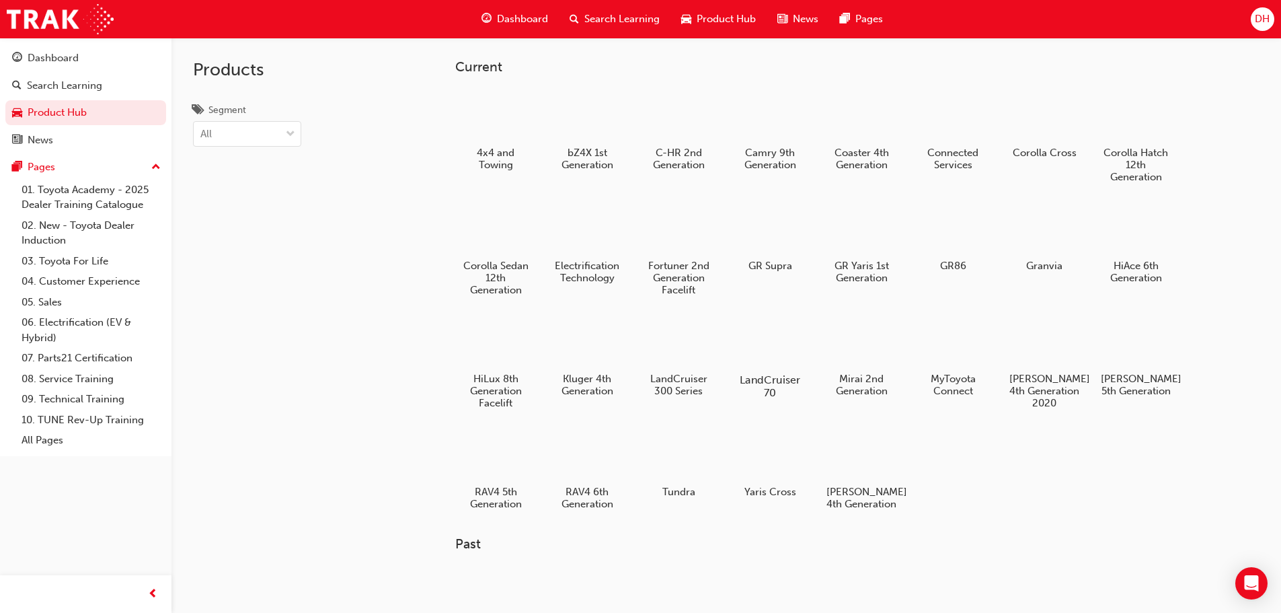
click at [785, 352] on div at bounding box center [769, 341] width 75 height 54
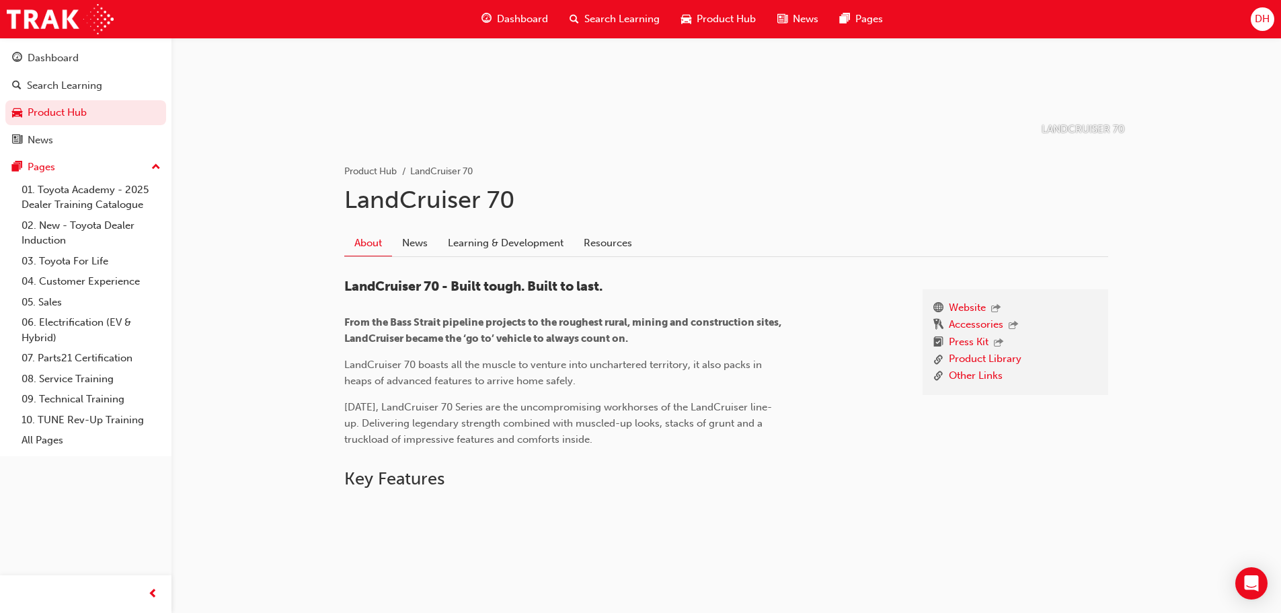
scroll to position [163, 0]
click at [956, 322] on link "Accessories" at bounding box center [976, 326] width 54 height 17
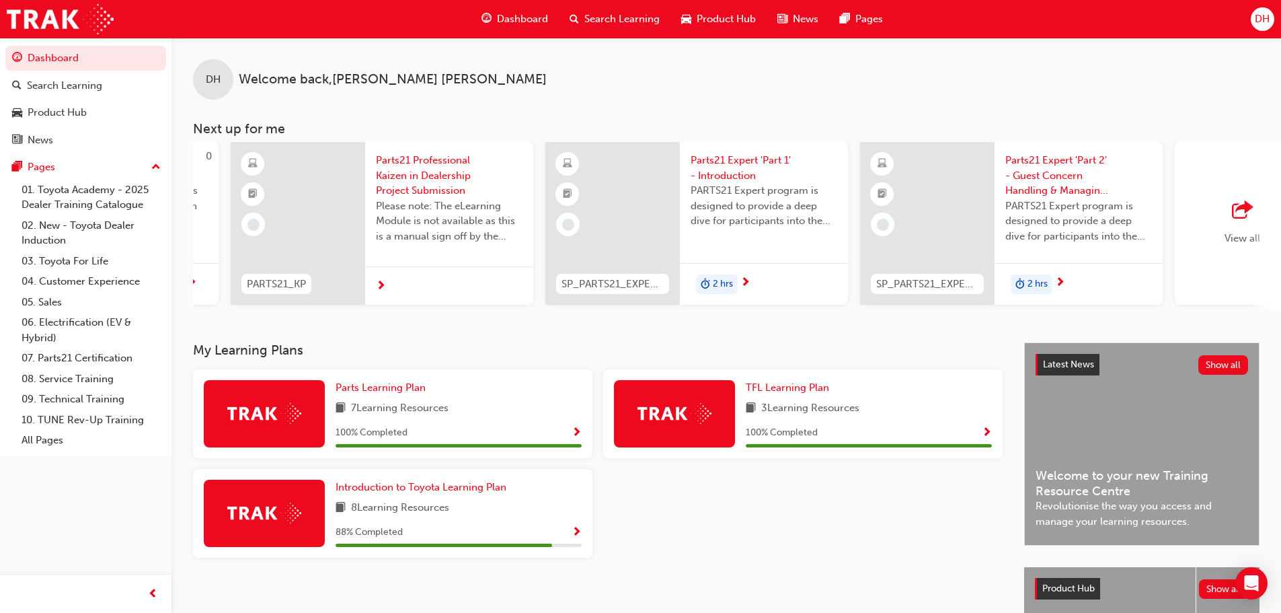
scroll to position [0, 594]
click at [1226, 230] on div "View all" at bounding box center [1240, 223] width 36 height 44
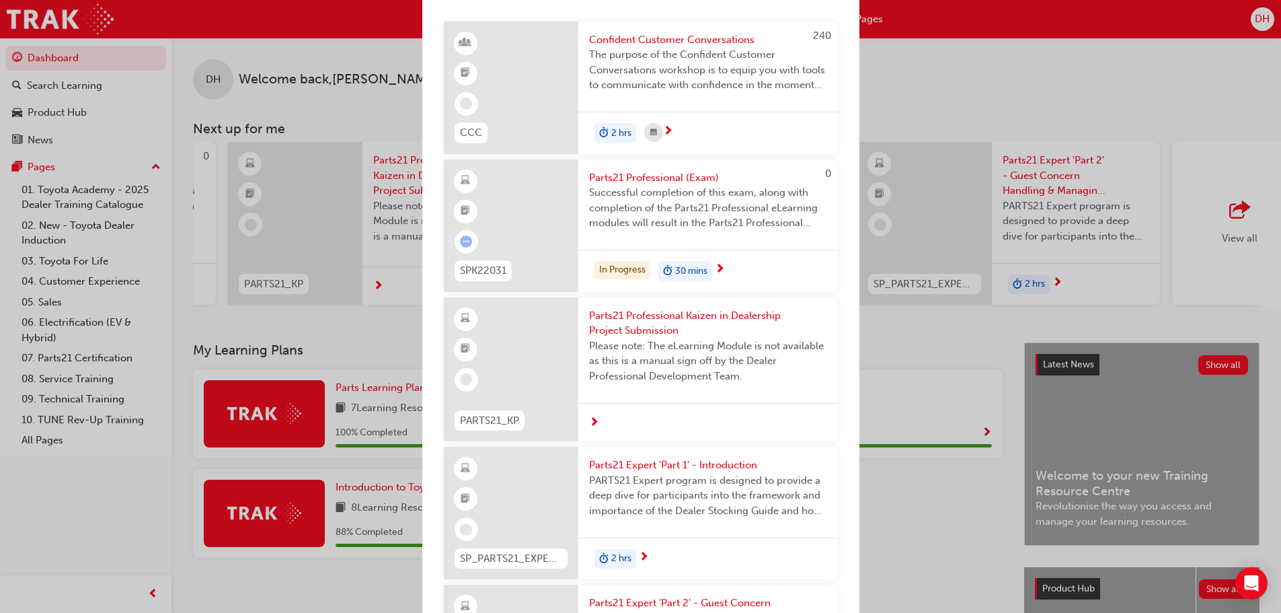
scroll to position [0, 0]
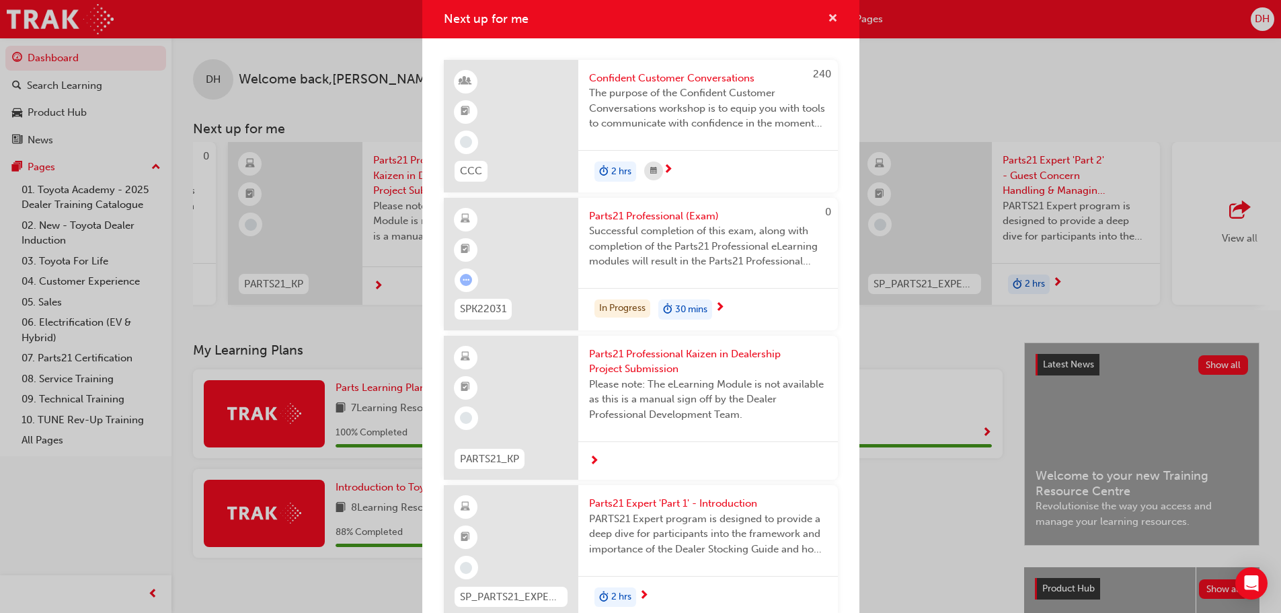
click at [828, 24] on span "cross-icon" at bounding box center [833, 19] width 10 height 12
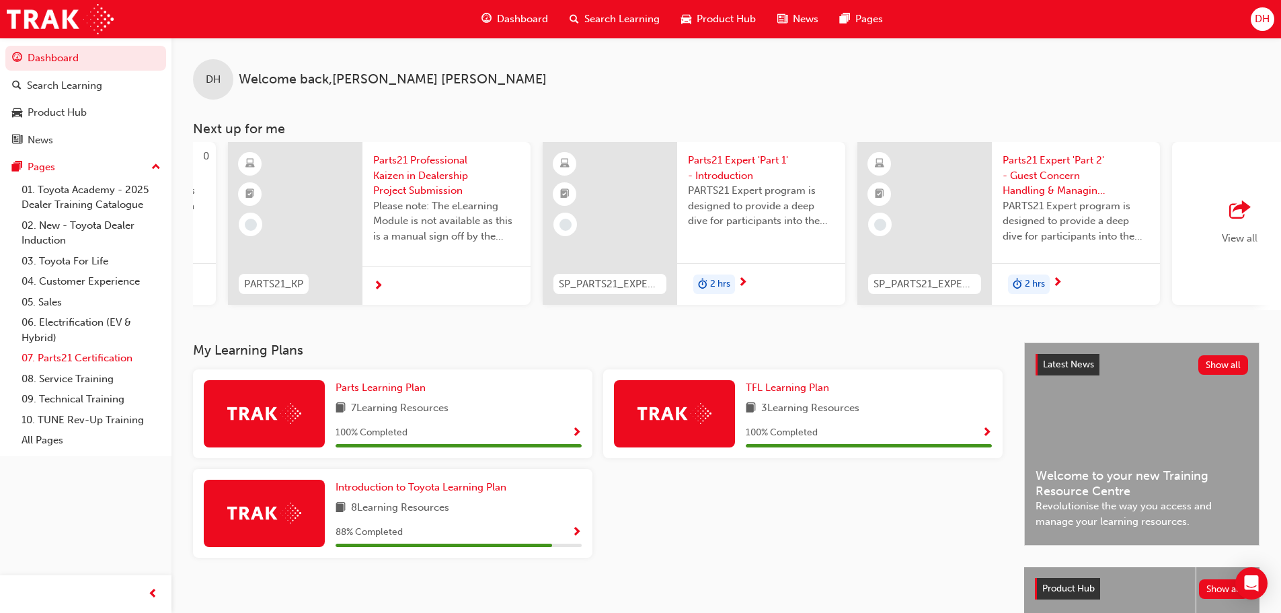
click at [101, 354] on link "07. Parts21 Certification" at bounding box center [91, 358] width 150 height 21
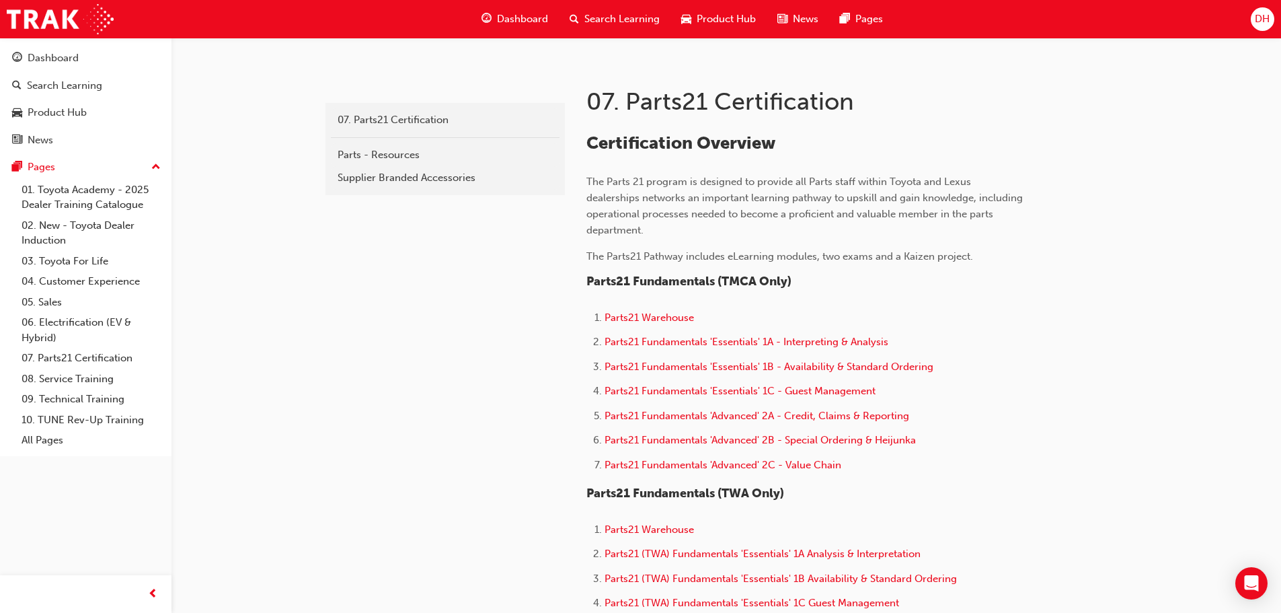
scroll to position [336, 0]
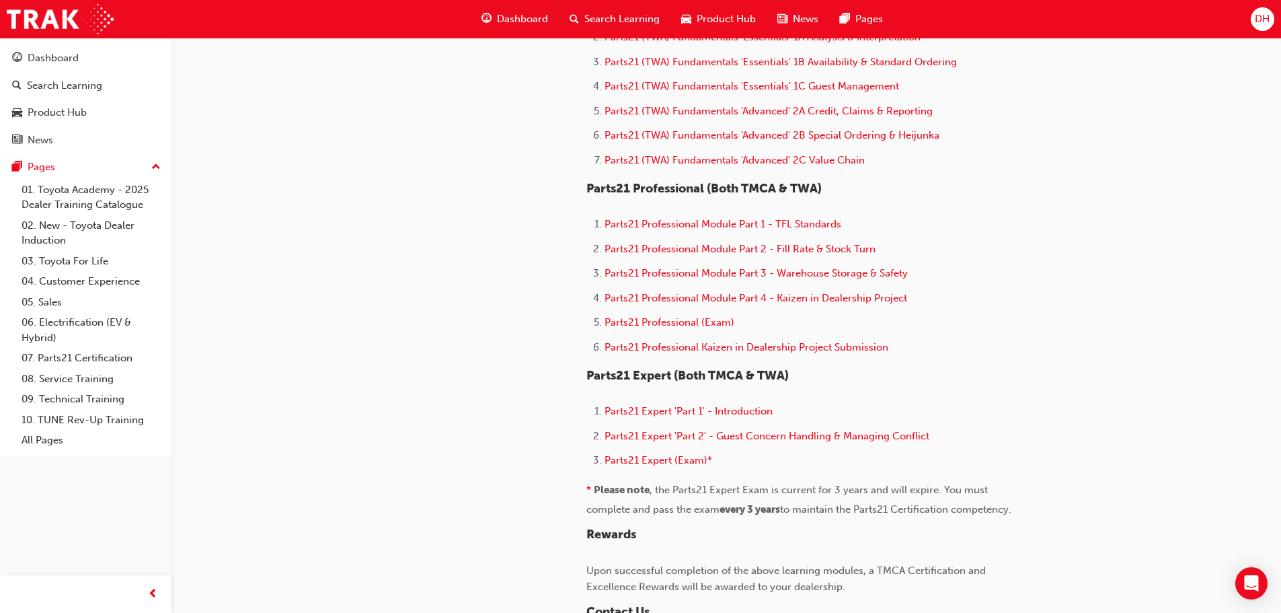
scroll to position [740, 0]
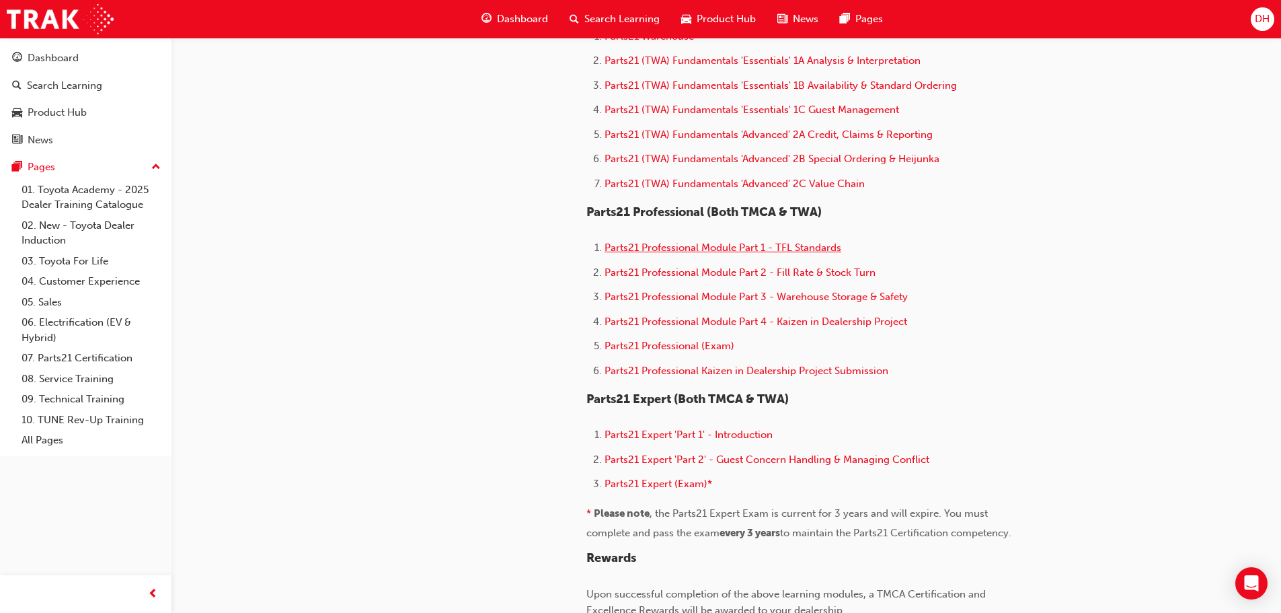
click at [810, 244] on span "Parts21 Professional Module Part 1 - TFL Standards" at bounding box center [722, 247] width 237 height 12
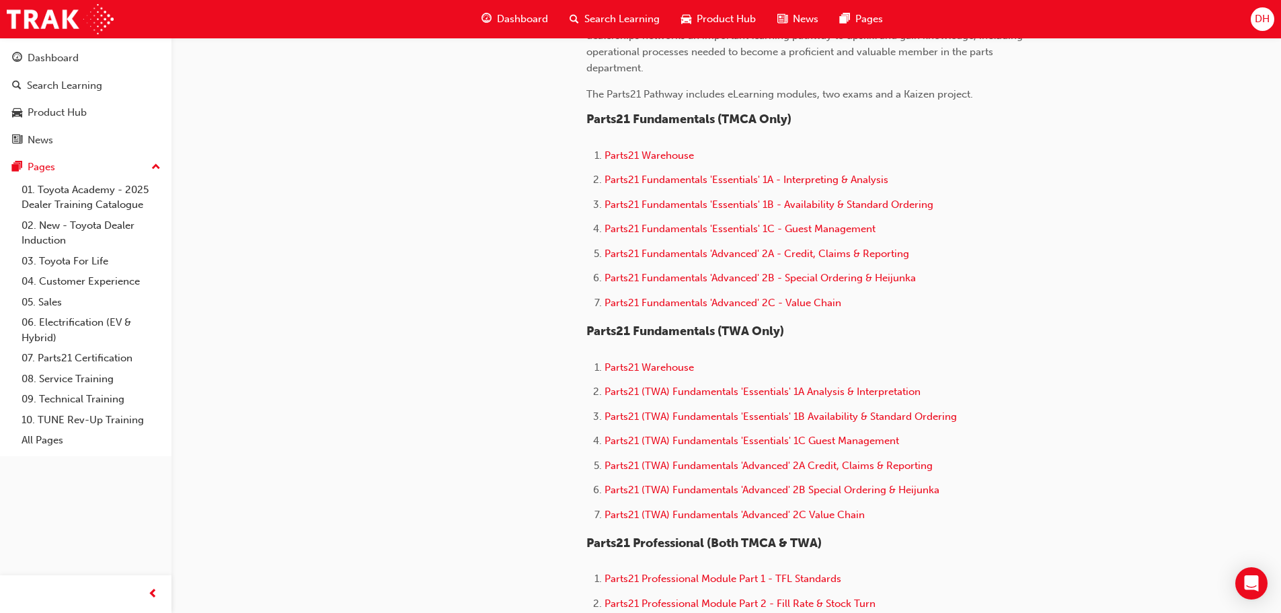
scroll to position [605, 0]
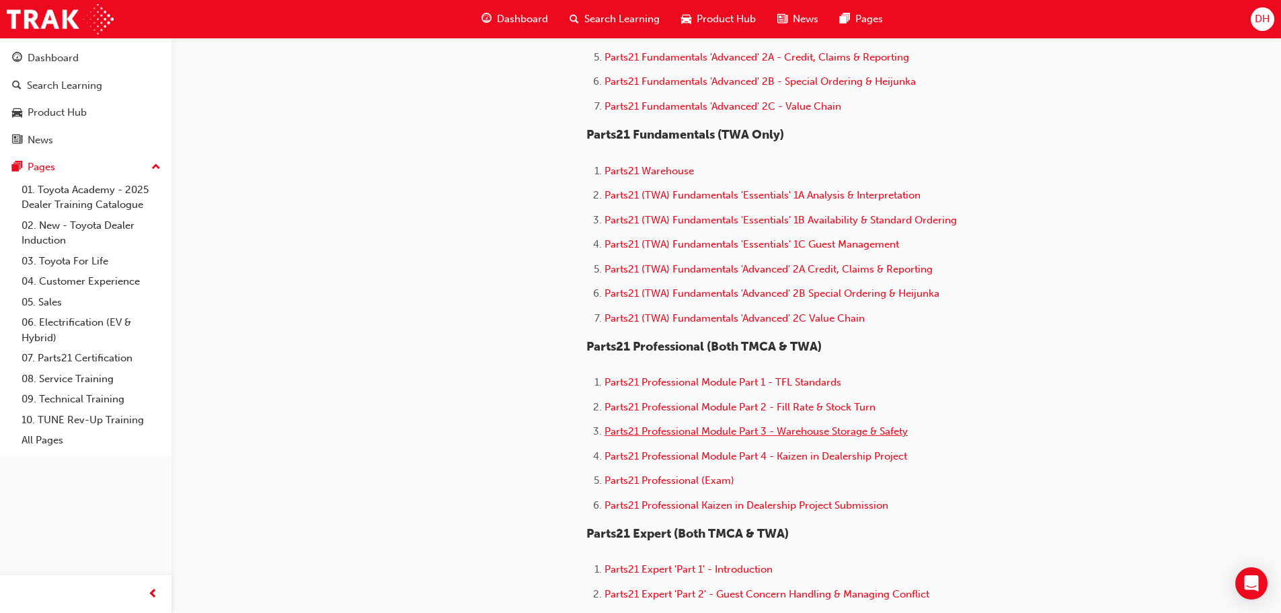
click at [786, 428] on span "Parts21 Professional Module Part 3 - Warehouse Storage & Safety" at bounding box center [755, 431] width 303 height 12
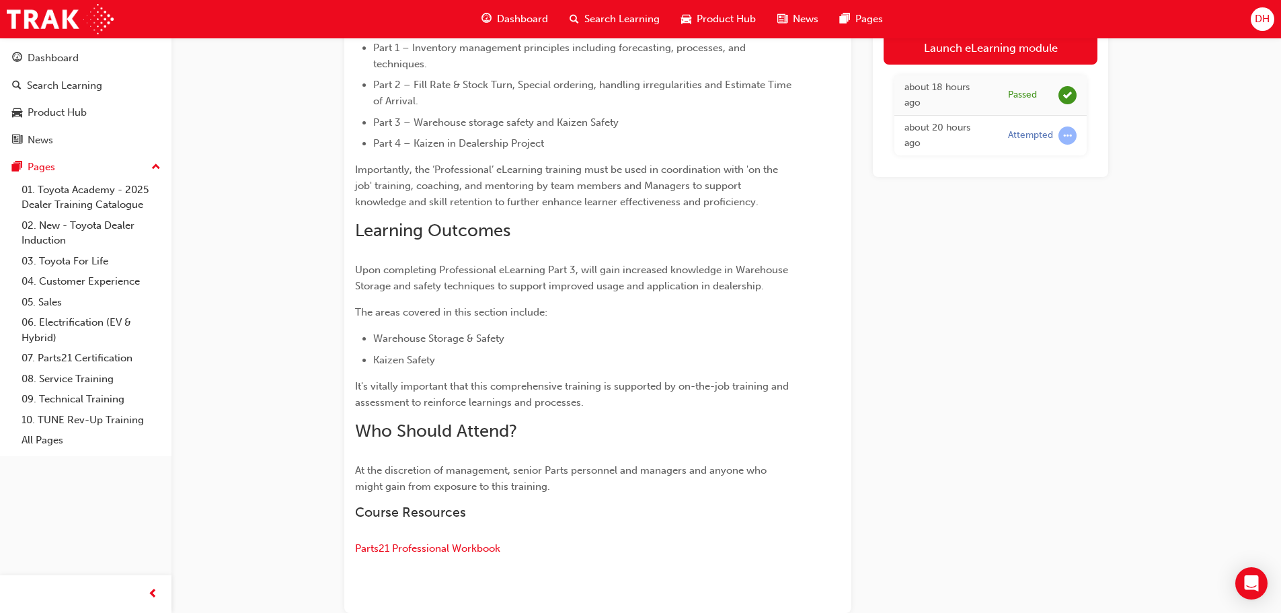
scroll to position [479, 0]
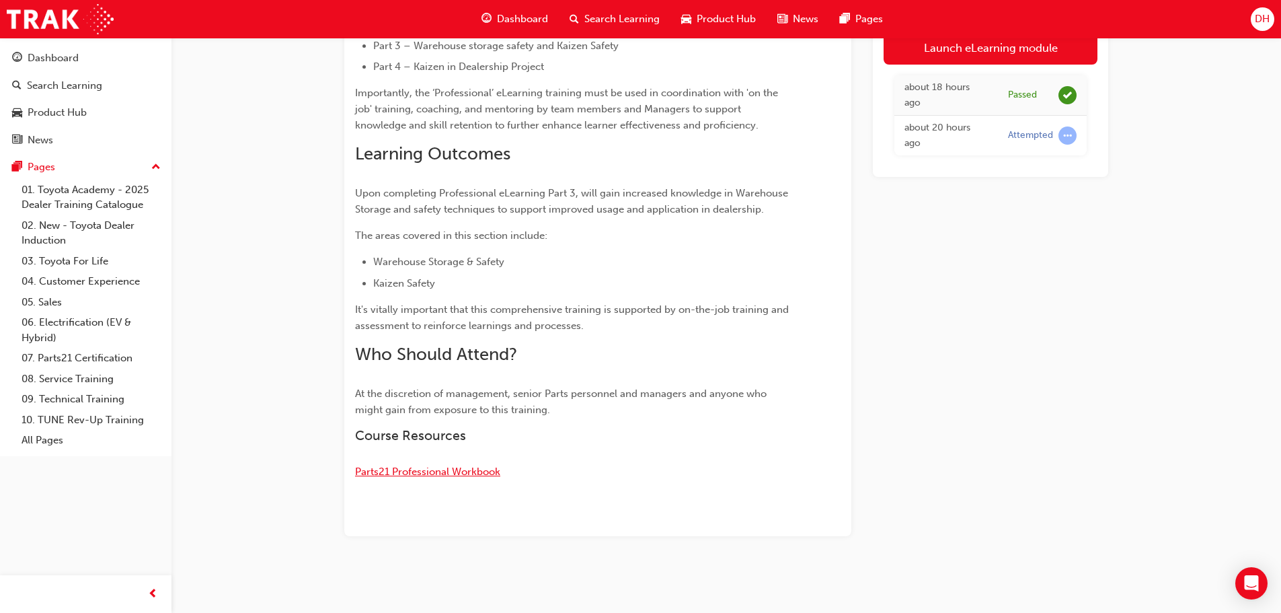
click at [479, 469] on span "Parts21 Professional Workbook" at bounding box center [427, 471] width 145 height 12
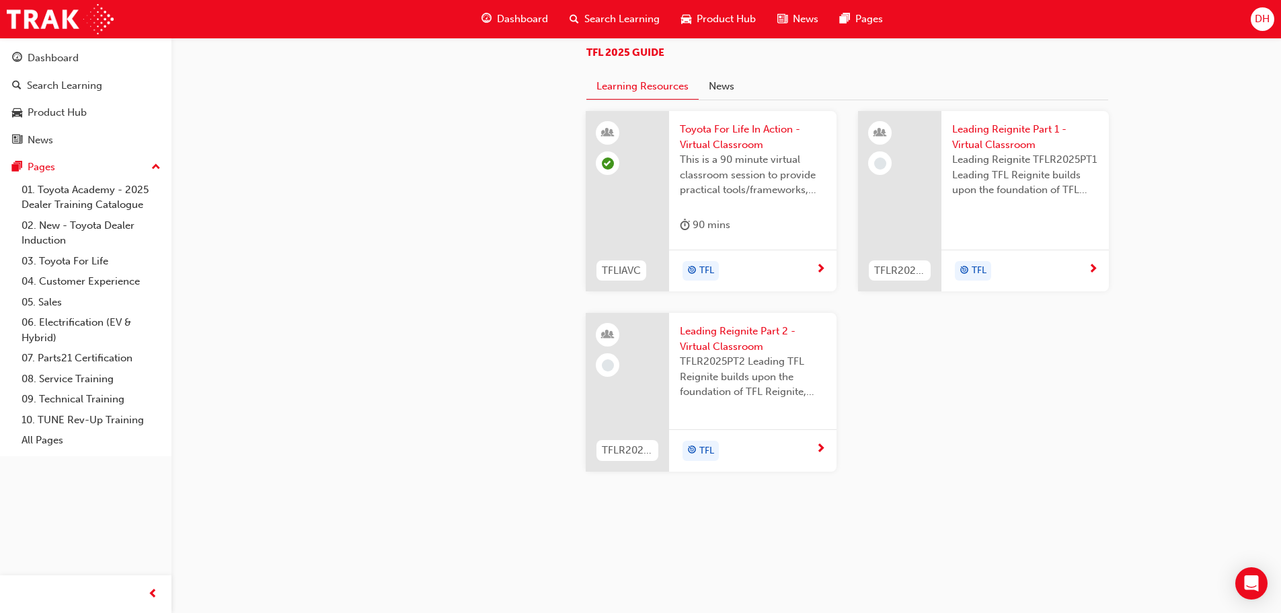
scroll to position [1430, 0]
click at [101, 221] on link "02. New - Toyota Dealer Induction" at bounding box center [91, 233] width 150 height 36
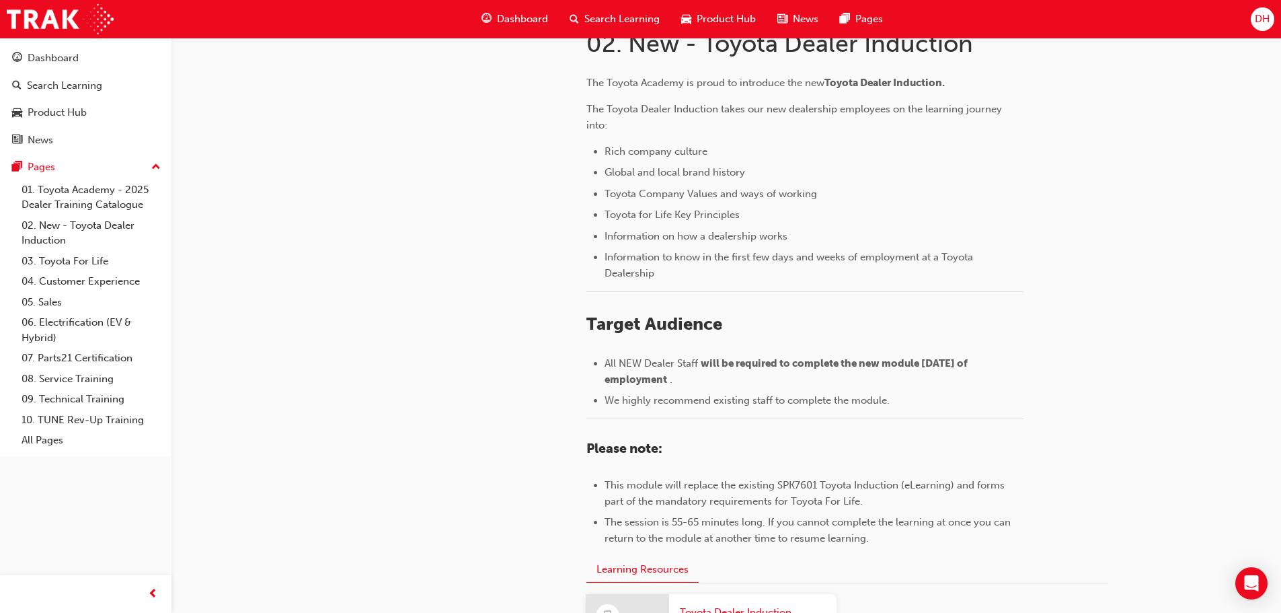
scroll to position [188, 0]
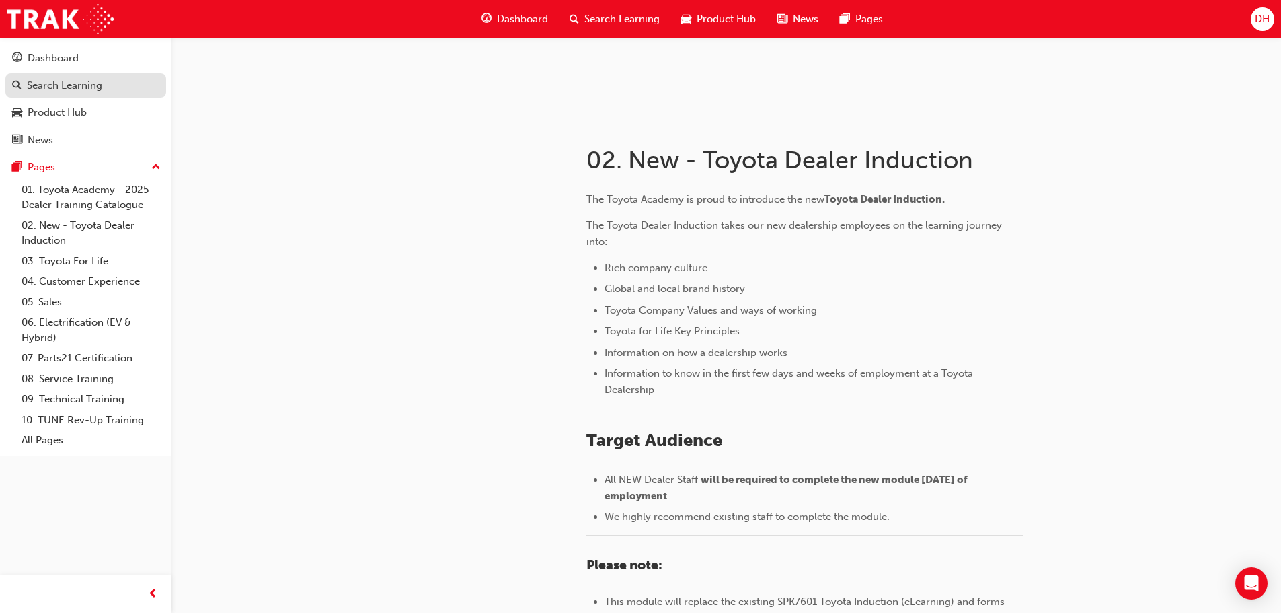
click at [76, 91] on div "Search Learning" at bounding box center [64, 85] width 75 height 15
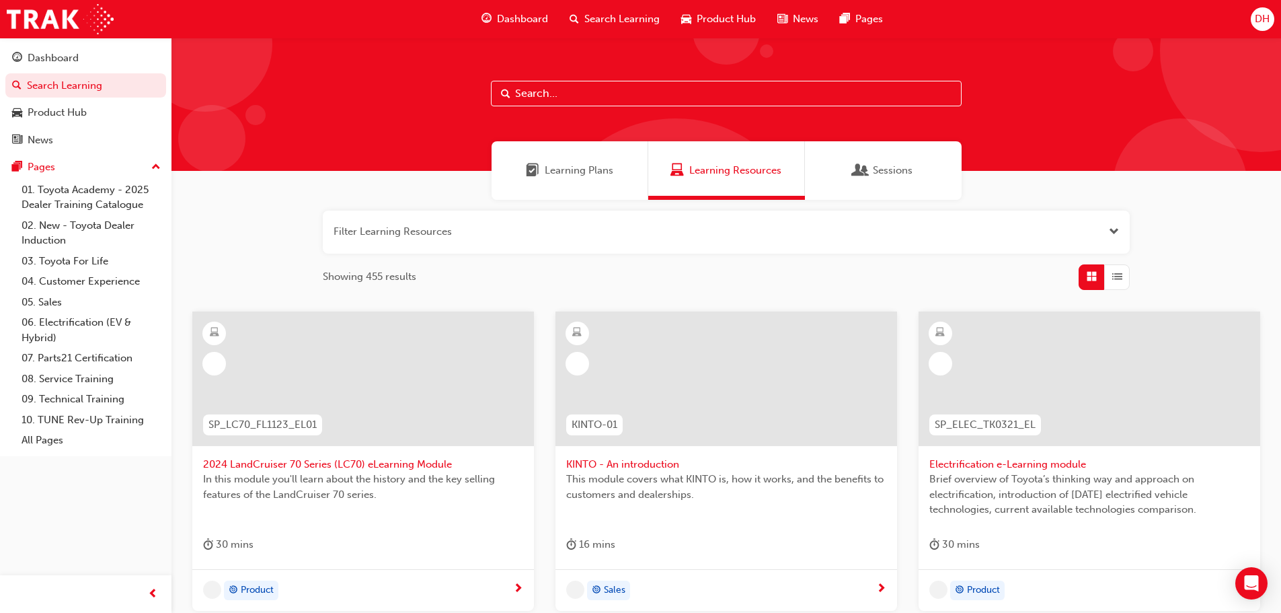
click at [546, 94] on input "text" at bounding box center [726, 94] width 471 height 26
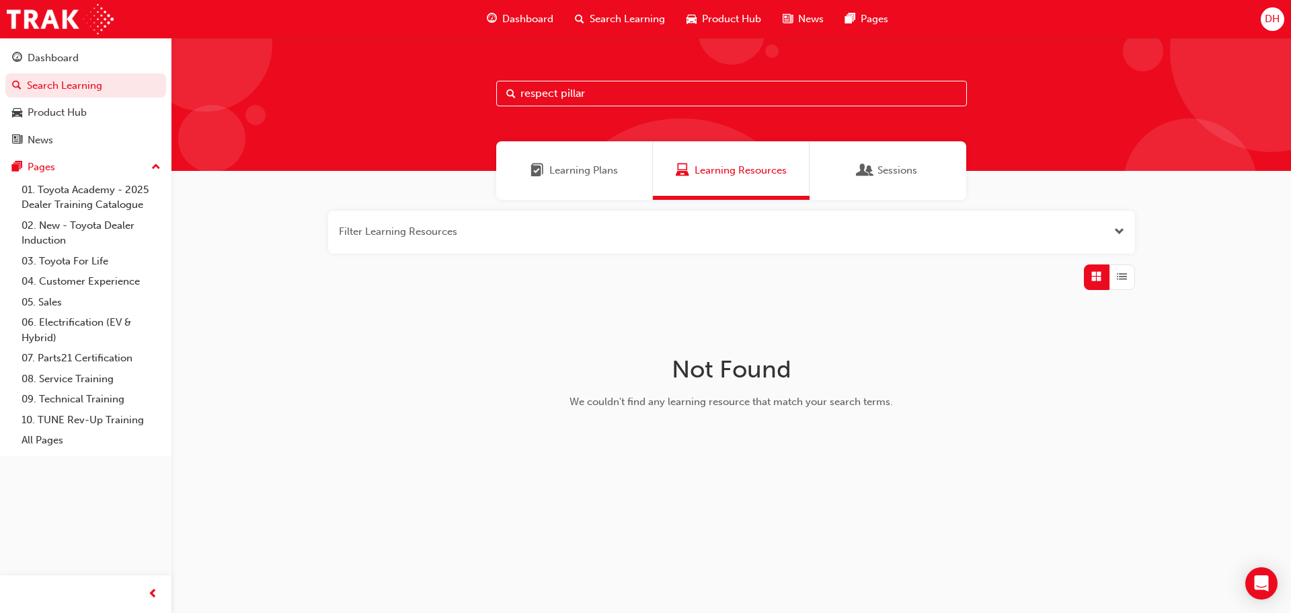
type input "respect pillar"
drag, startPoint x: 628, startPoint y: 87, endPoint x: 450, endPoint y: 127, distance: 182.5
click at [451, 127] on div "respect pillar" at bounding box center [731, 104] width 1120 height 133
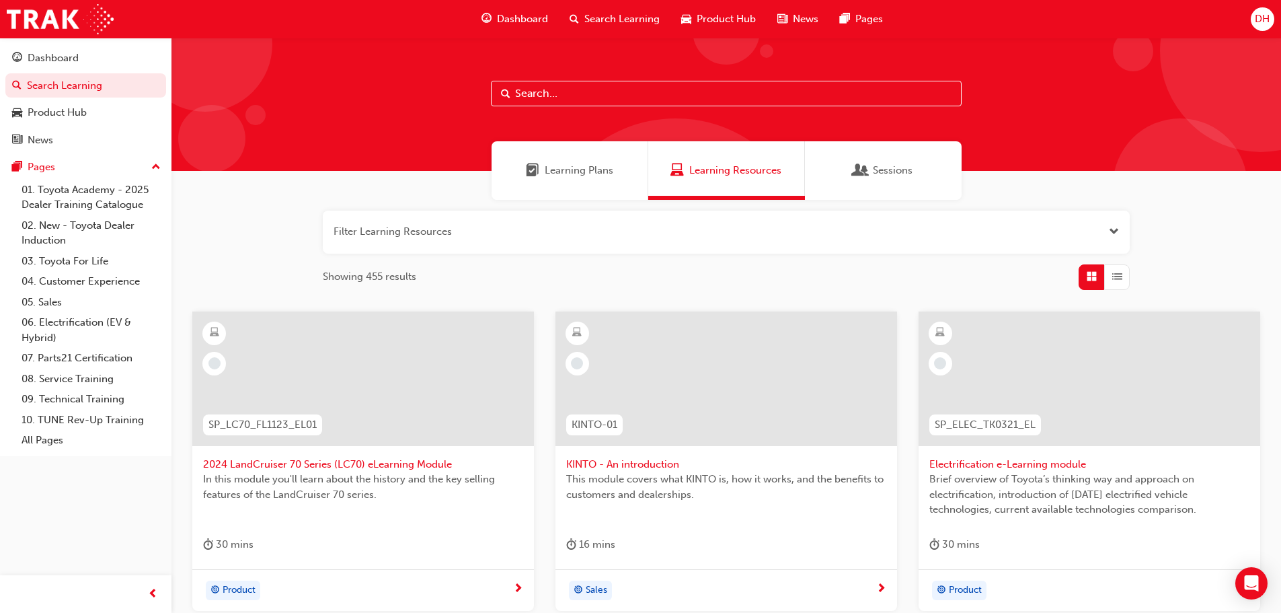
click at [529, 17] on span "Dashboard" at bounding box center [522, 18] width 51 height 15
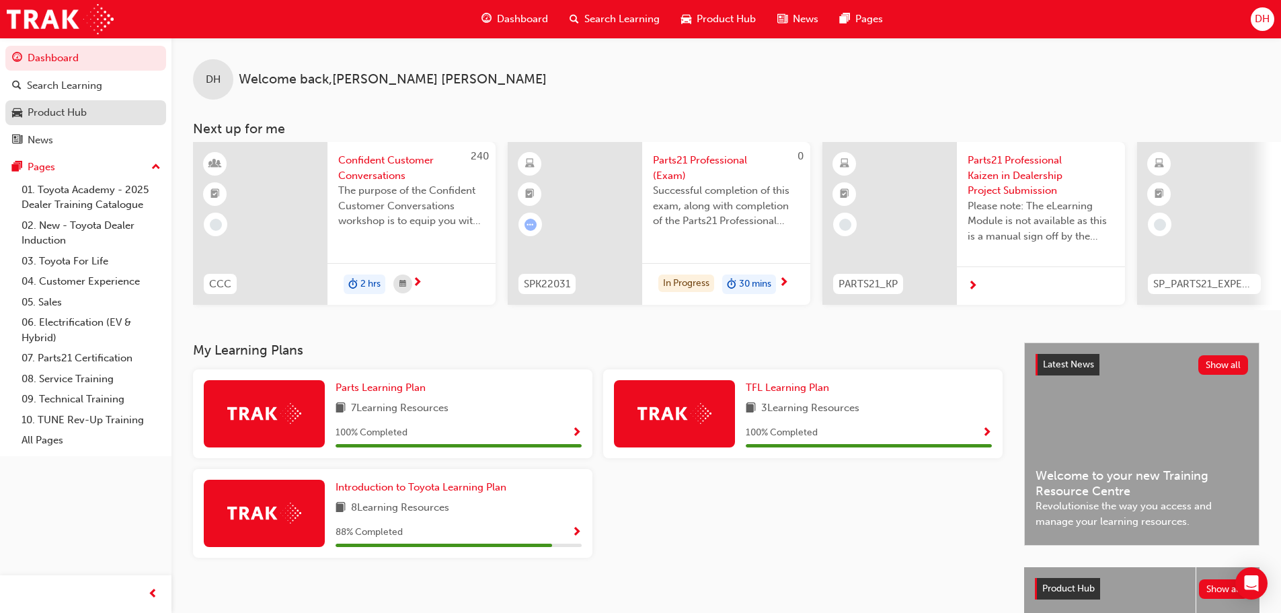
click at [73, 110] on div "Product Hub" at bounding box center [57, 112] width 59 height 15
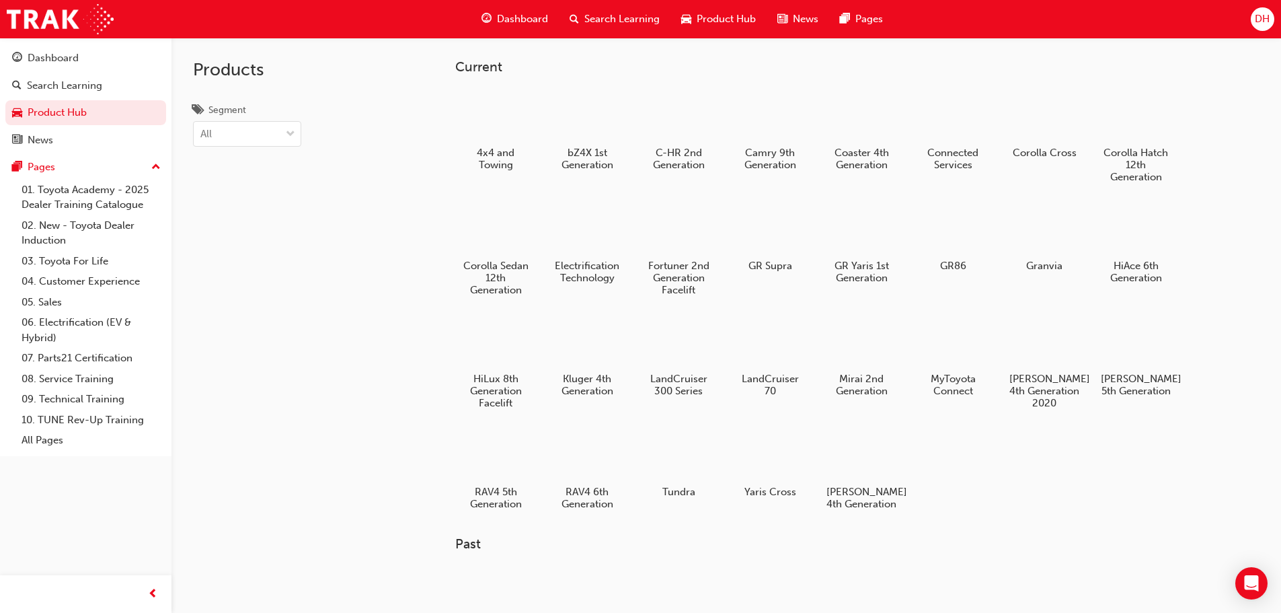
click at [727, 15] on span "Product Hub" at bounding box center [726, 18] width 59 height 15
click at [867, 58] on link "01. Toyota Academy - 2025 Dealer Training Catalogue" at bounding box center [896, 58] width 134 height 51
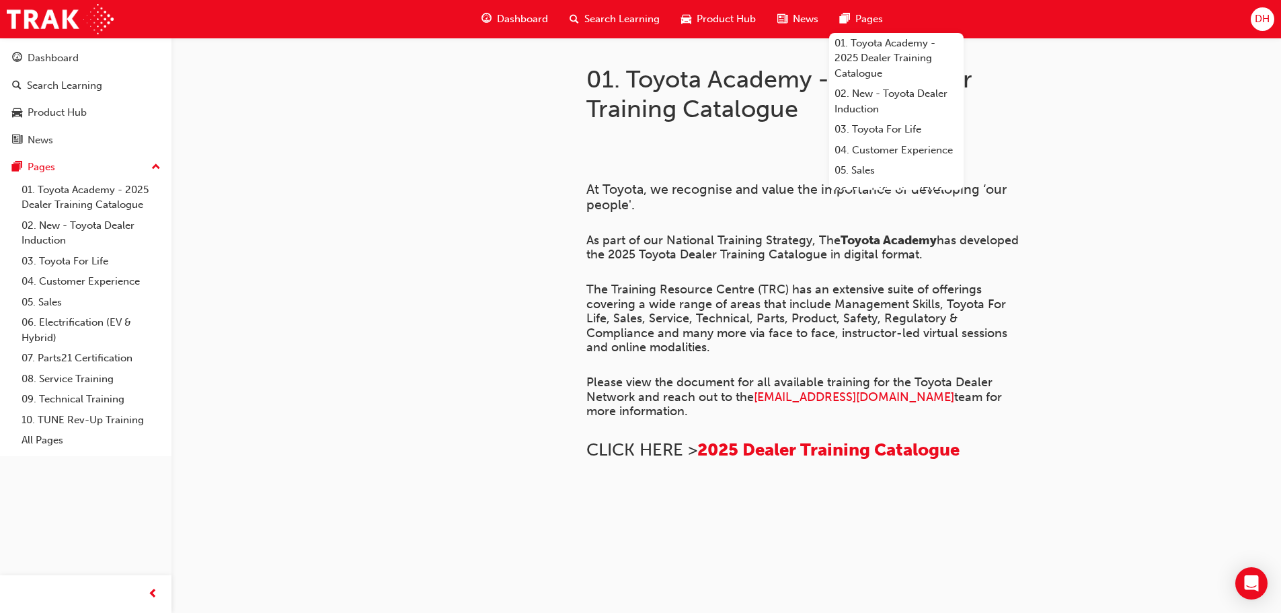
click at [867, 19] on span "Pages" at bounding box center [869, 18] width 28 height 15
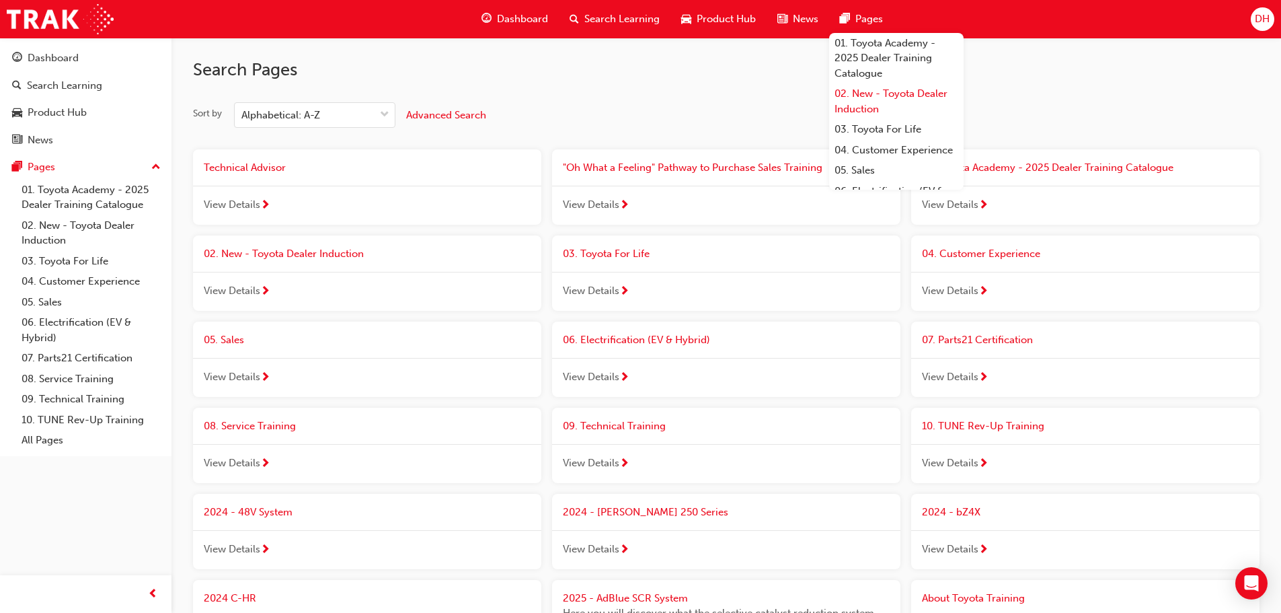
click at [879, 97] on link "02. New - Toyota Dealer Induction" at bounding box center [896, 101] width 134 height 36
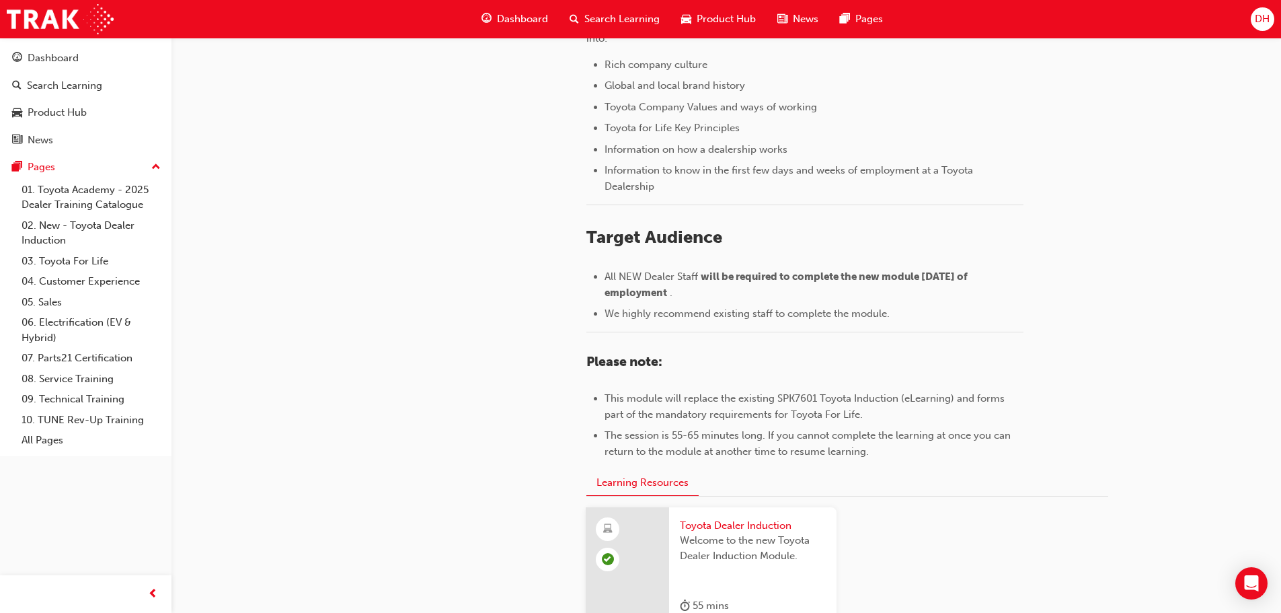
scroll to position [390, 0]
click at [648, 479] on button "Learning Resources" at bounding box center [642, 484] width 112 height 26
click at [637, 486] on button "Learning Resources" at bounding box center [642, 484] width 112 height 26
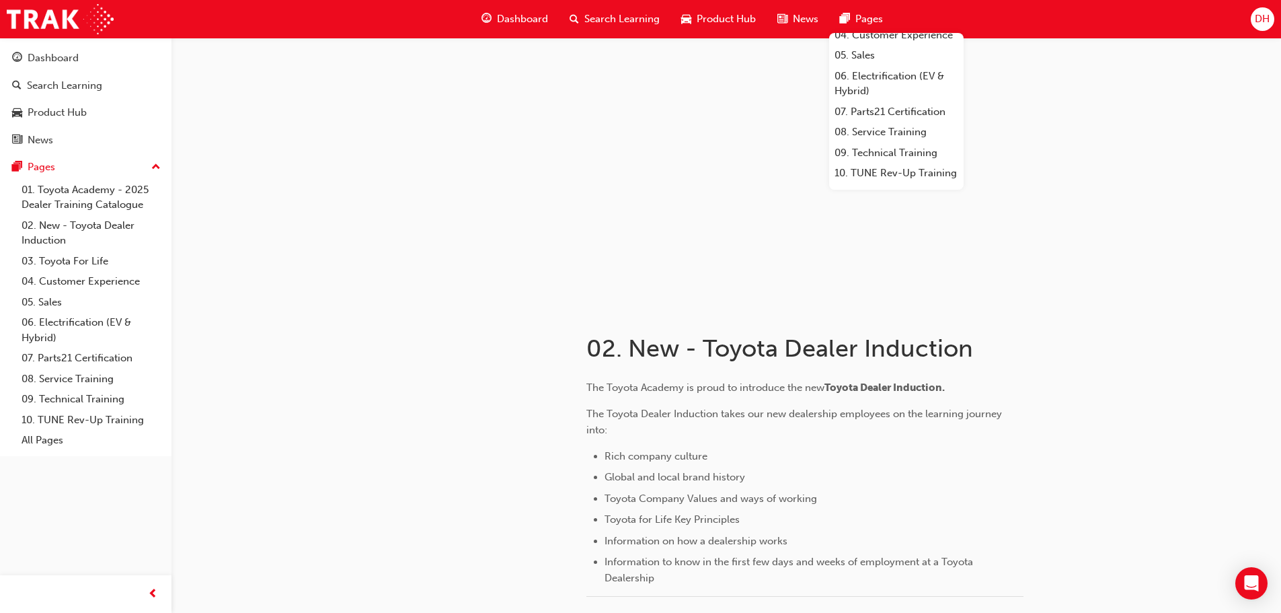
scroll to position [159, 0]
click at [906, 87] on link "07. Parts21 Certification" at bounding box center [896, 97] width 134 height 21
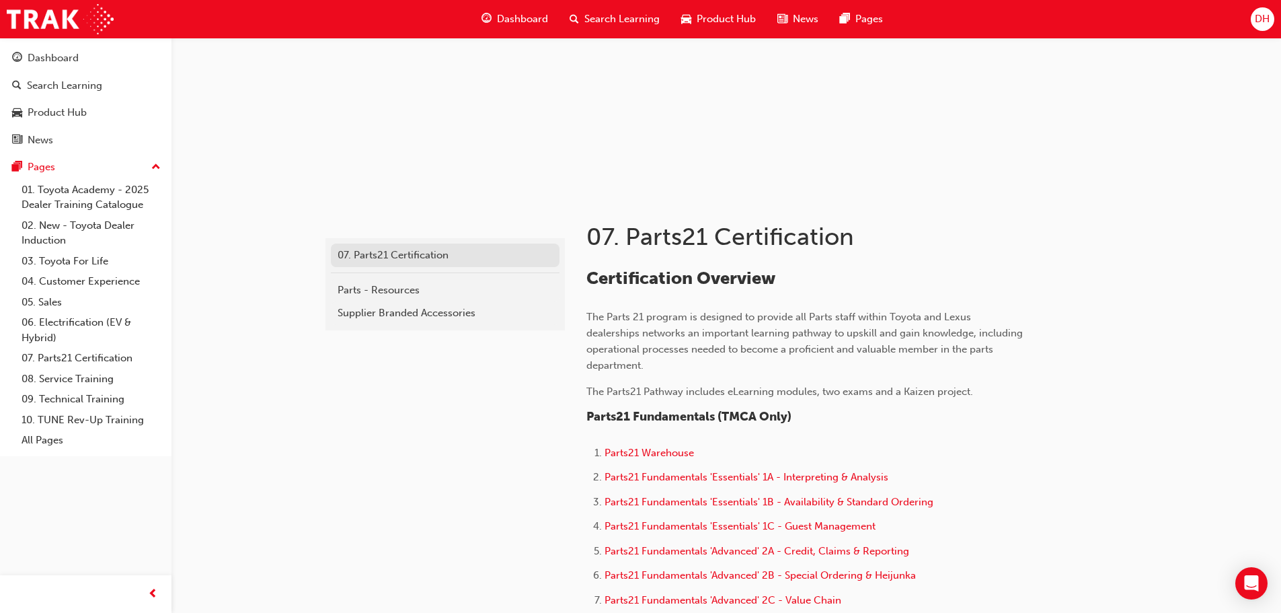
scroll to position [134, 0]
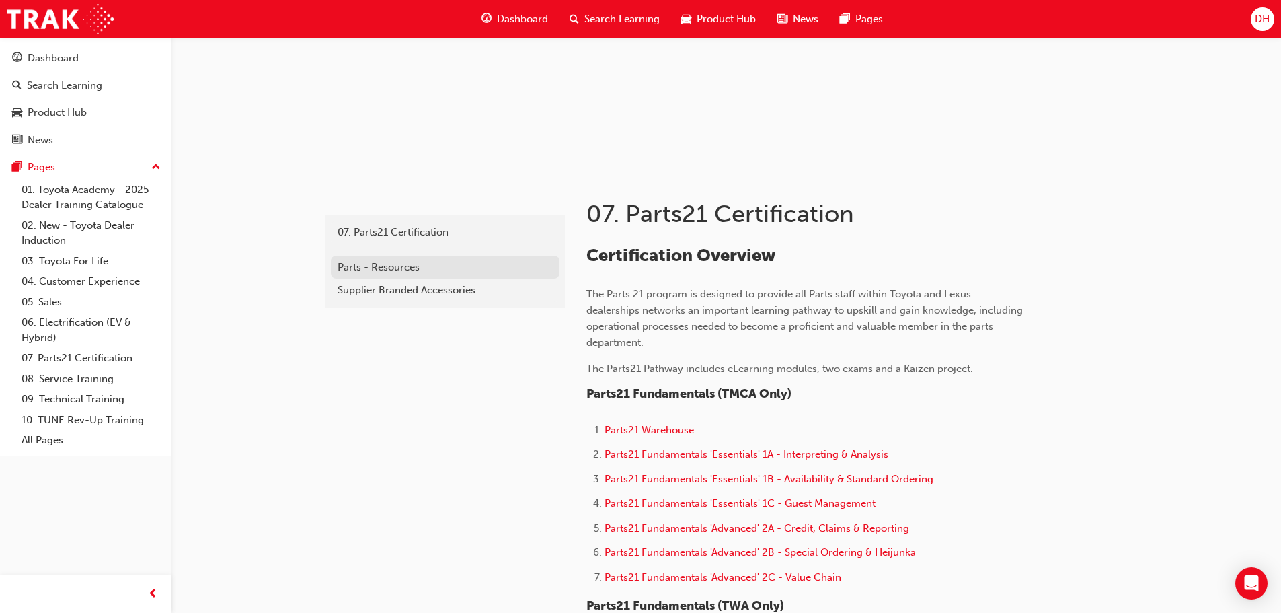
click at [399, 265] on div "Parts - Resources" at bounding box center [445, 267] width 215 height 15
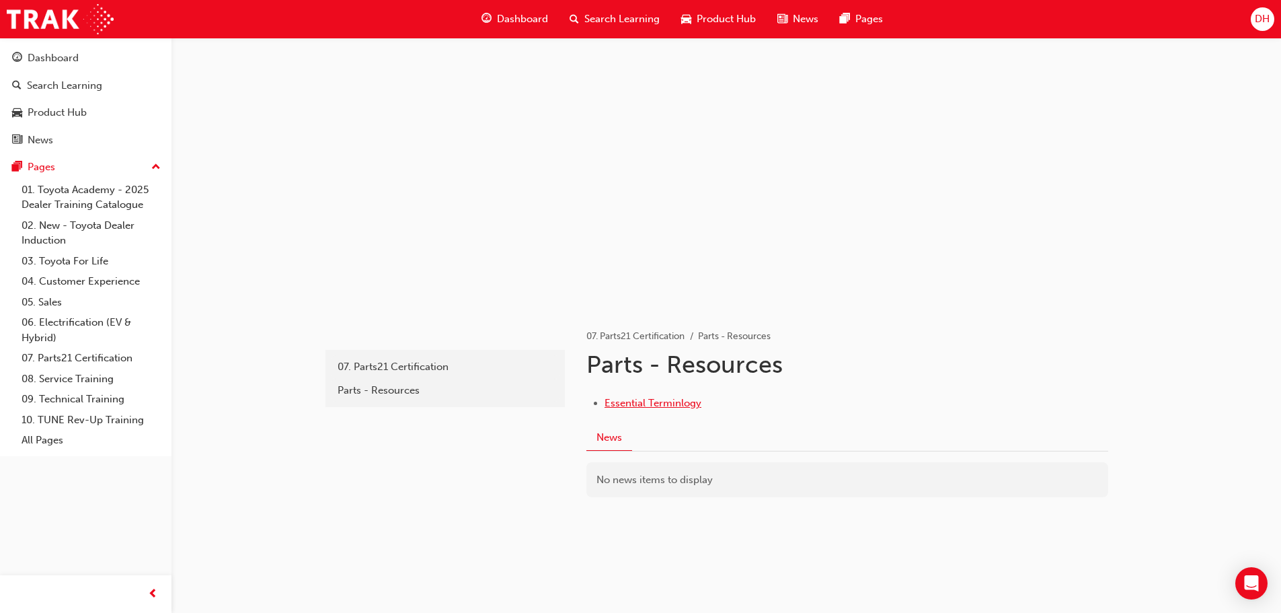
click at [631, 406] on span "Essential Terminlogy" at bounding box center [652, 403] width 97 height 12
click at [389, 364] on div "07. Parts21 Certification" at bounding box center [445, 366] width 215 height 15
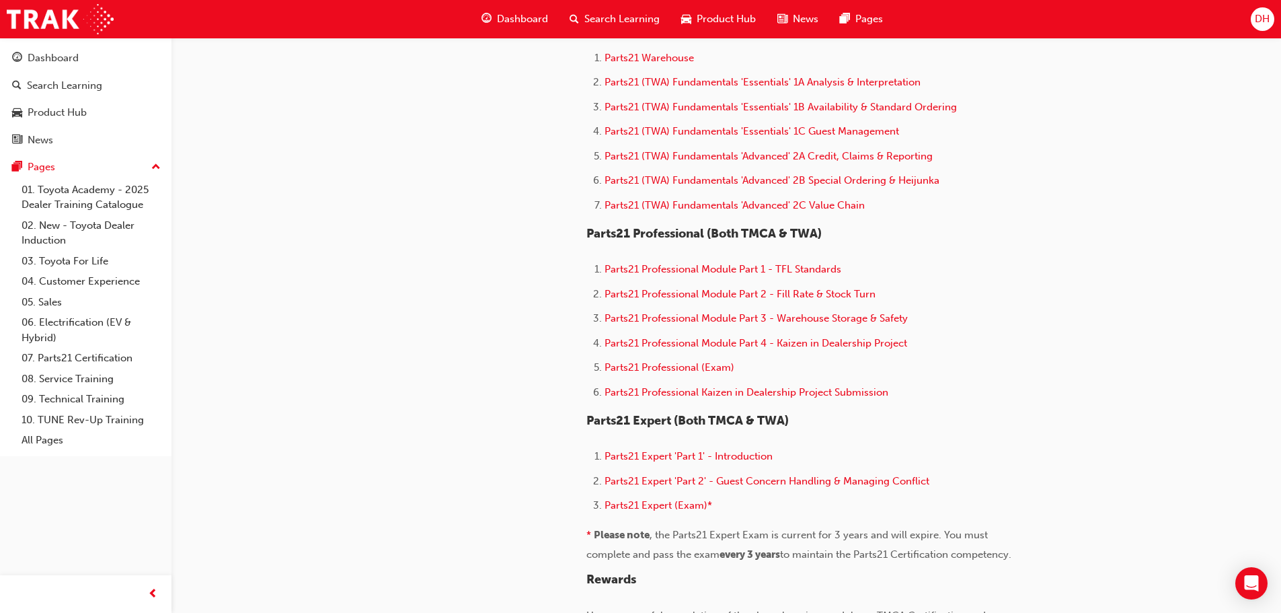
scroll to position [740, 0]
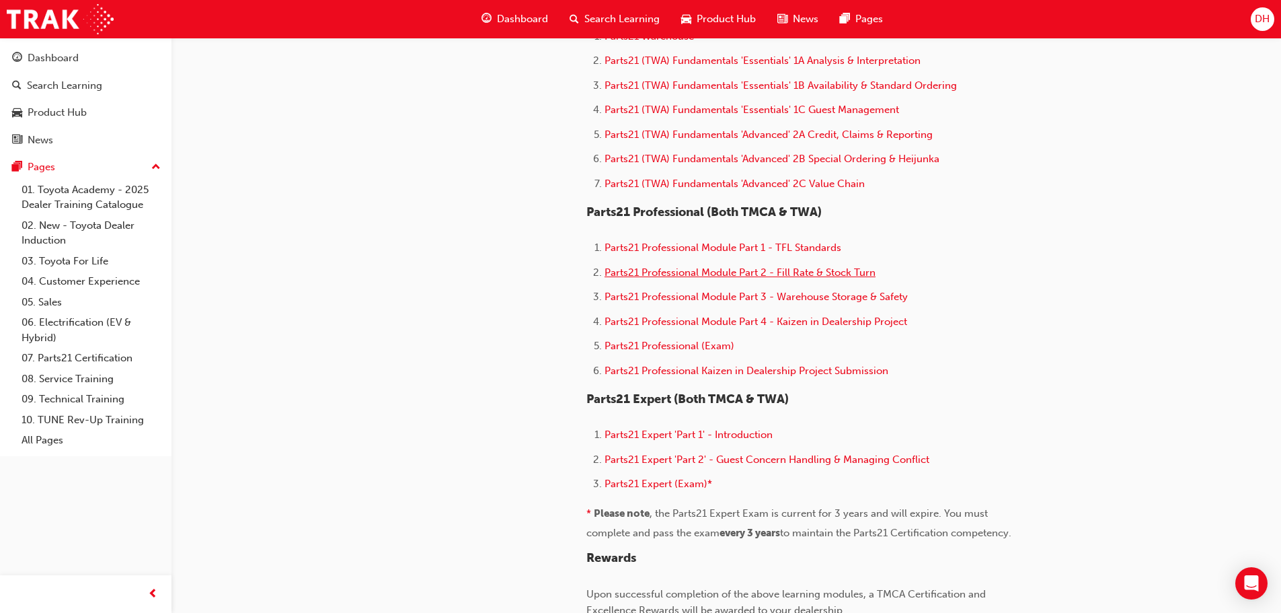
click at [672, 272] on span "Parts21 Professional Module Part 2 - Fill Rate & Stock Turn" at bounding box center [739, 272] width 271 height 12
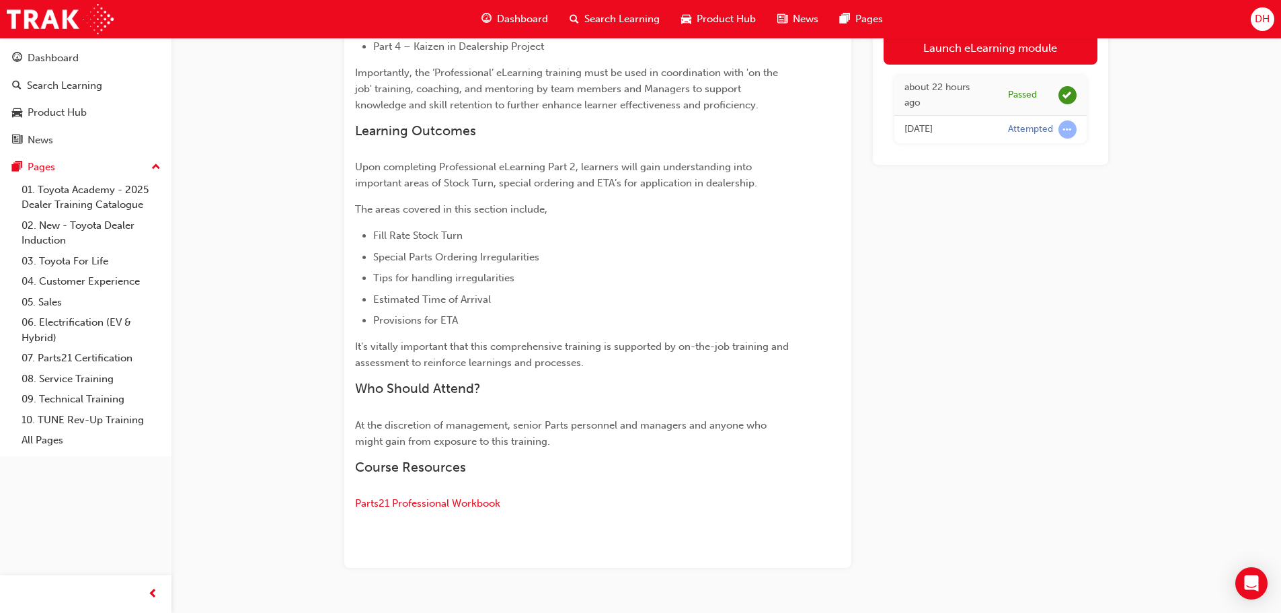
scroll to position [526, 0]
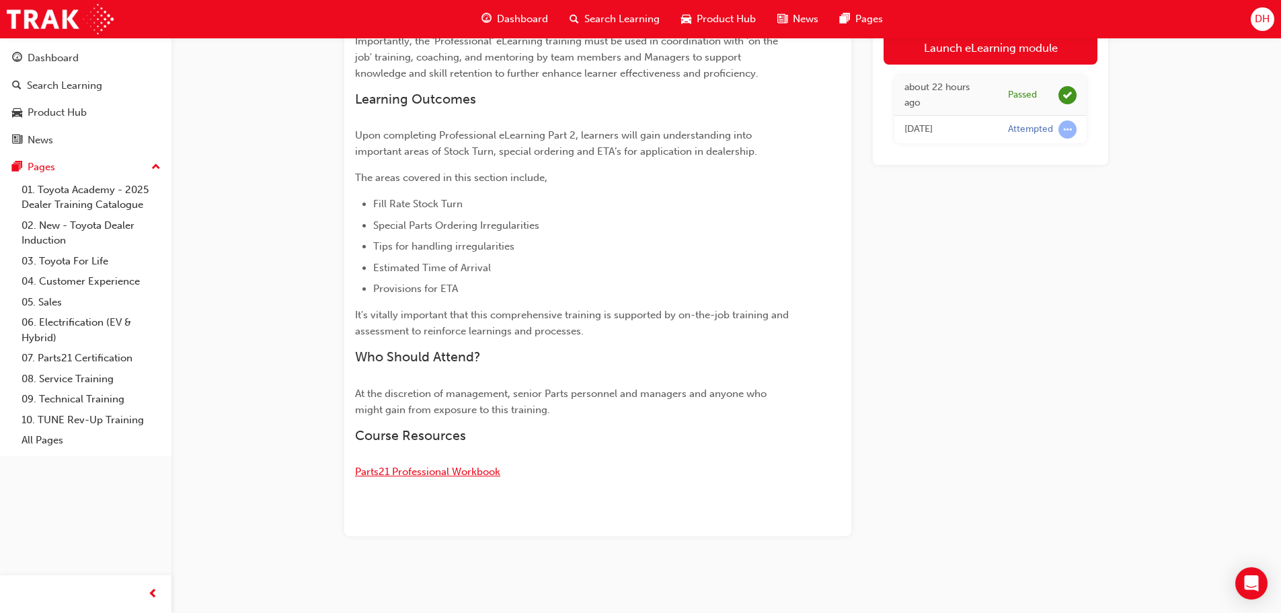
click at [444, 469] on span "Parts21 Professional Workbook" at bounding box center [427, 471] width 145 height 12
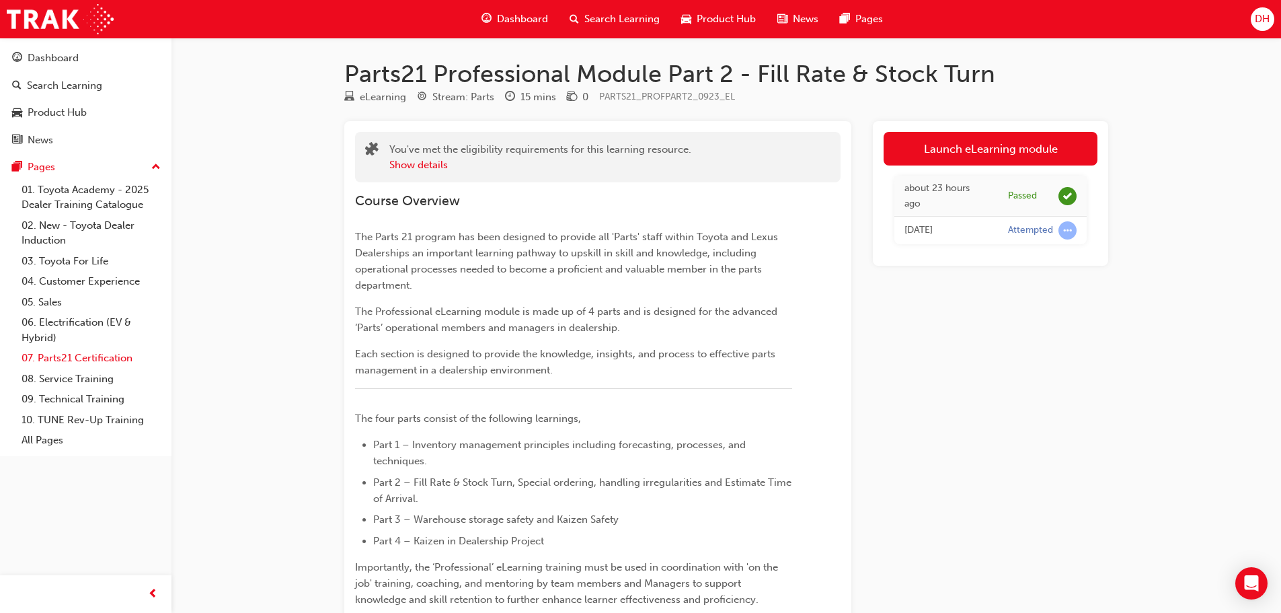
click at [108, 361] on link "07. Parts21 Certification" at bounding box center [91, 358] width 150 height 21
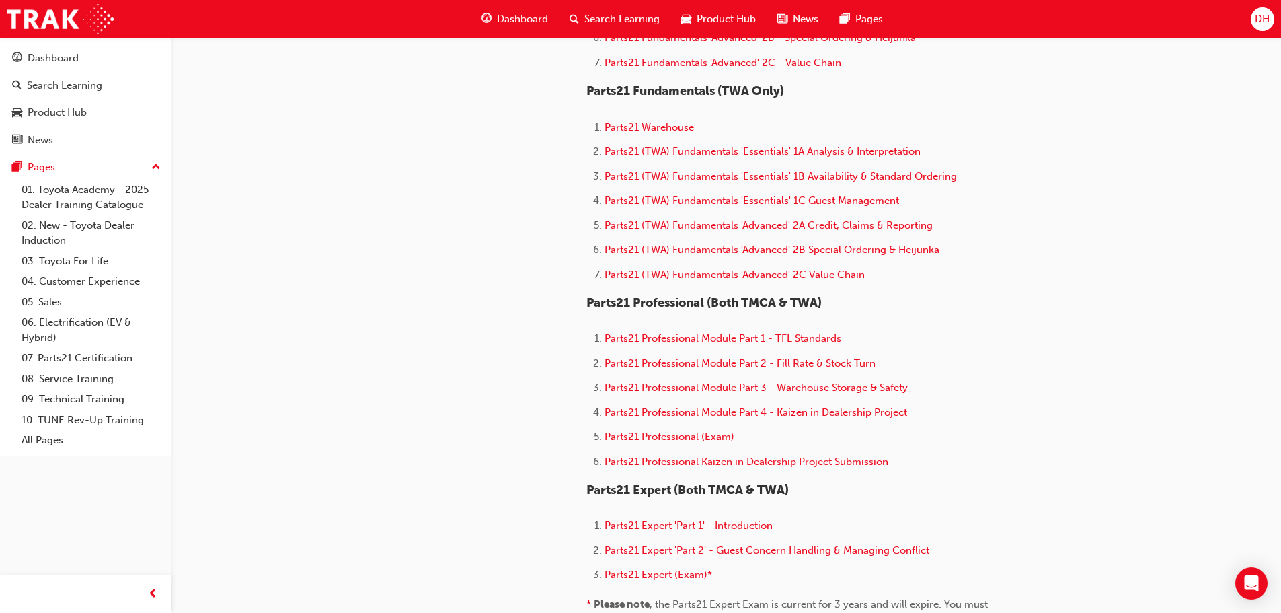
scroll to position [672, 0]
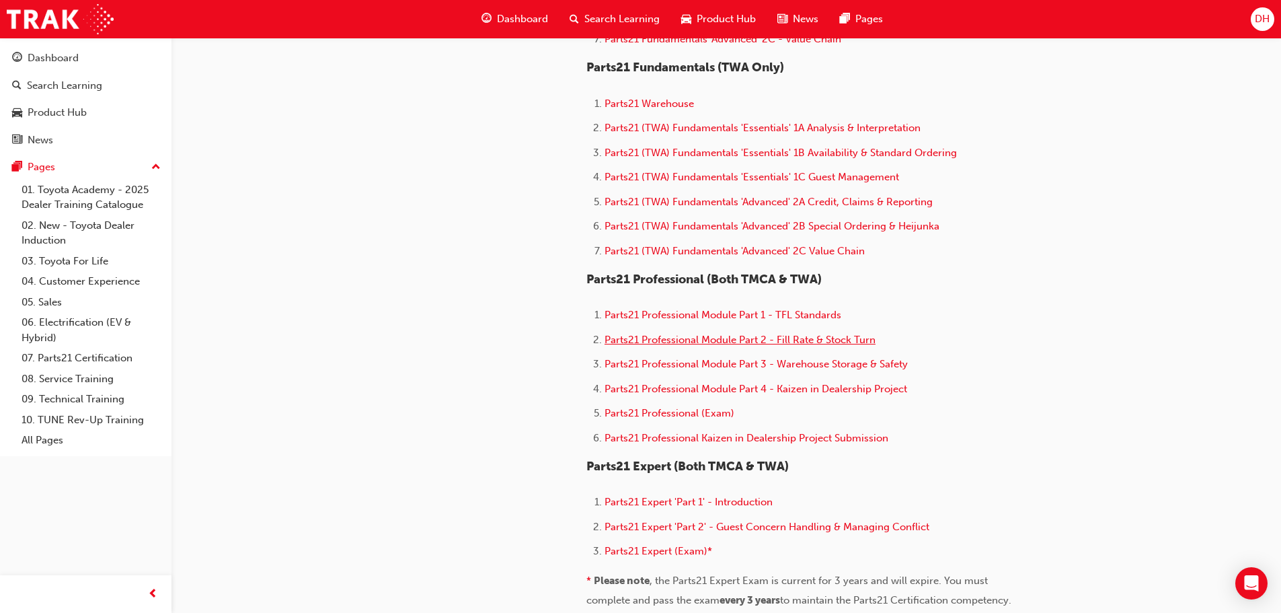
click at [719, 339] on span "Parts21 Professional Module Part 2 - Fill Rate & Stock Turn" at bounding box center [739, 340] width 271 height 12
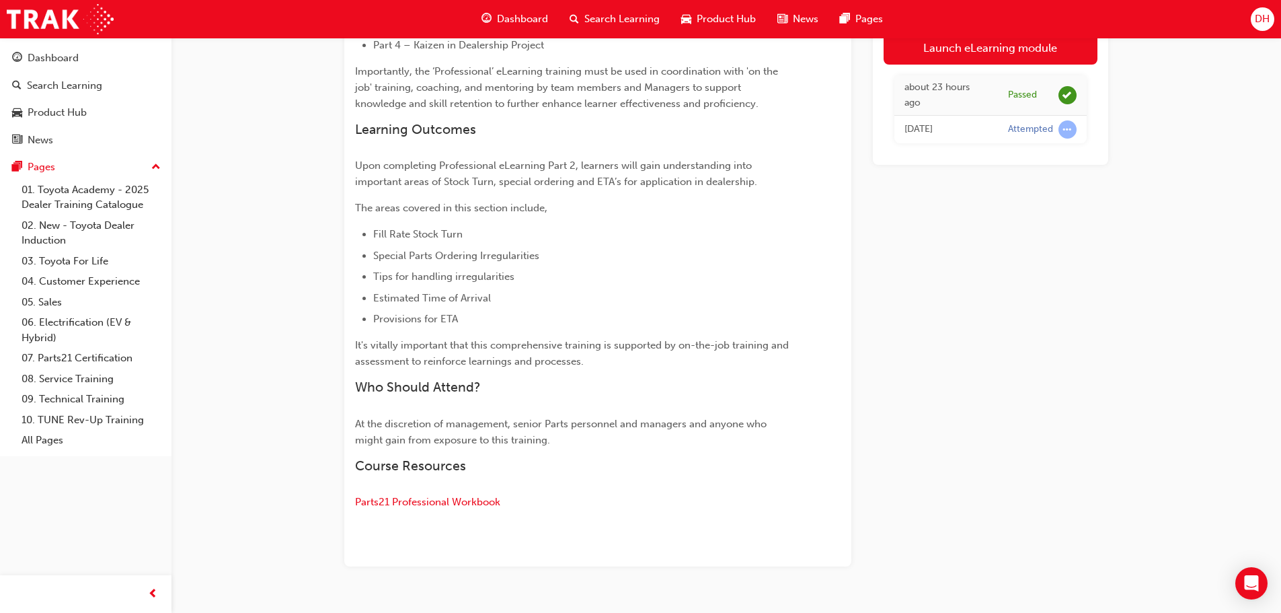
scroll to position [526, 0]
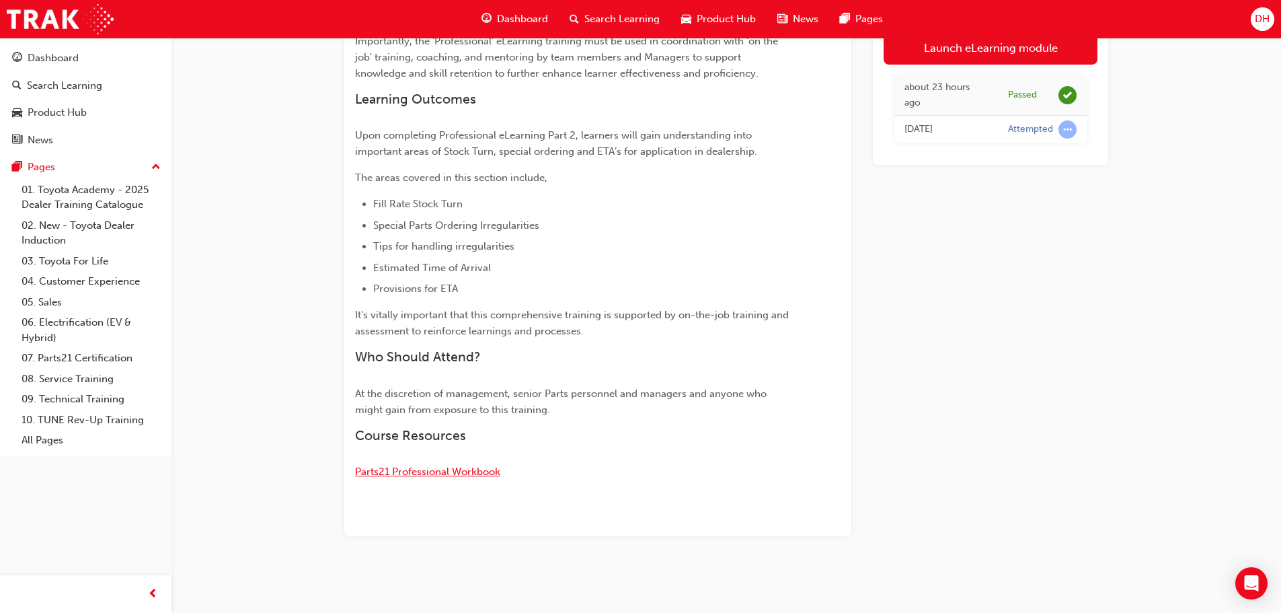
click at [434, 475] on span "Parts21 Professional Workbook" at bounding box center [427, 471] width 145 height 12
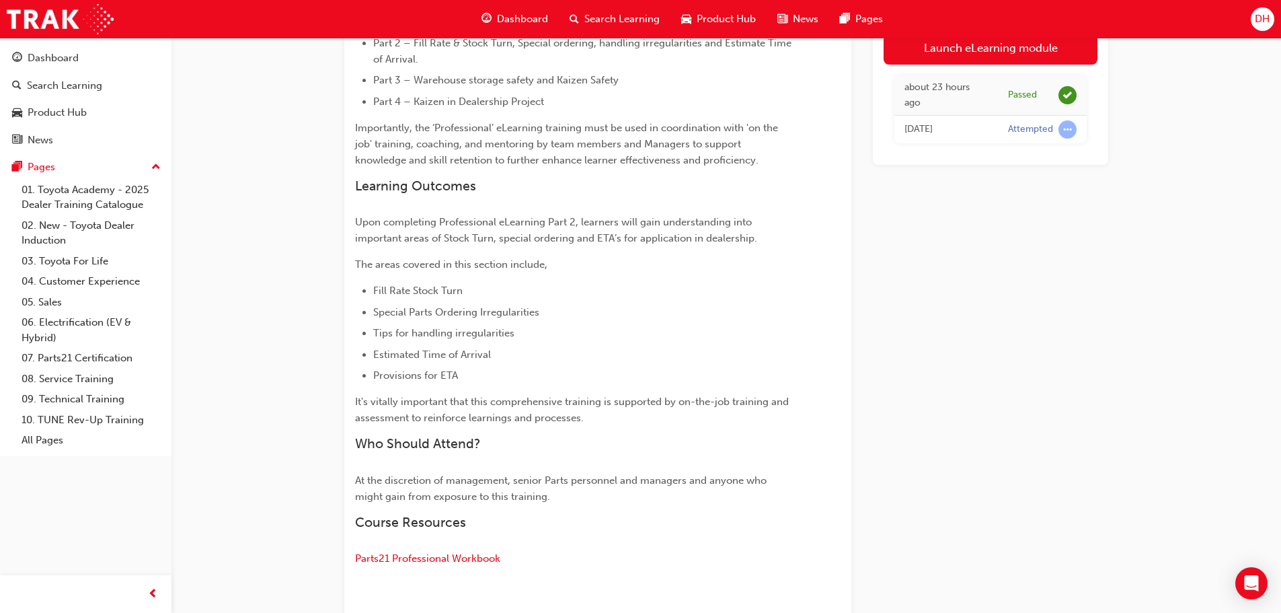
scroll to position [471, 0]
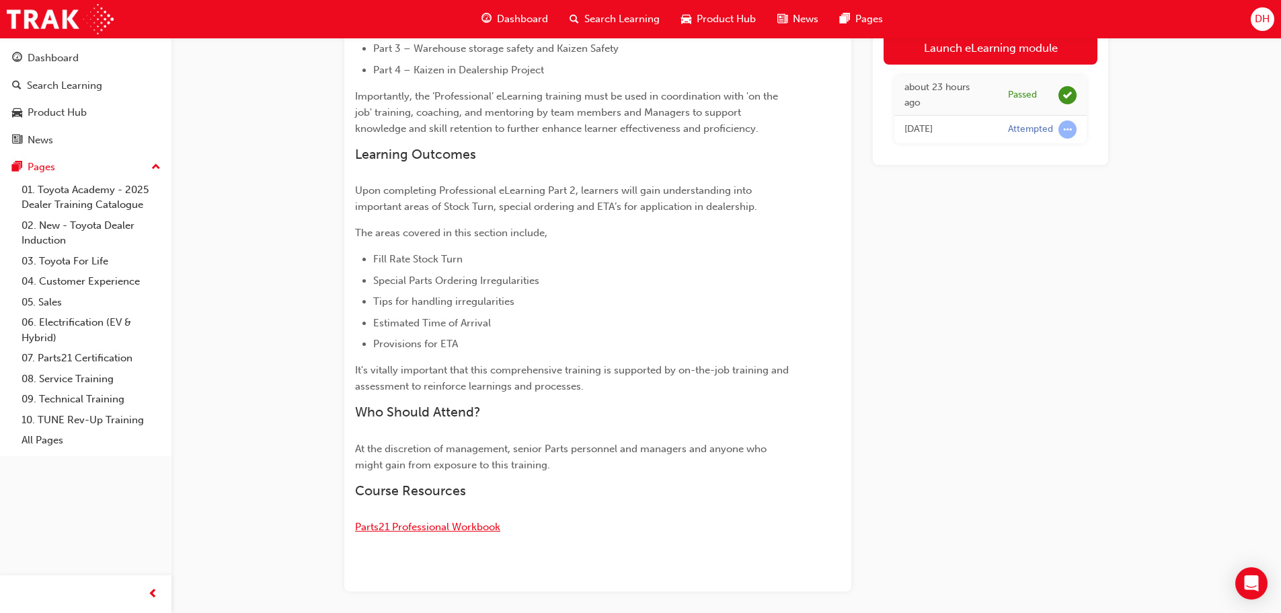
click at [414, 528] on span "Parts21 Professional Workbook" at bounding box center [427, 526] width 145 height 12
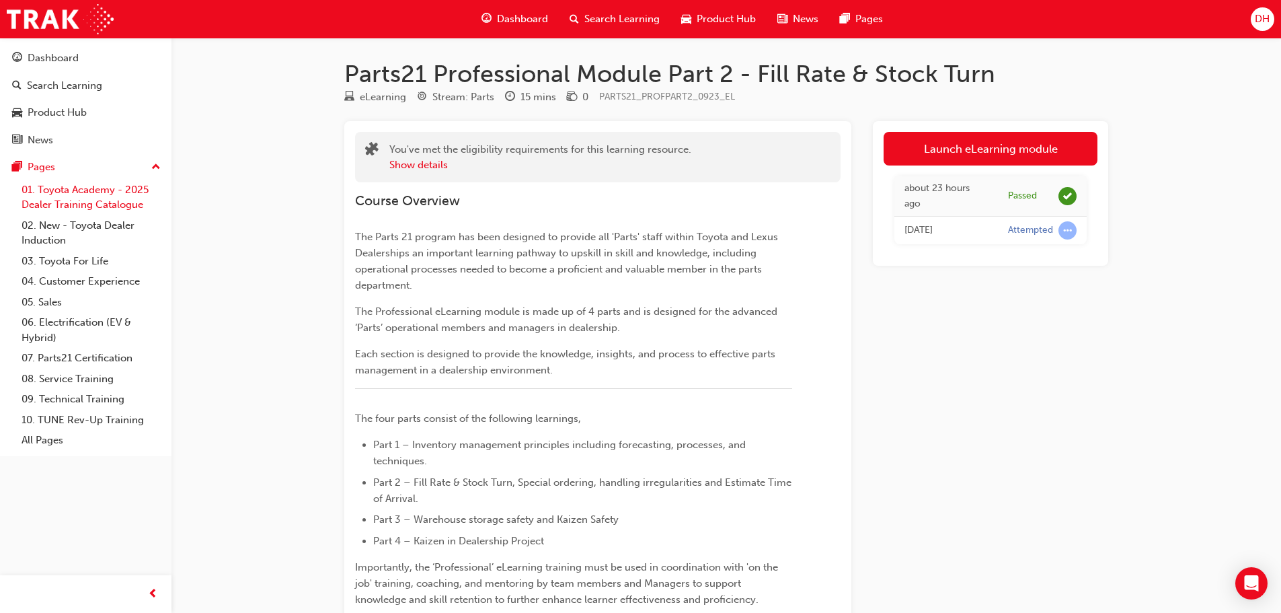
click at [72, 198] on link "01. Toyota Academy - 2025 Dealer Training Catalogue" at bounding box center [91, 198] width 150 height 36
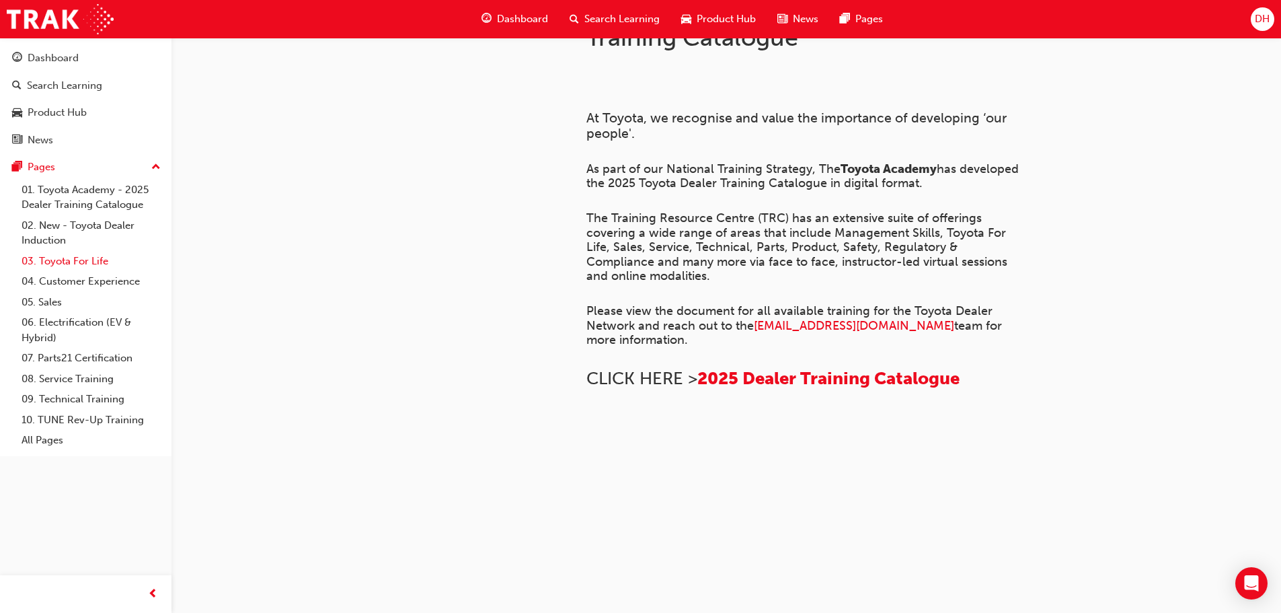
scroll to position [382, 0]
click at [79, 258] on link "03. Toyota For Life" at bounding box center [91, 261] width 150 height 21
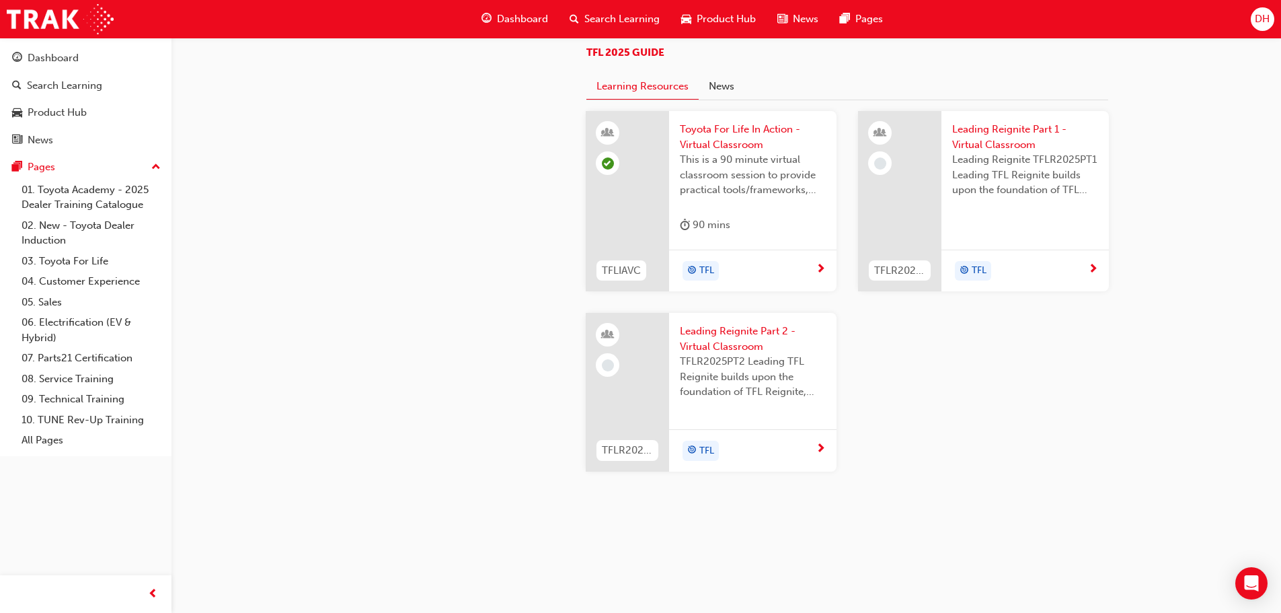
scroll to position [1076, 0]
click at [621, 58] on span "TFL 2025 GUIDE" at bounding box center [625, 52] width 78 height 12
drag, startPoint x: 80, startPoint y: 358, endPoint x: 88, endPoint y: 356, distance: 8.3
click at [80, 358] on link "07. Parts21 Certification" at bounding box center [91, 358] width 150 height 21
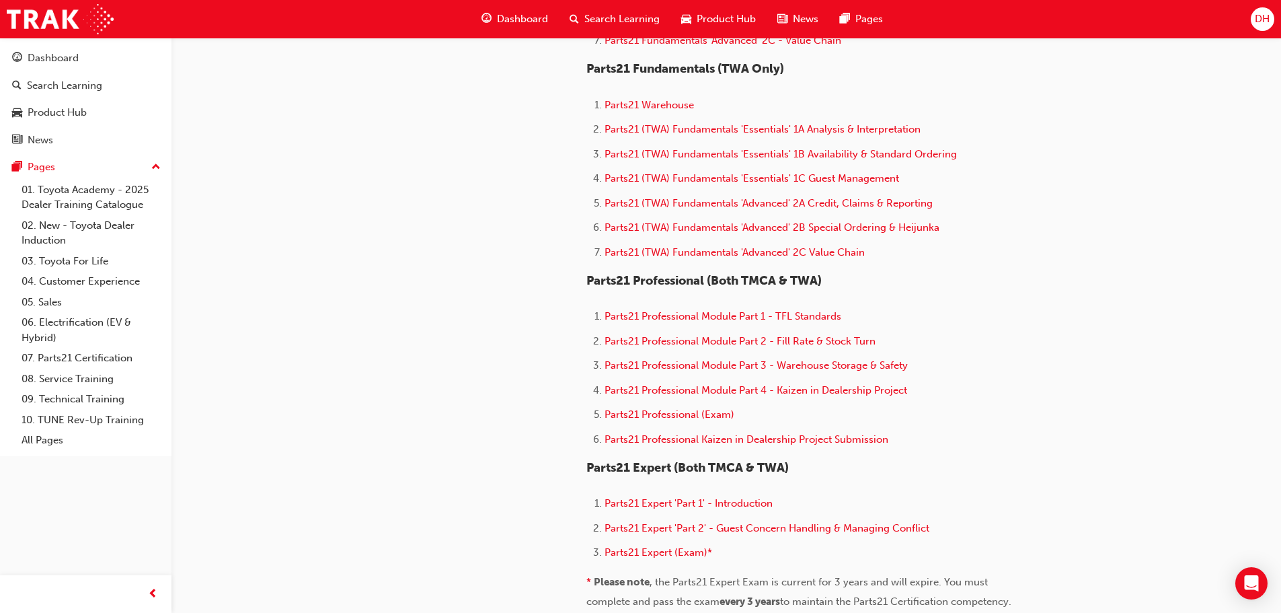
scroll to position [672, 0]
click at [762, 340] on span "Parts21 Professional Module Part 2 - Fill Rate & Stock Turn" at bounding box center [739, 340] width 271 height 12
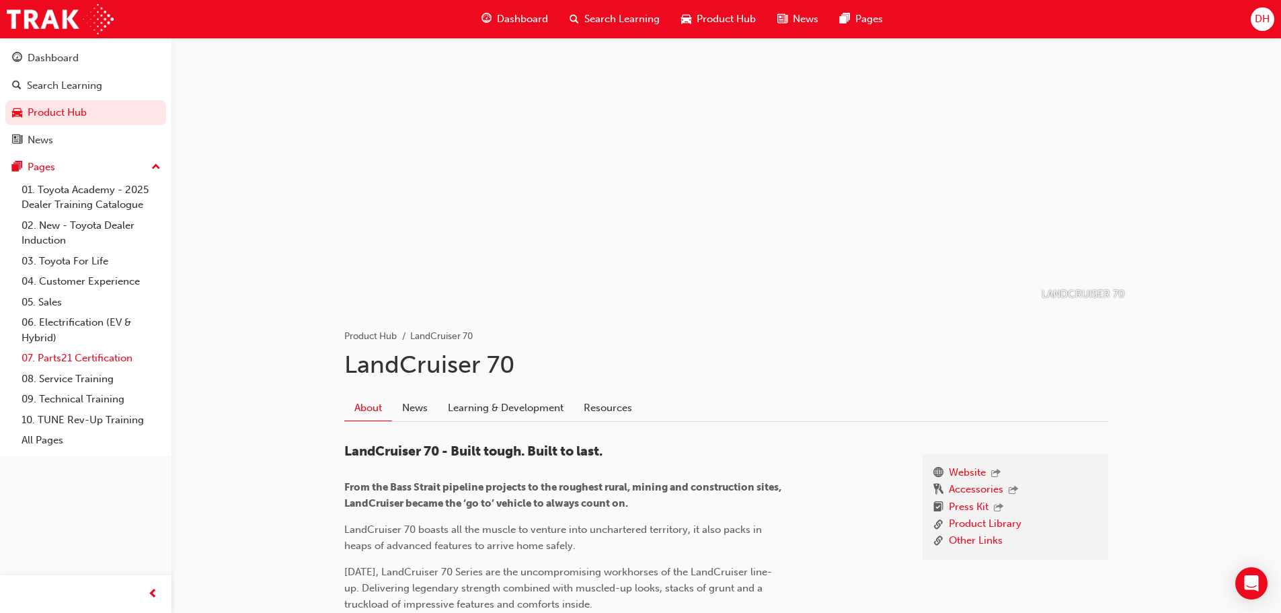
click at [71, 358] on link "07. Parts21 Certification" at bounding box center [91, 358] width 150 height 21
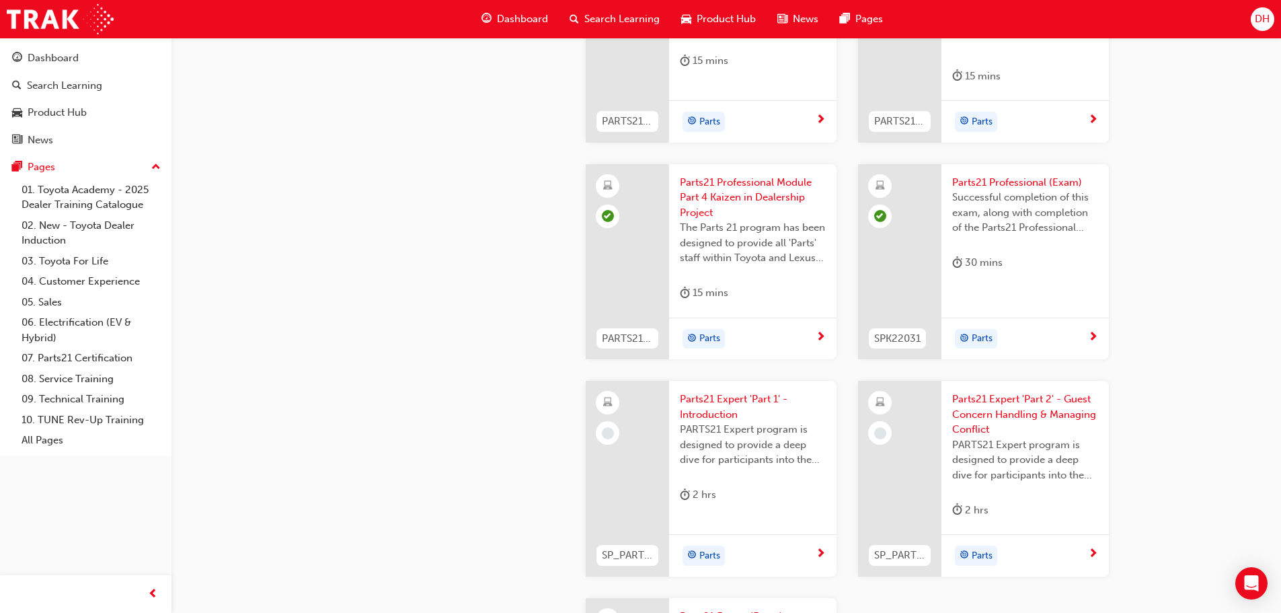
scroll to position [2421, 0]
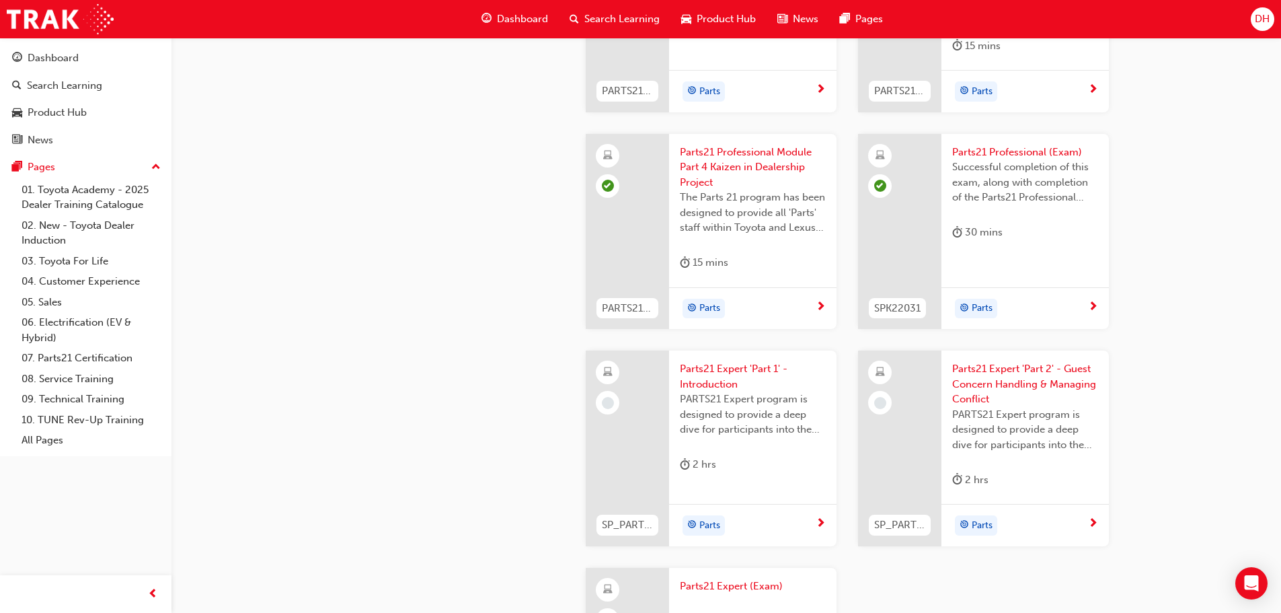
click at [1093, 306] on span "next-icon" at bounding box center [1093, 307] width 10 height 12
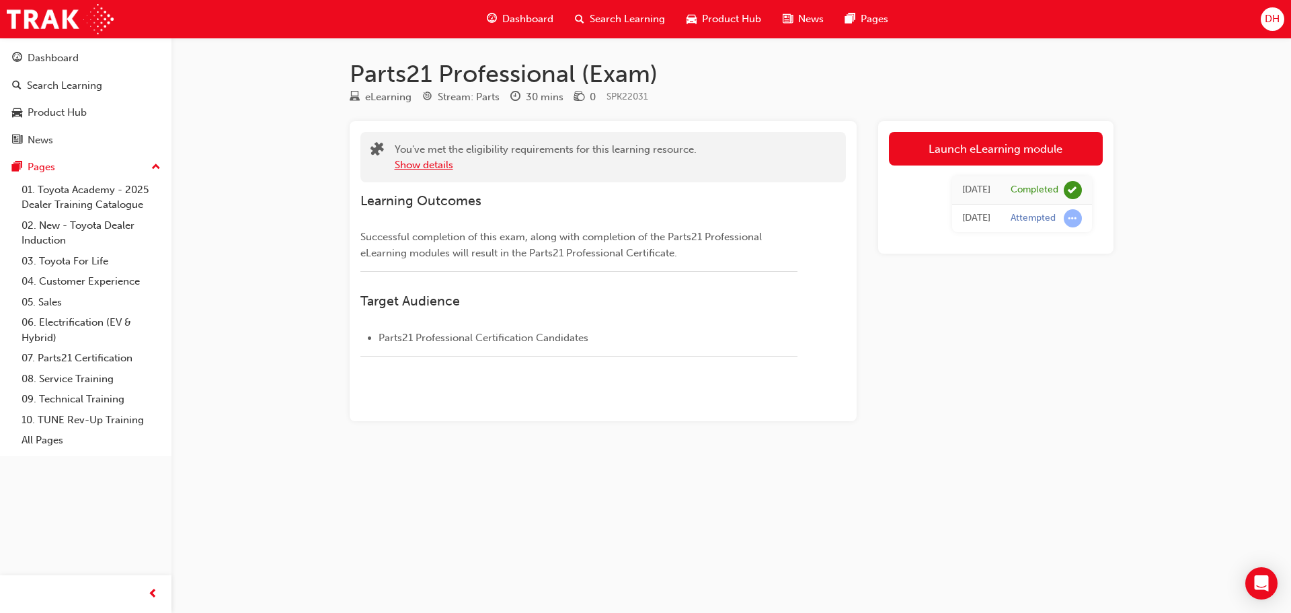
click at [437, 164] on button "Show details" at bounding box center [424, 164] width 58 height 15
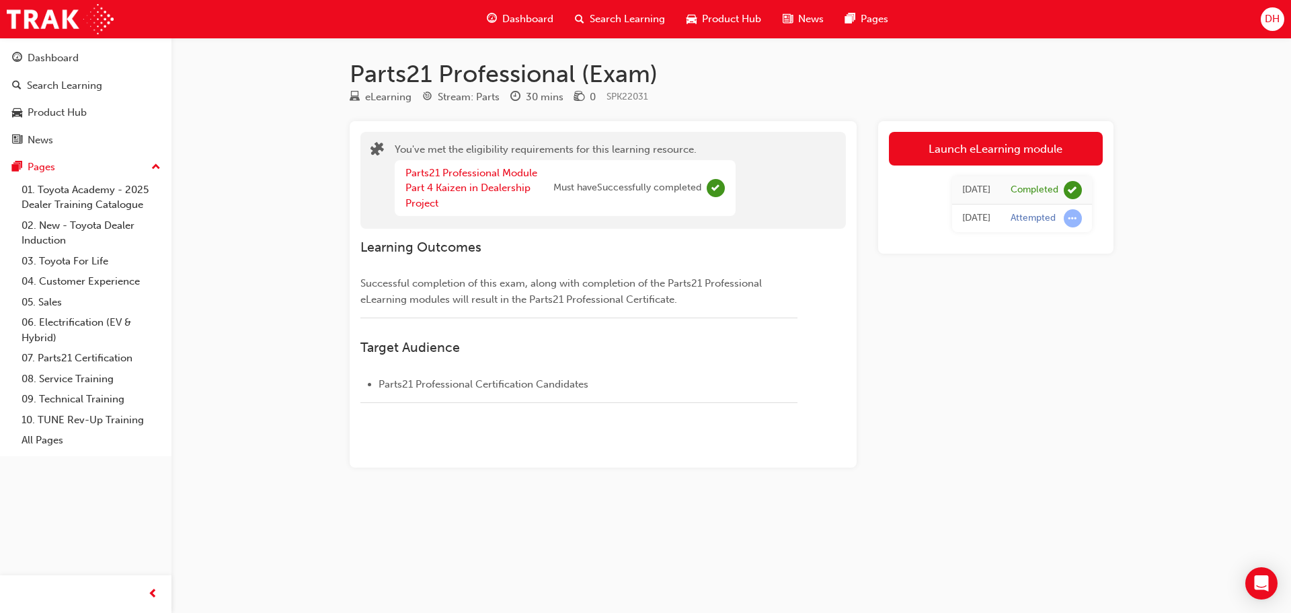
click at [293, 160] on div "Parts21 Professional (Exam) eLearning Stream: Parts 30 mins 0 SPK22031 You've m…" at bounding box center [645, 306] width 1291 height 613
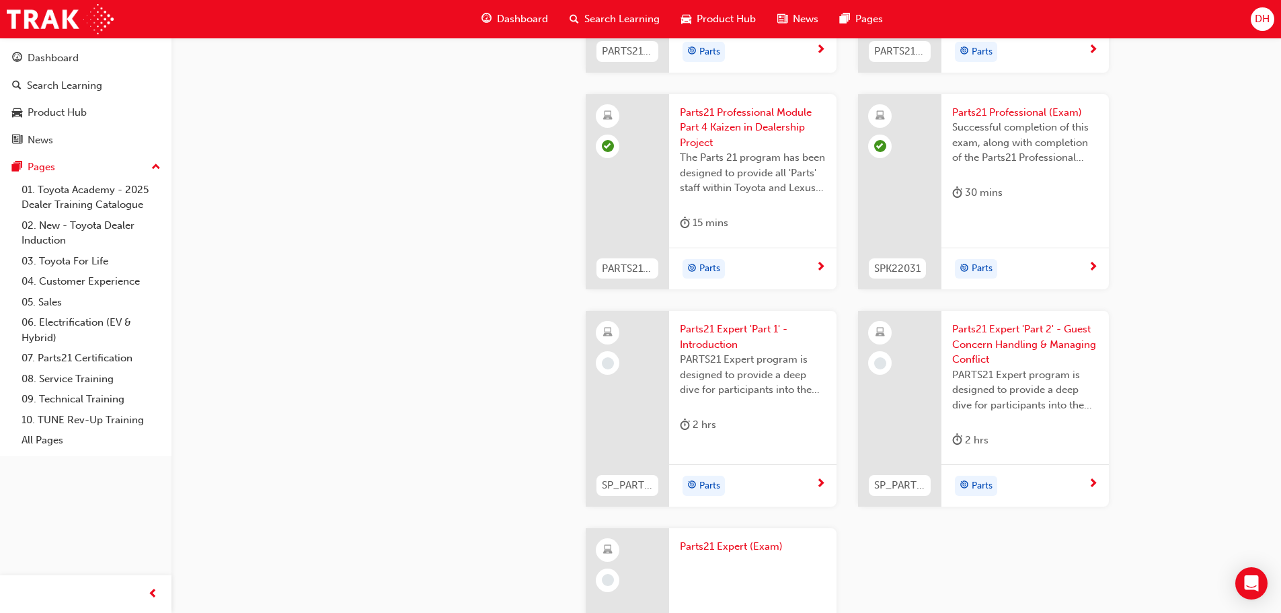
scroll to position [2480, 0]
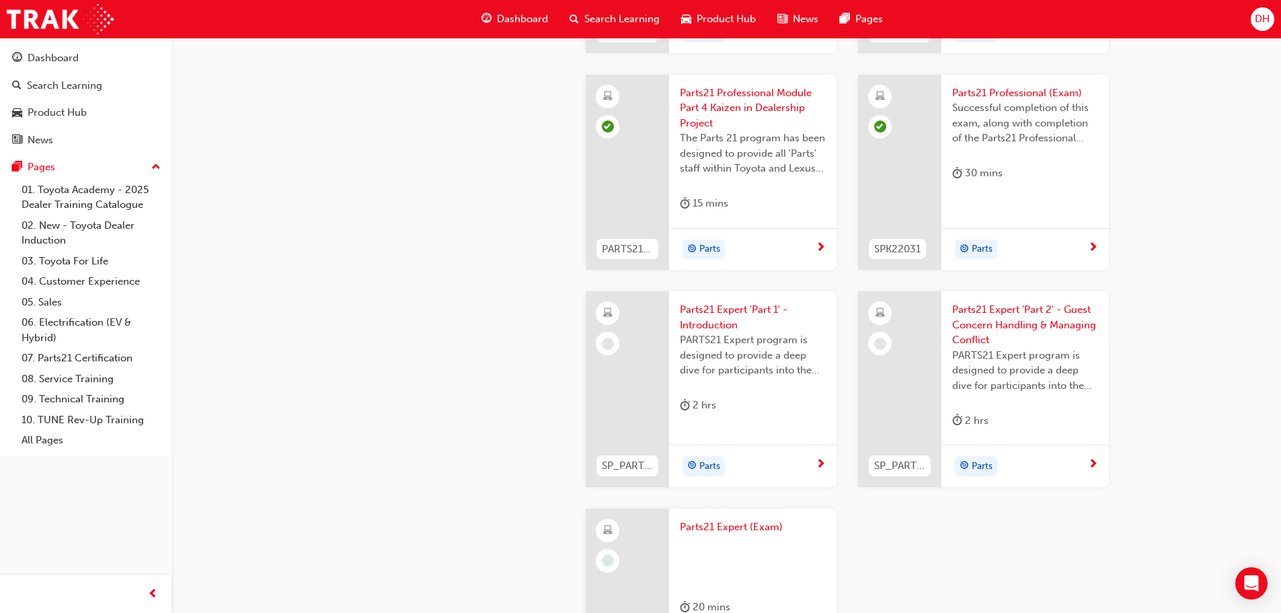
click at [968, 250] on span "target-icon" at bounding box center [964, 249] width 9 height 17
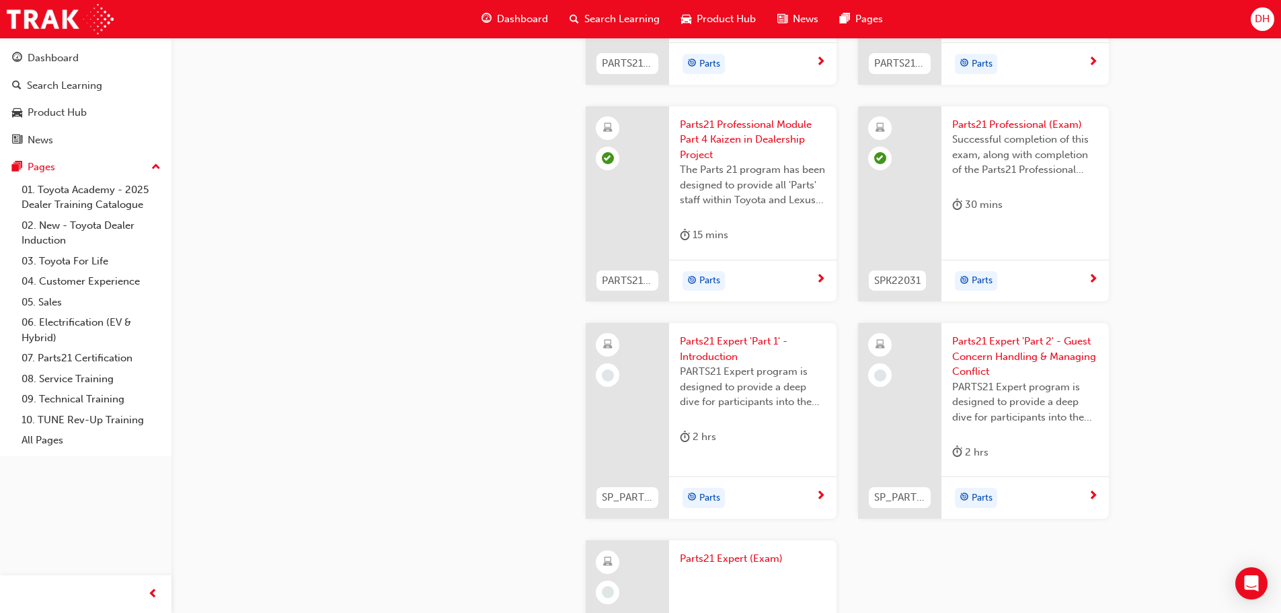
scroll to position [2433, 0]
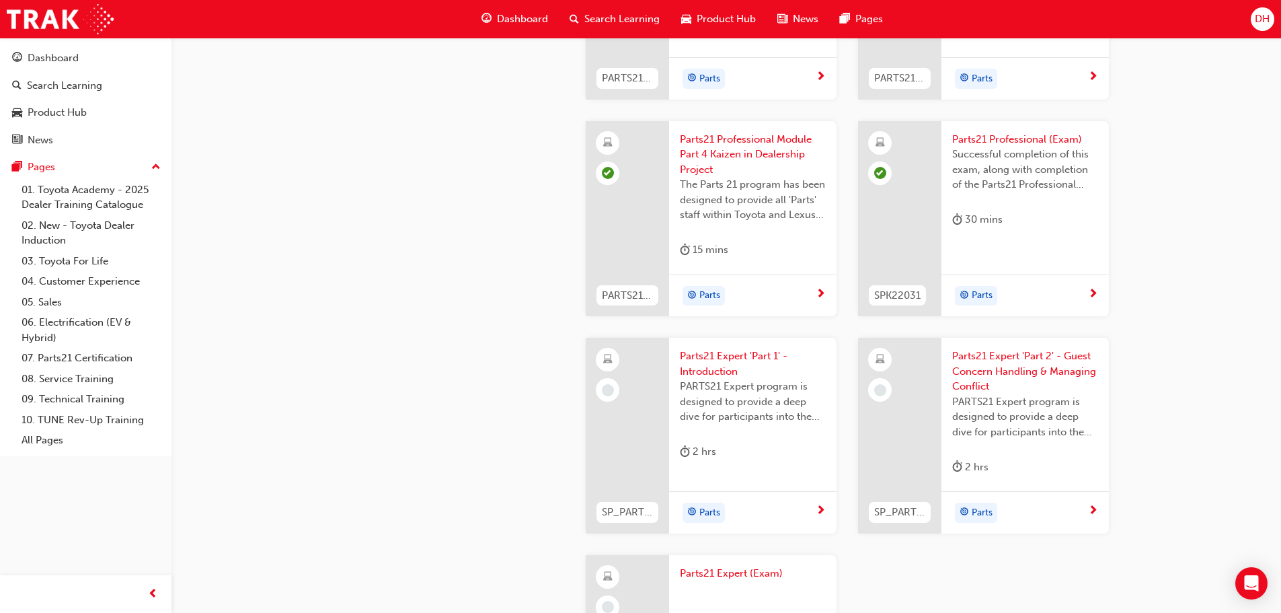
click at [1031, 134] on span "Parts21 Professional (Exam)" at bounding box center [1025, 139] width 146 height 15
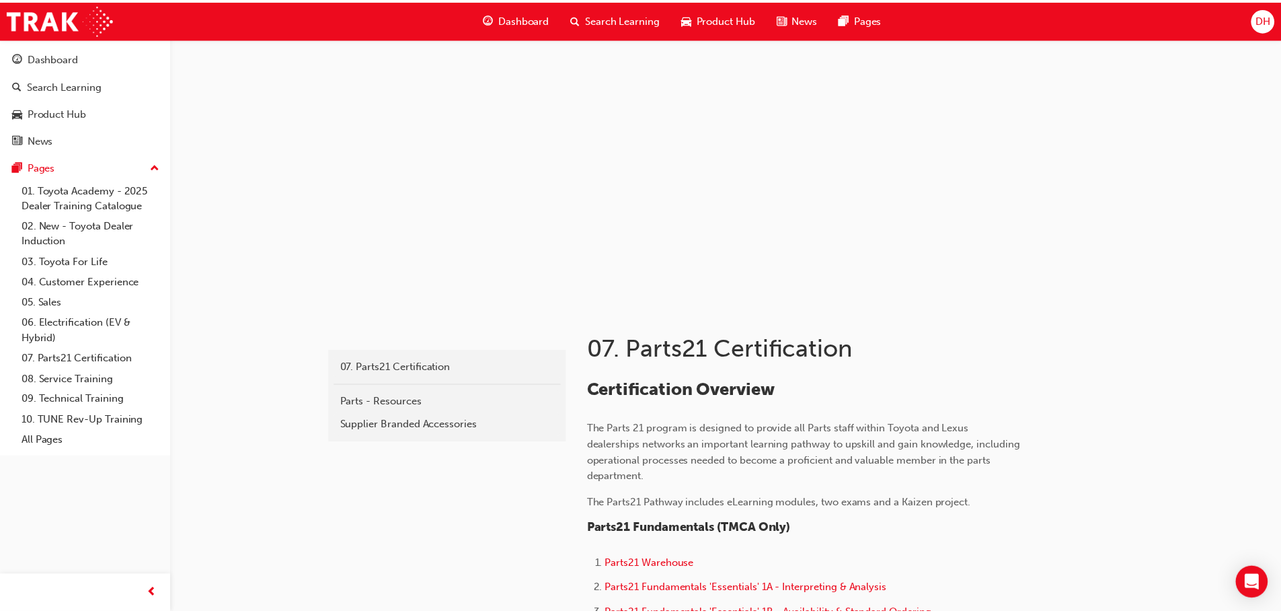
scroll to position [1559, 0]
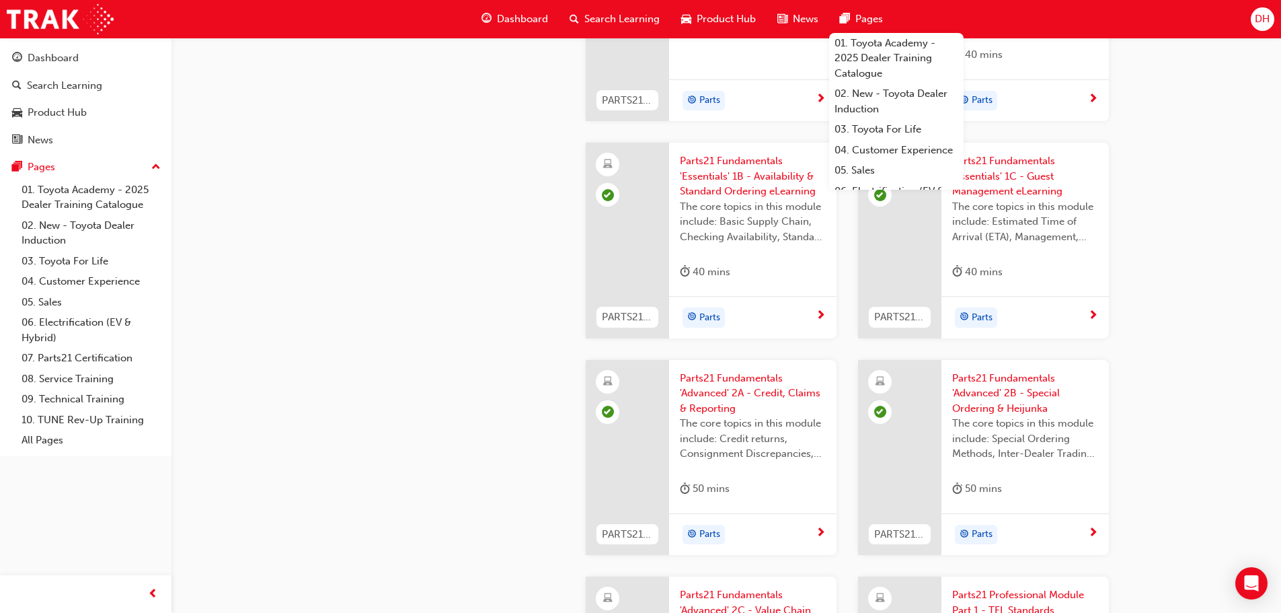
click at [872, 19] on span "Pages" at bounding box center [869, 18] width 28 height 15
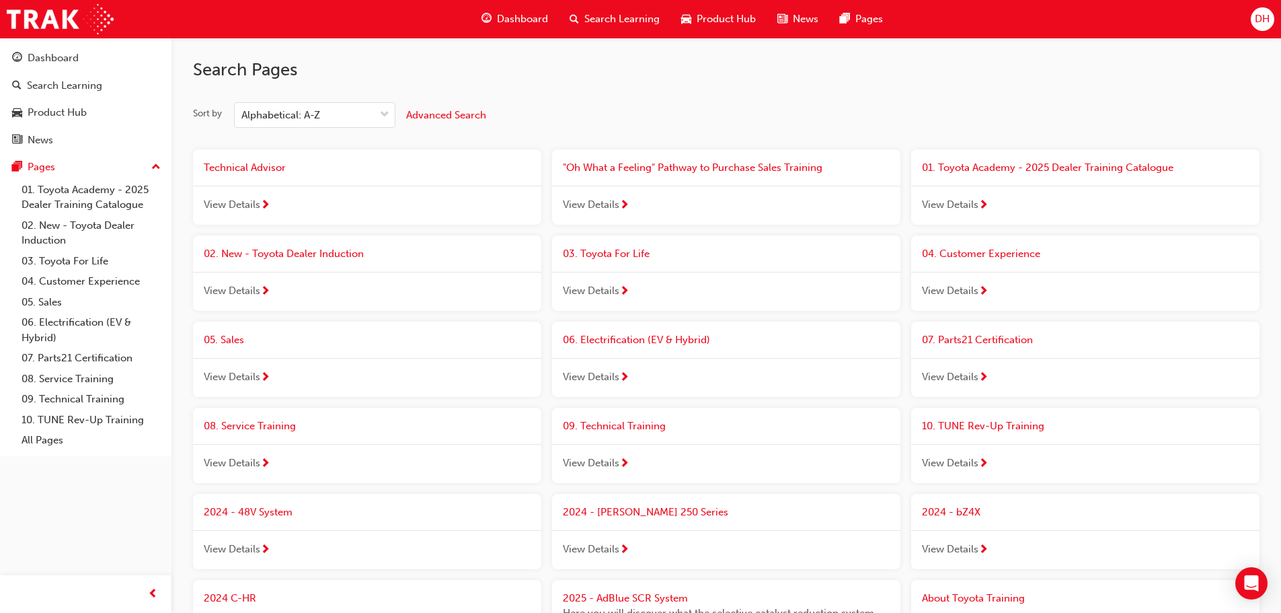
click at [623, 424] on span "09. Technical Training" at bounding box center [614, 426] width 103 height 12
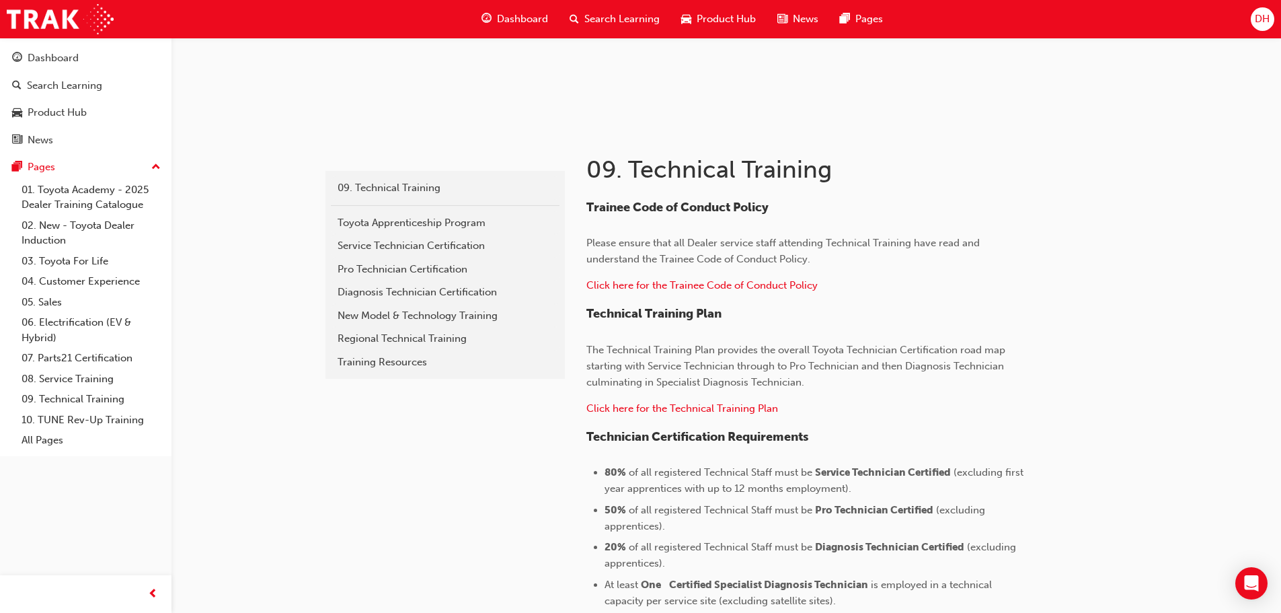
scroll to position [134, 0]
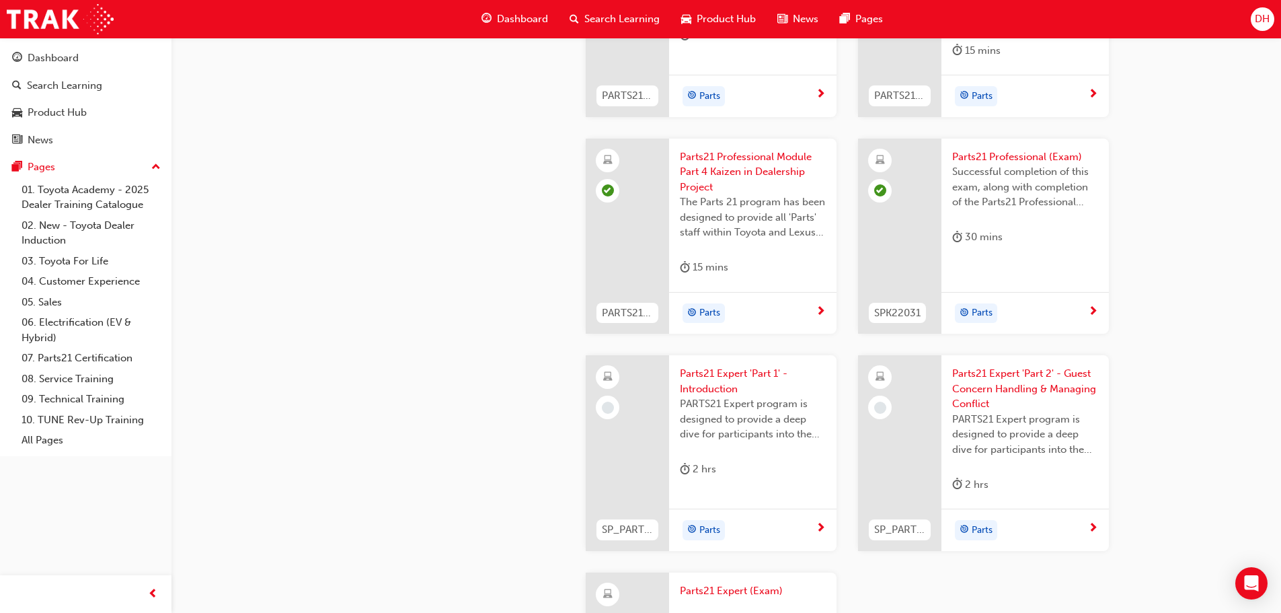
scroll to position [2413, 0]
click at [746, 375] on span "Parts21 Expert 'Part 1' - Introduction" at bounding box center [753, 384] width 146 height 30
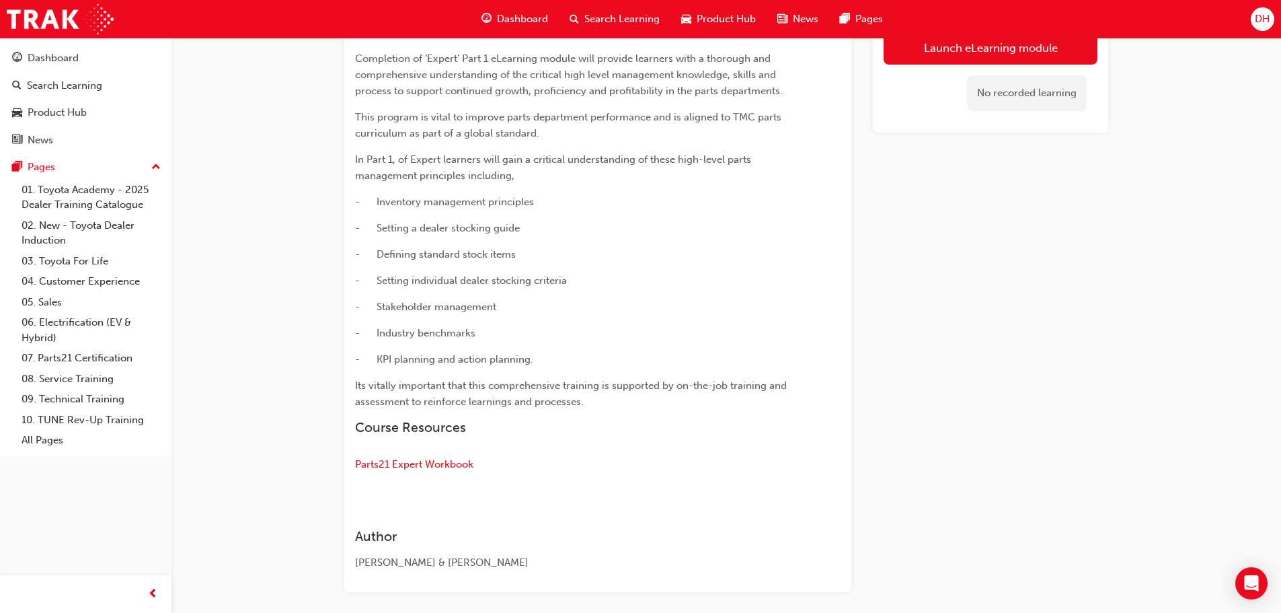
scroll to position [716, 0]
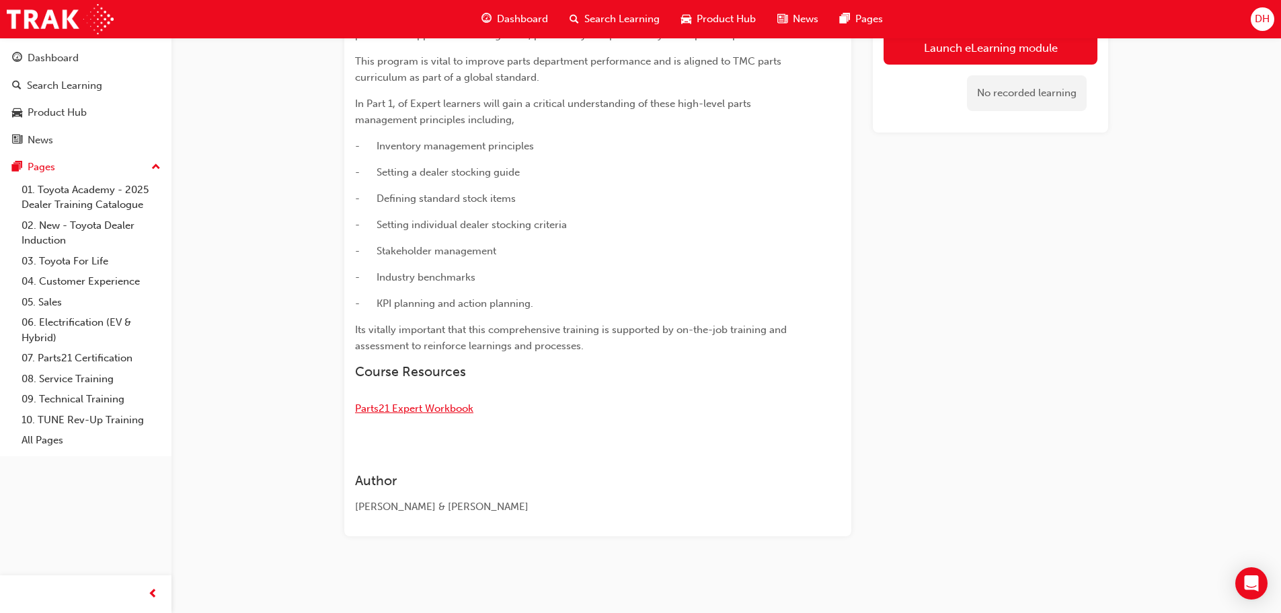
click at [432, 405] on span "Parts21 Expert Workbook" at bounding box center [414, 408] width 118 height 12
